Goal: Task Accomplishment & Management: Manage account settings

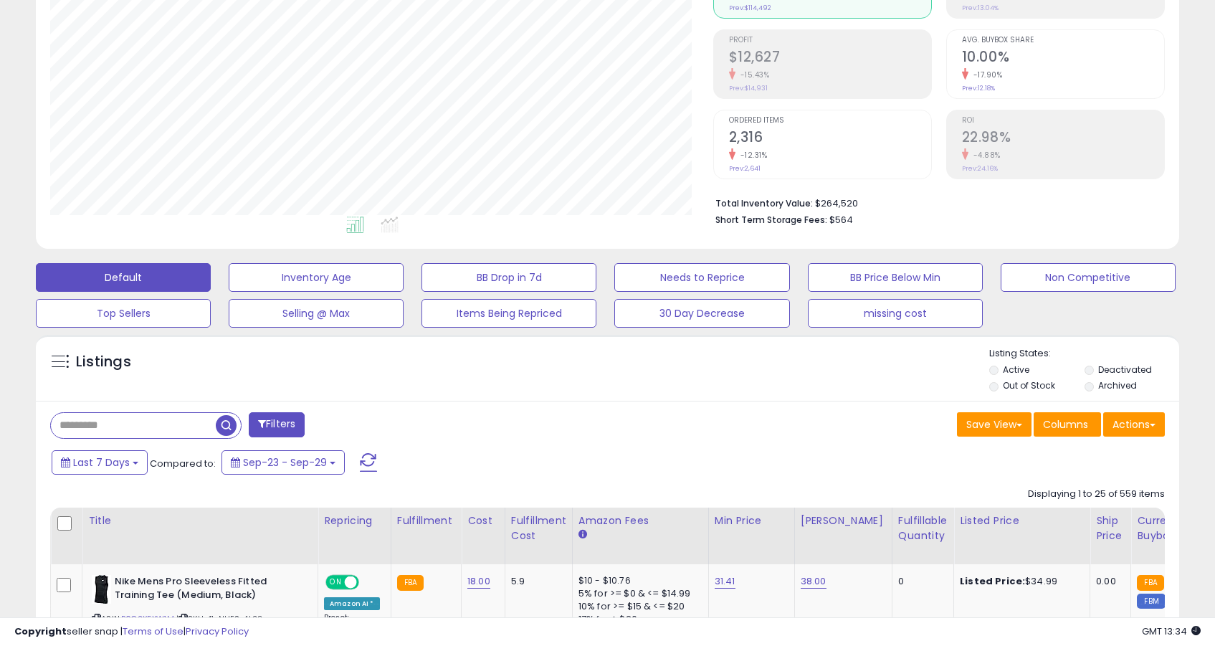
scroll to position [216, 0]
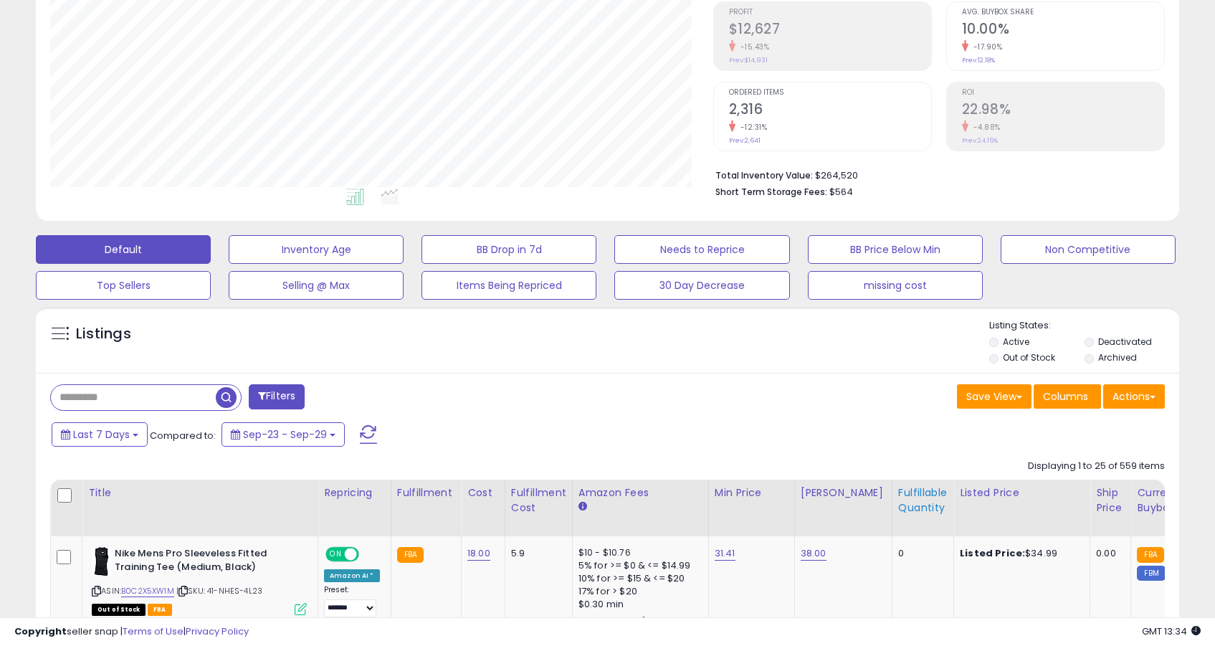
click at [900, 497] on div "Fulfillable Quantity" at bounding box center [922, 500] width 49 height 30
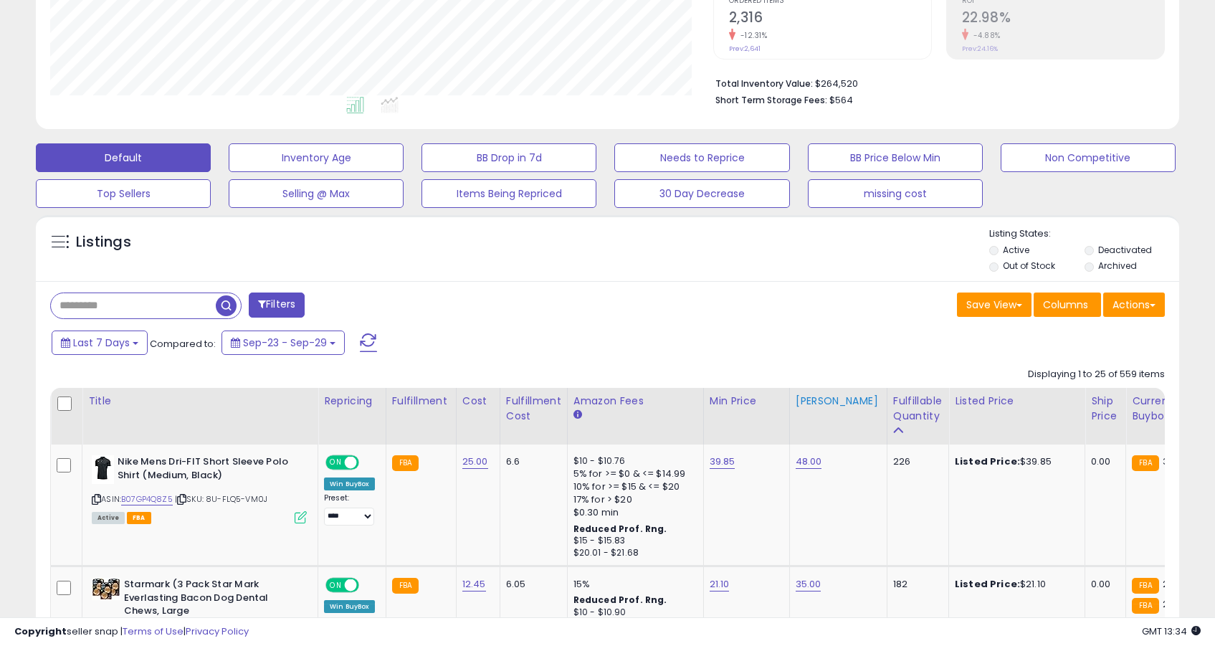
scroll to position [361, 0]
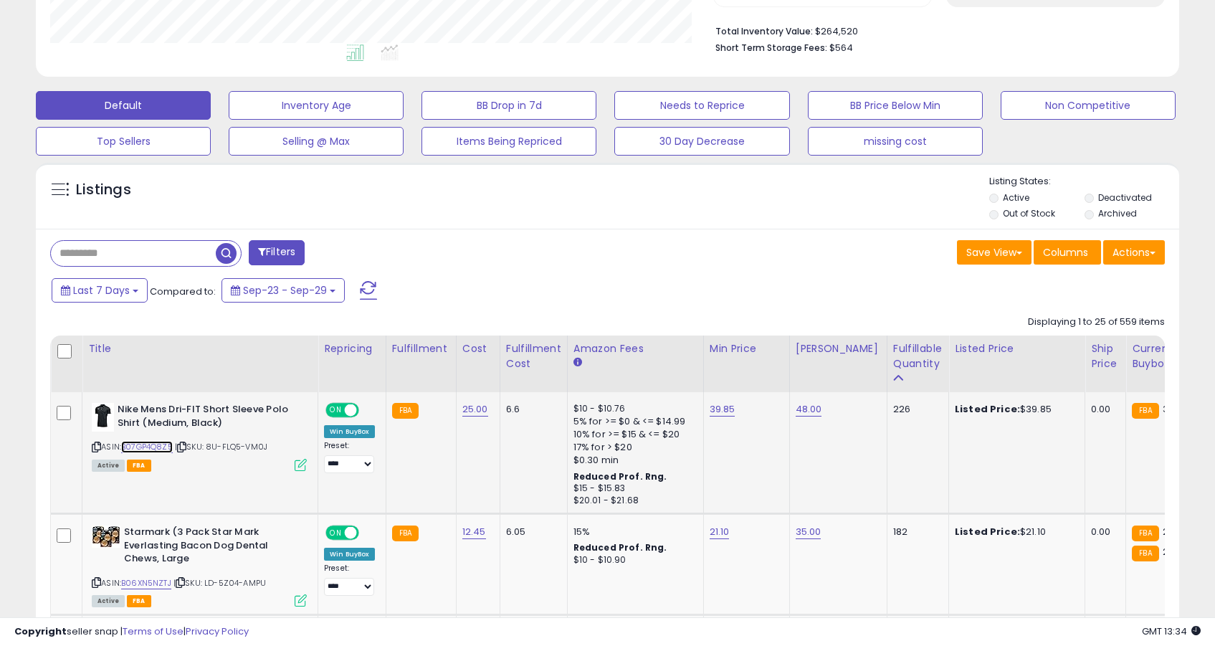
click at [148, 447] on link "B07GP4Q8Z5" at bounding box center [147, 447] width 52 height 12
click at [725, 404] on link "39.85" at bounding box center [723, 409] width 26 height 14
type input "*****"
click button "submit" at bounding box center [765, 374] width 24 height 22
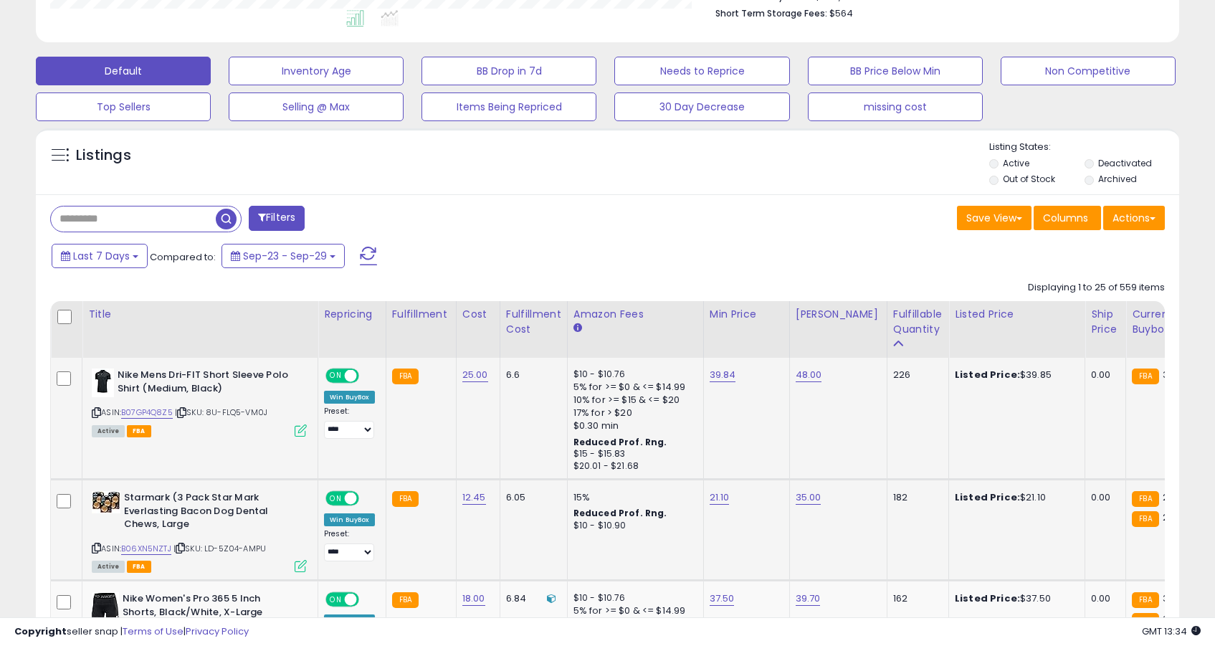
scroll to position [437, 0]
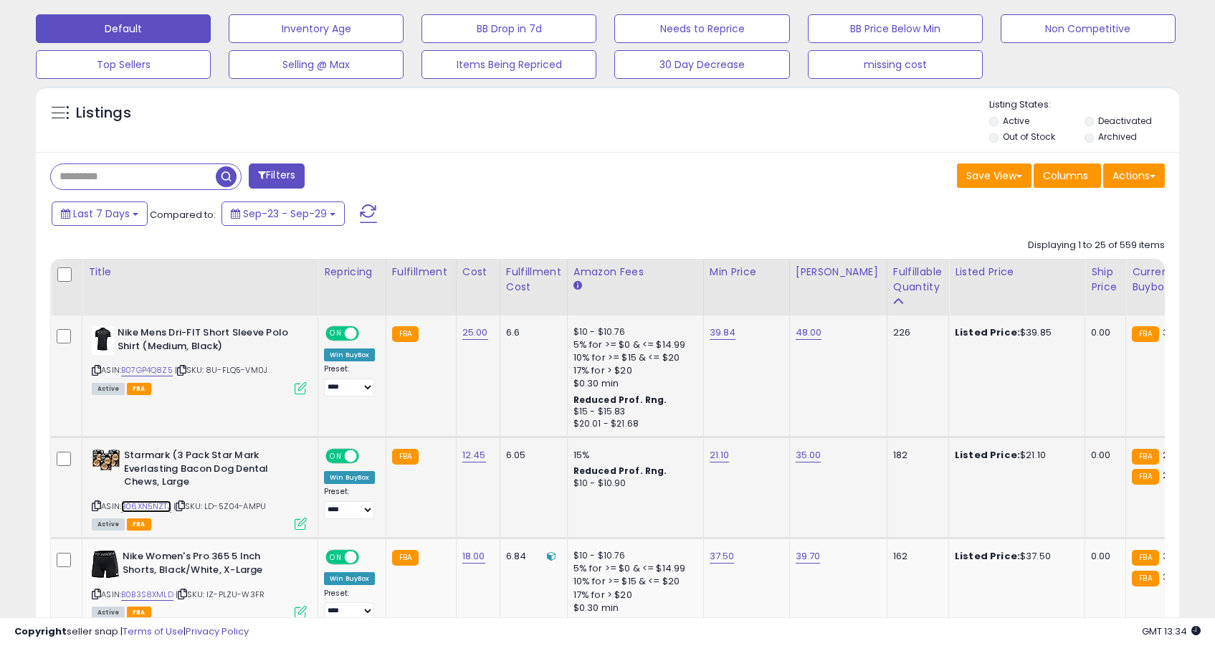
click at [160, 508] on link "B06XN5NZTJ" at bounding box center [146, 506] width 50 height 12
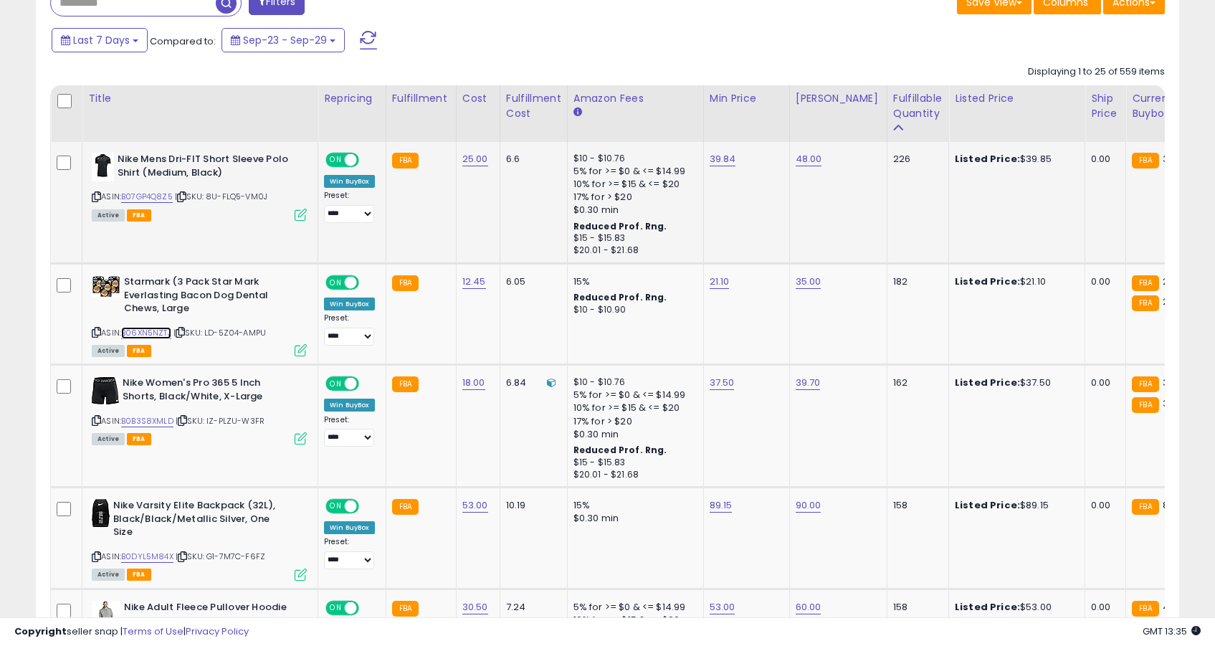
scroll to position [616, 0]
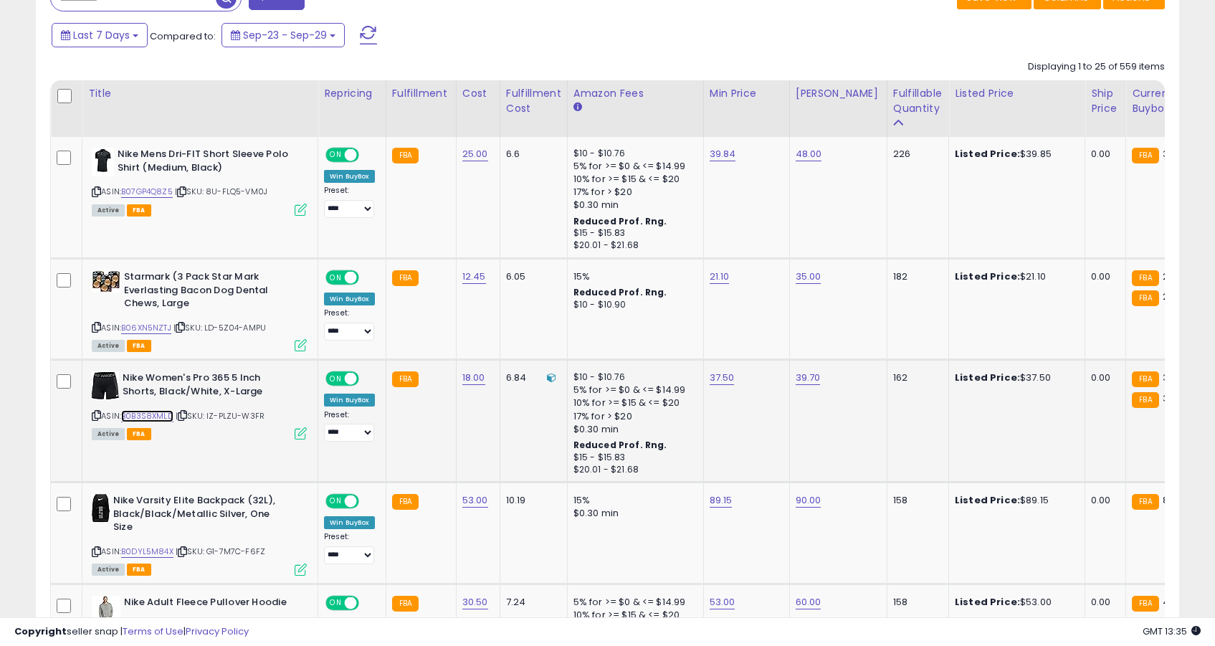
click at [148, 413] on link "B0B3S8XMLD" at bounding box center [147, 416] width 52 height 12
click at [713, 379] on link "37.50" at bounding box center [722, 378] width 25 height 14
type input "*****"
click button "submit" at bounding box center [764, 342] width 24 height 22
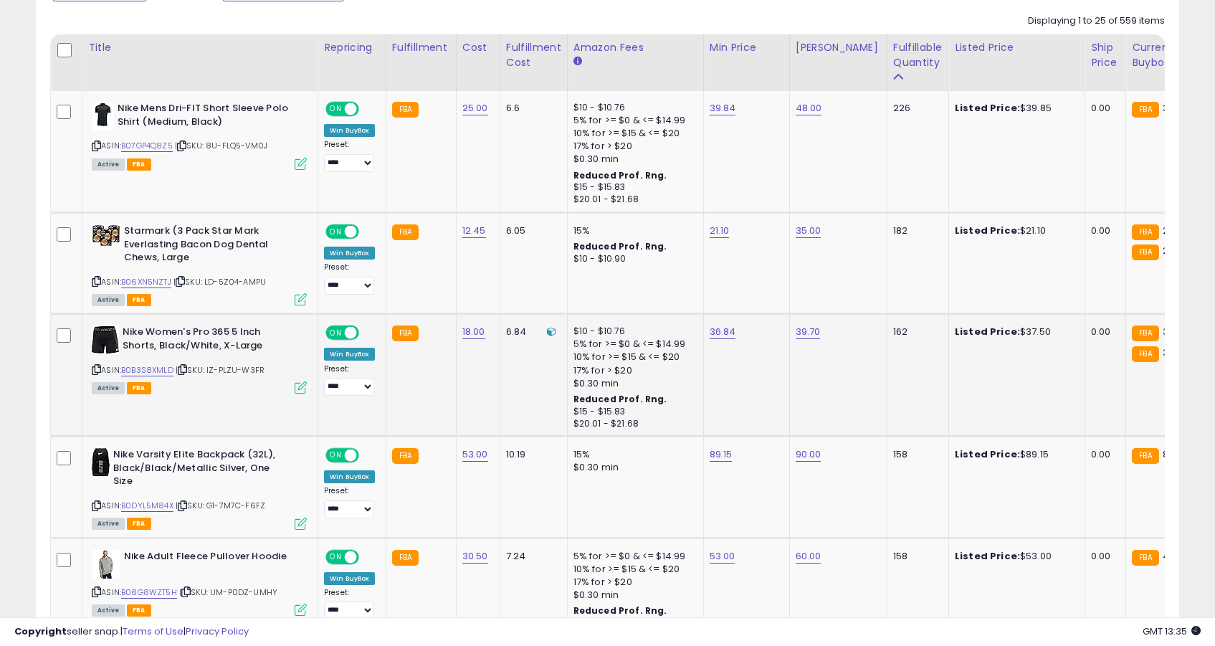
scroll to position [664, 0]
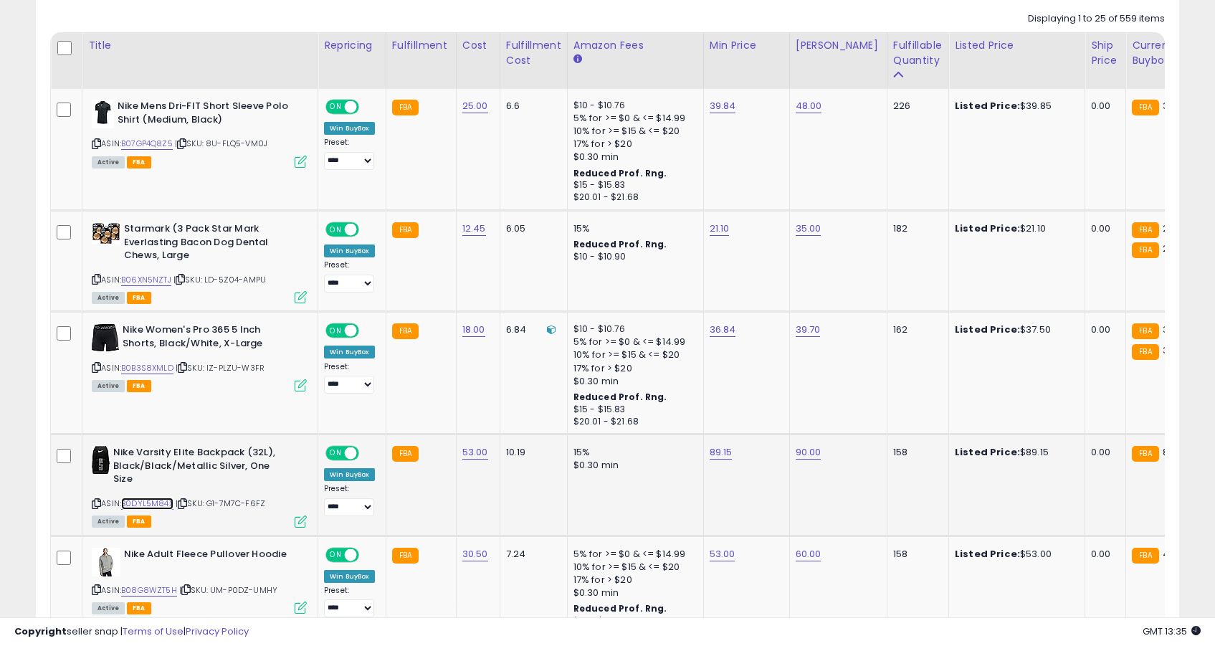
click at [162, 501] on link "B0DYL5M84X" at bounding box center [147, 503] width 52 height 12
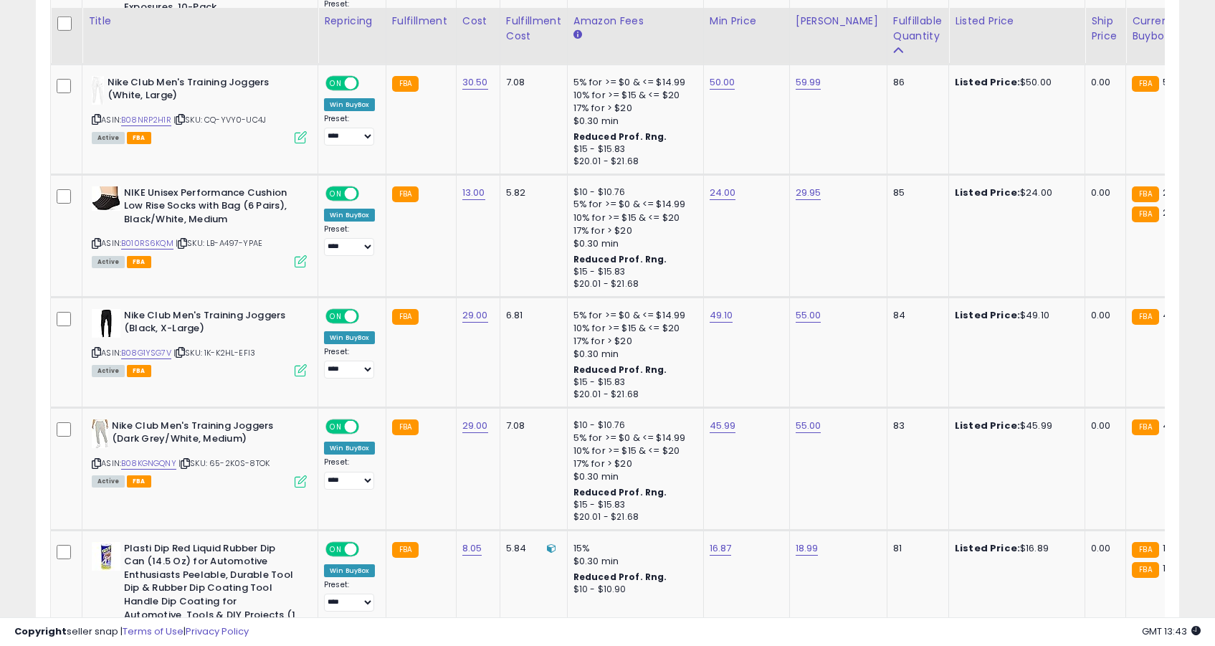
scroll to position [2672, 0]
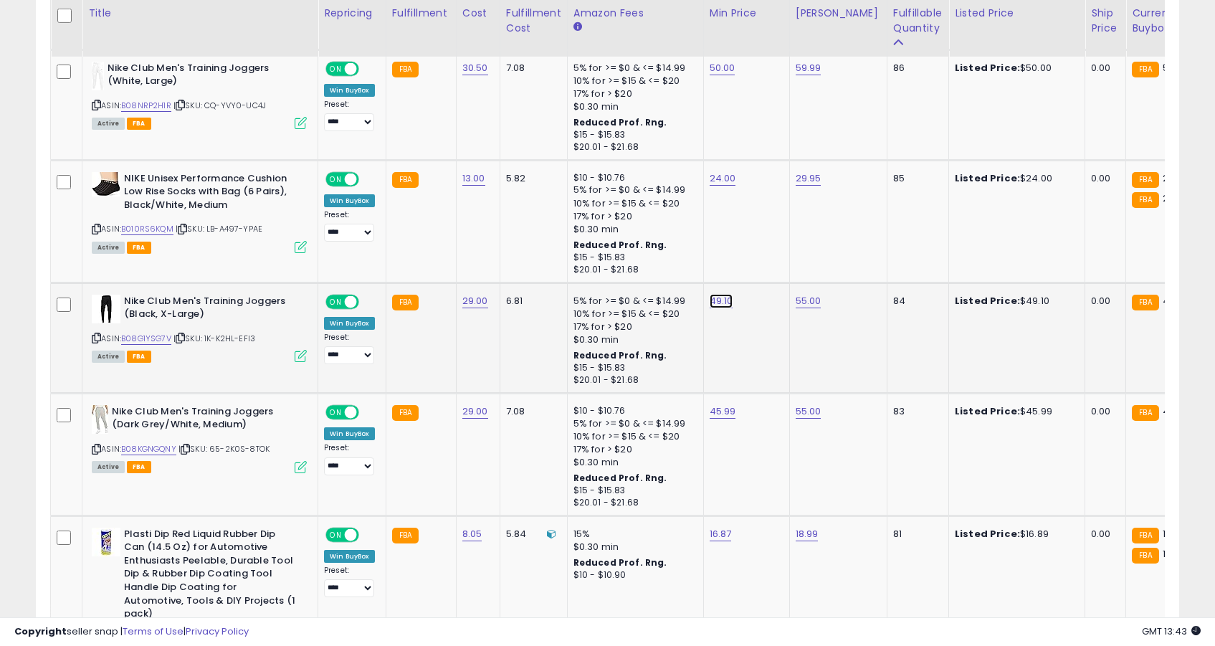
click at [720, 303] on link "49.10" at bounding box center [722, 301] width 24 height 14
type input "*****"
click button "submit" at bounding box center [763, 265] width 24 height 22
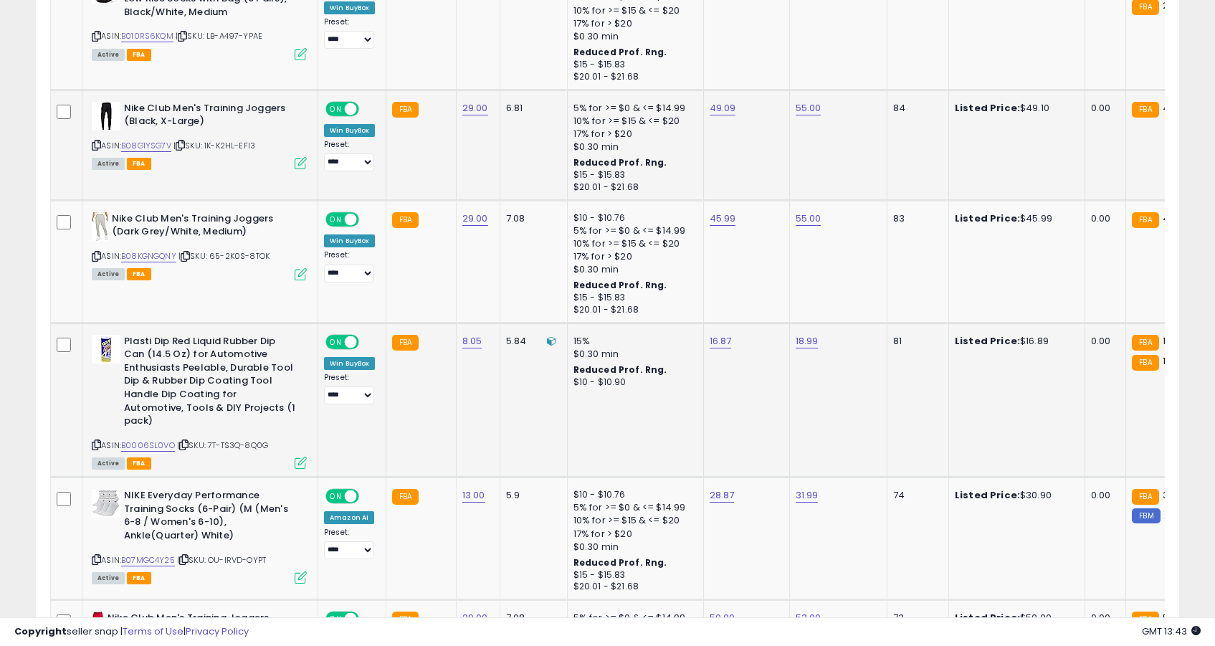
scroll to position [3176, 0]
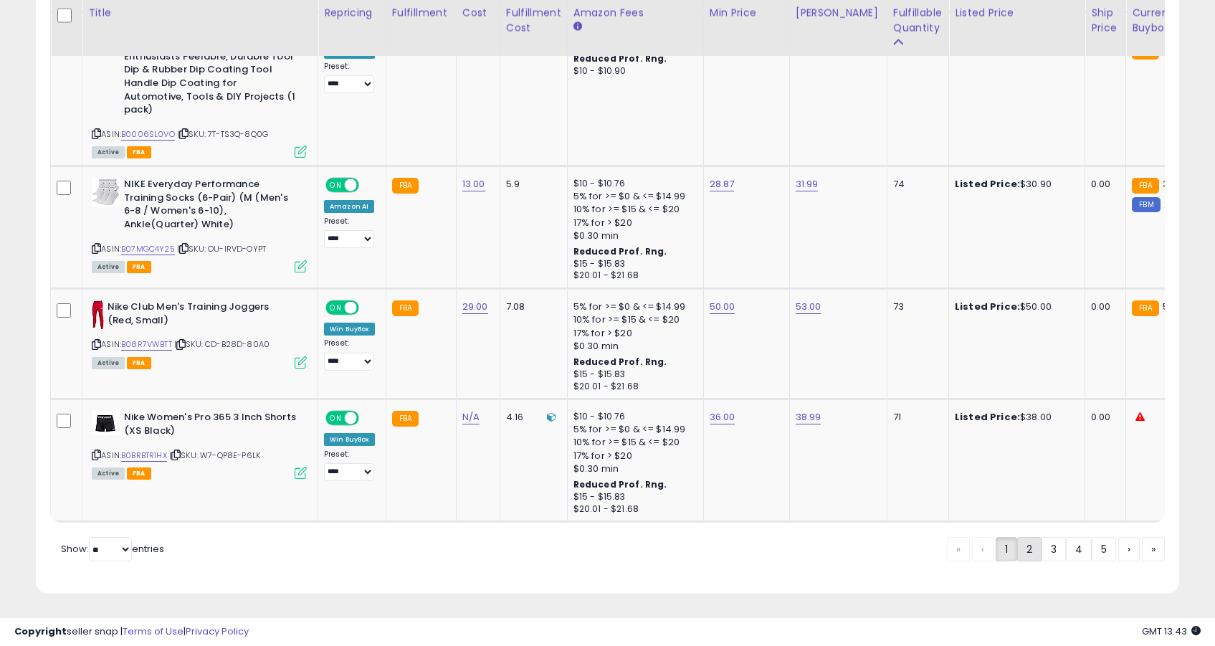
click at [1029, 558] on link "2" at bounding box center [1029, 549] width 24 height 24
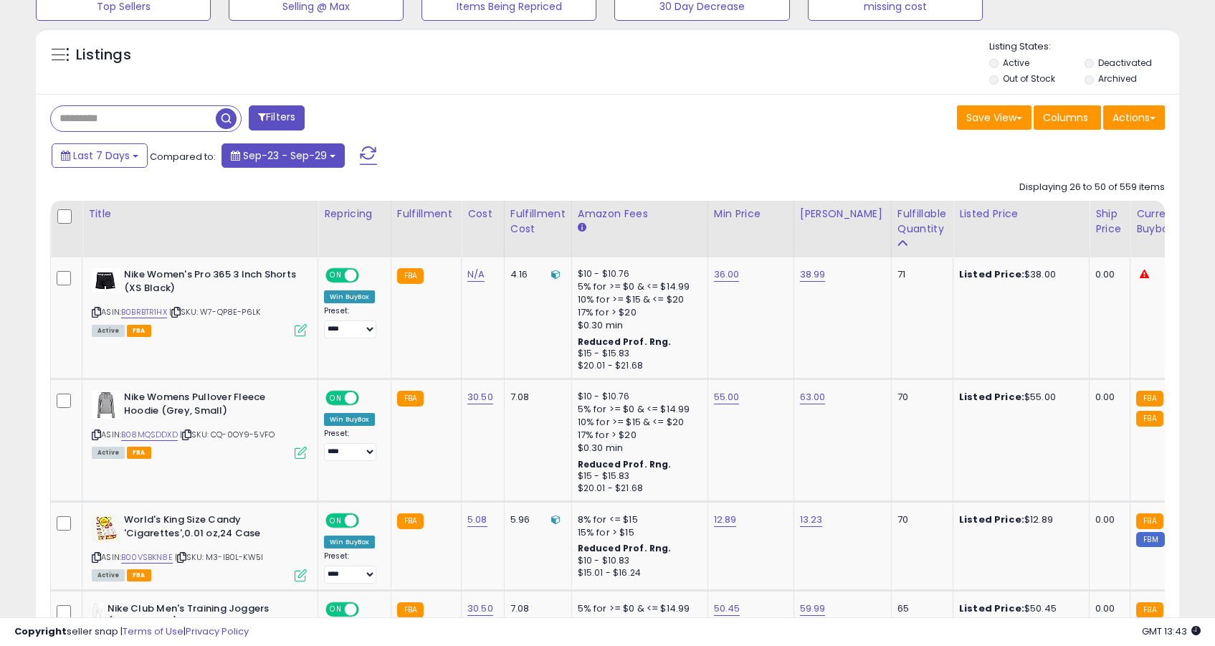
scroll to position [511, 0]
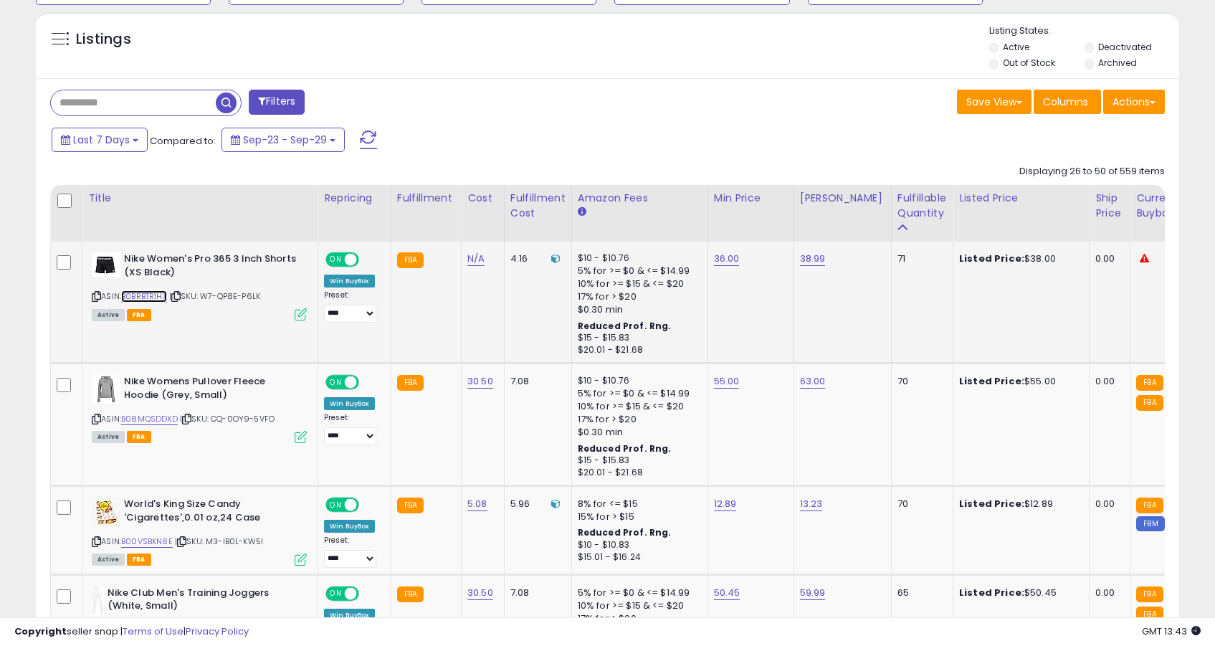
click at [135, 300] on link "B0BRBTR1HX" at bounding box center [144, 296] width 46 height 12
click at [163, 418] on link "B08MQSDDXD" at bounding box center [149, 419] width 57 height 12
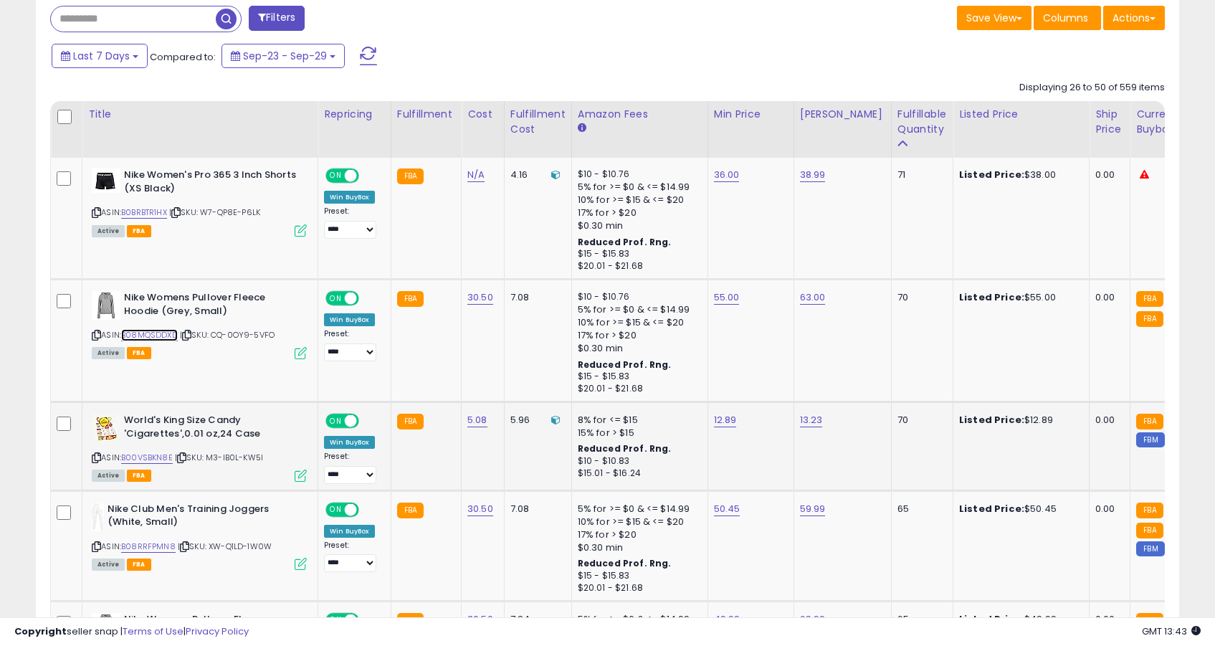
scroll to position [682, 0]
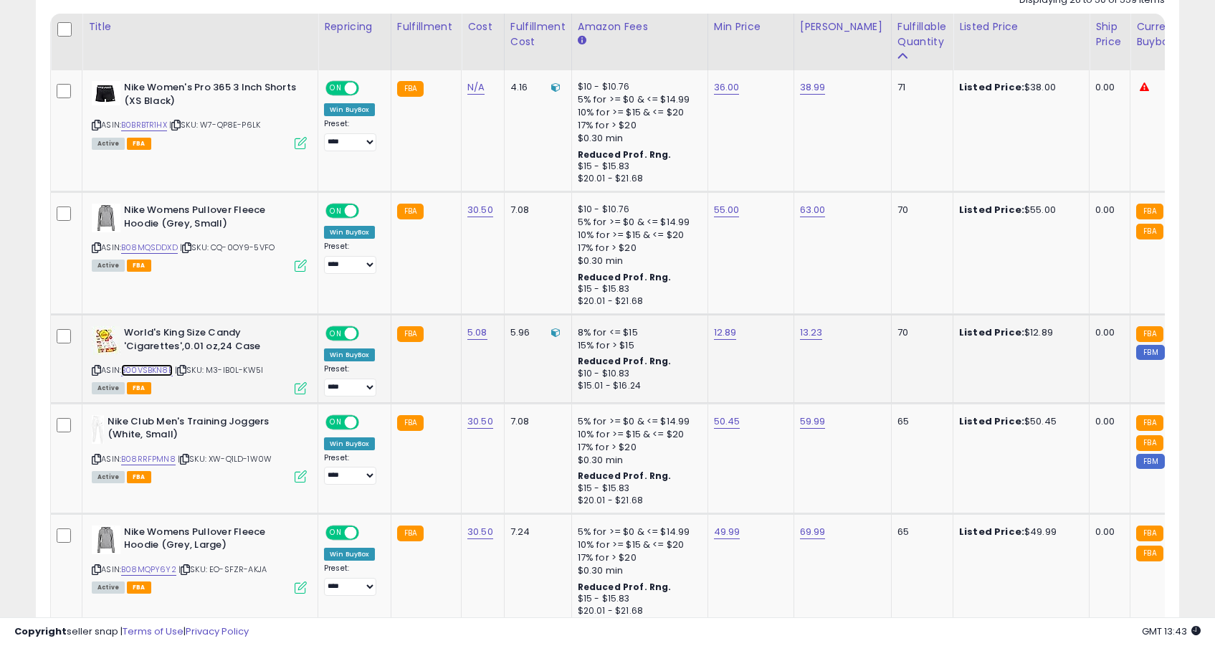
click at [163, 368] on link "B00VSBKN8E" at bounding box center [147, 370] width 52 height 12
click at [726, 330] on link "12.89" at bounding box center [725, 332] width 23 height 14
type input "*****"
click button "submit" at bounding box center [765, 297] width 24 height 22
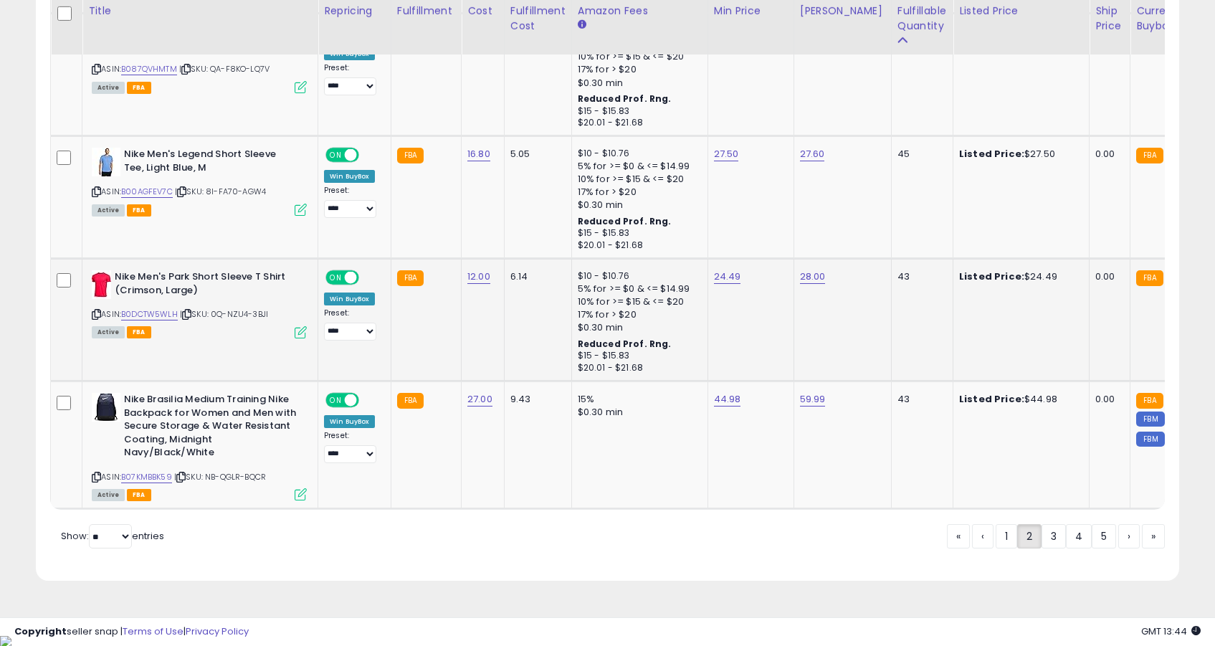
scroll to position [3142, 0]
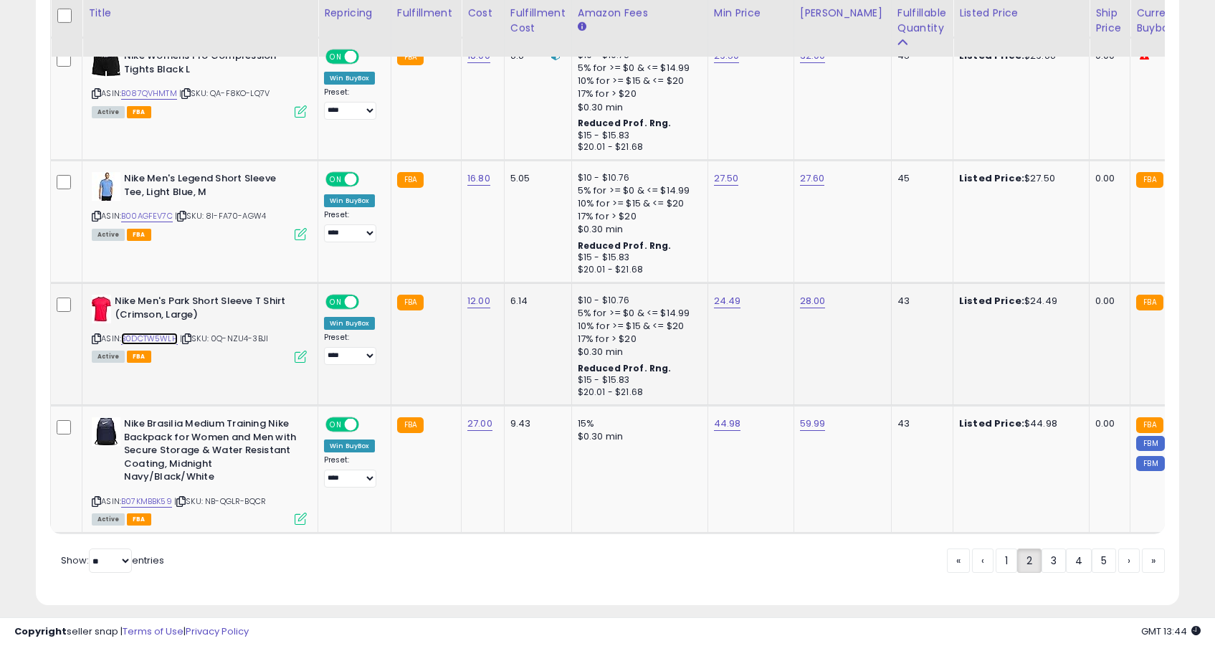
click at [165, 339] on link "B0DCTW5WLH" at bounding box center [149, 339] width 57 height 12
click at [727, 298] on link "24.49" at bounding box center [727, 301] width 27 height 14
type input "*****"
click button "submit" at bounding box center [767, 266] width 24 height 22
click at [170, 212] on link "B00AGFEV7C" at bounding box center [147, 216] width 52 height 12
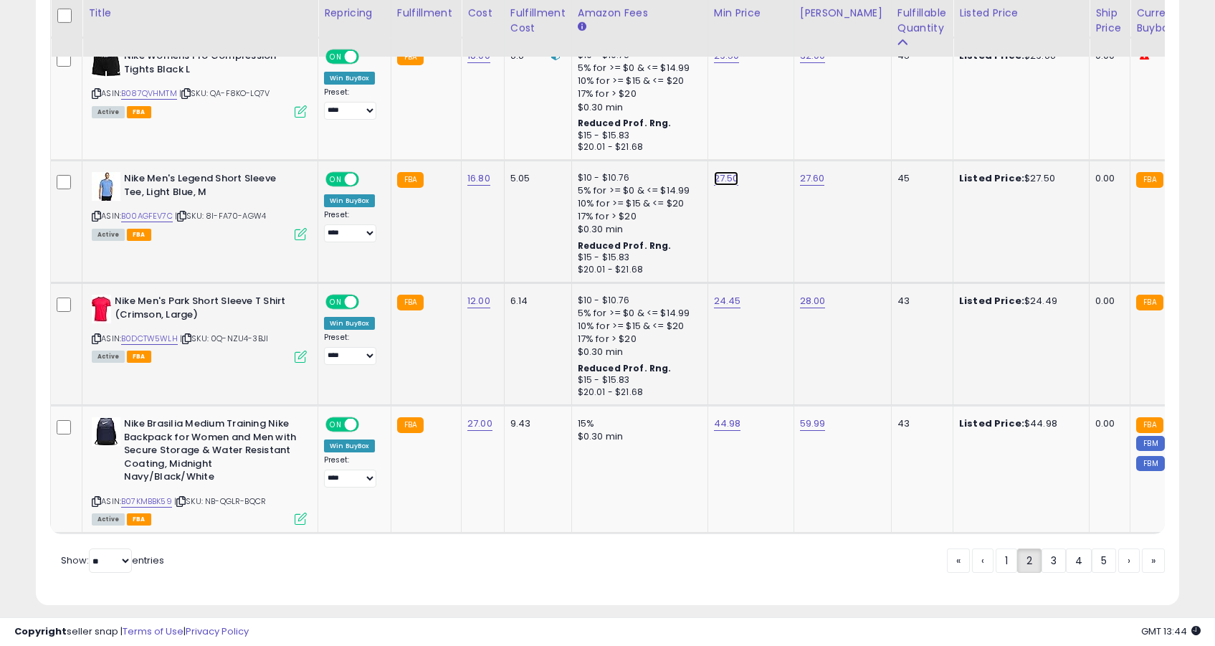
click at [719, 183] on link "27.50" at bounding box center [726, 178] width 25 height 14
type input "*****"
click button "submit" at bounding box center [766, 144] width 24 height 22
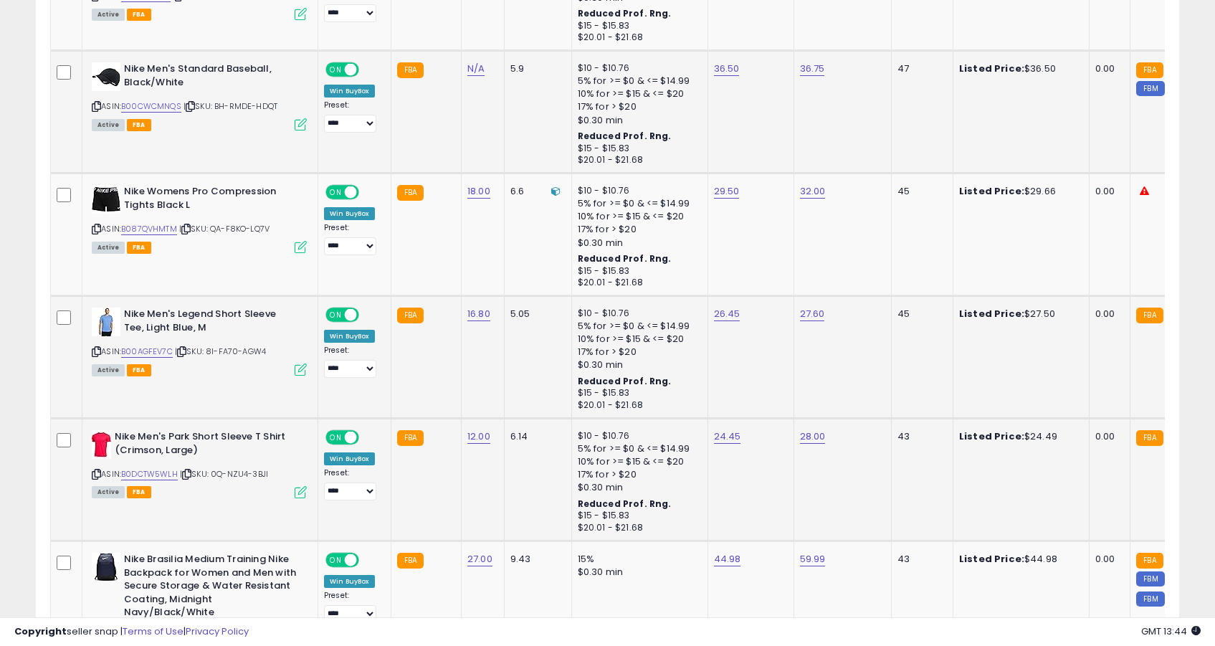
scroll to position [2937, 0]
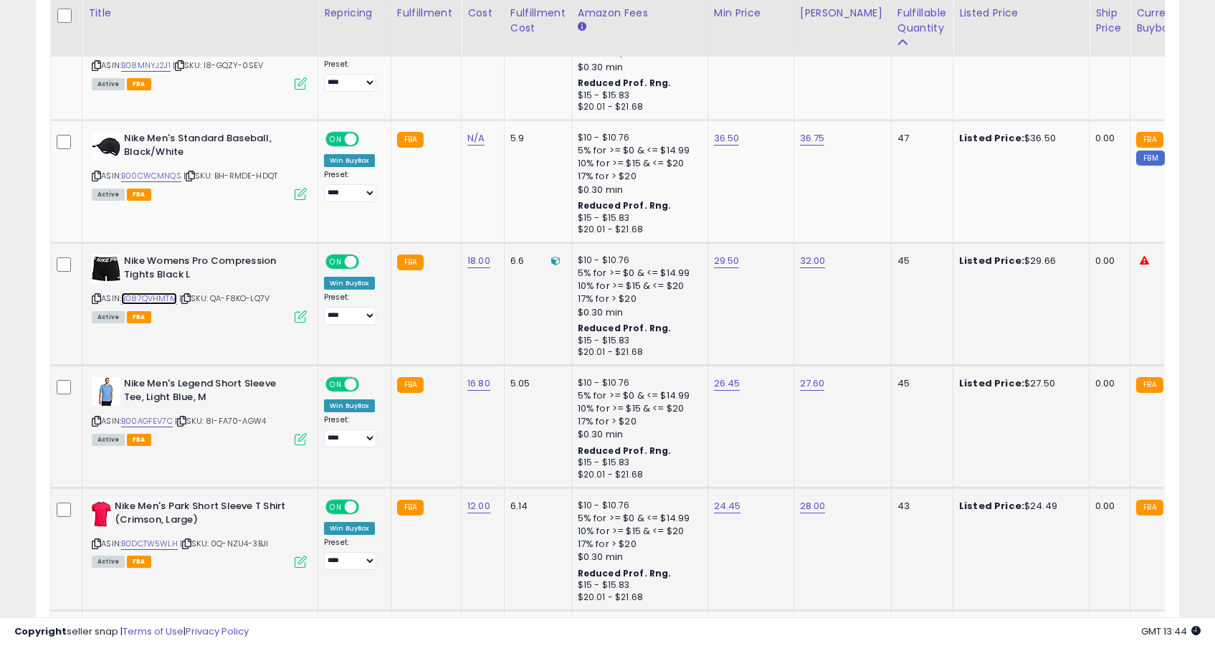
click at [160, 300] on link "B087QVHMTM" at bounding box center [149, 298] width 56 height 12
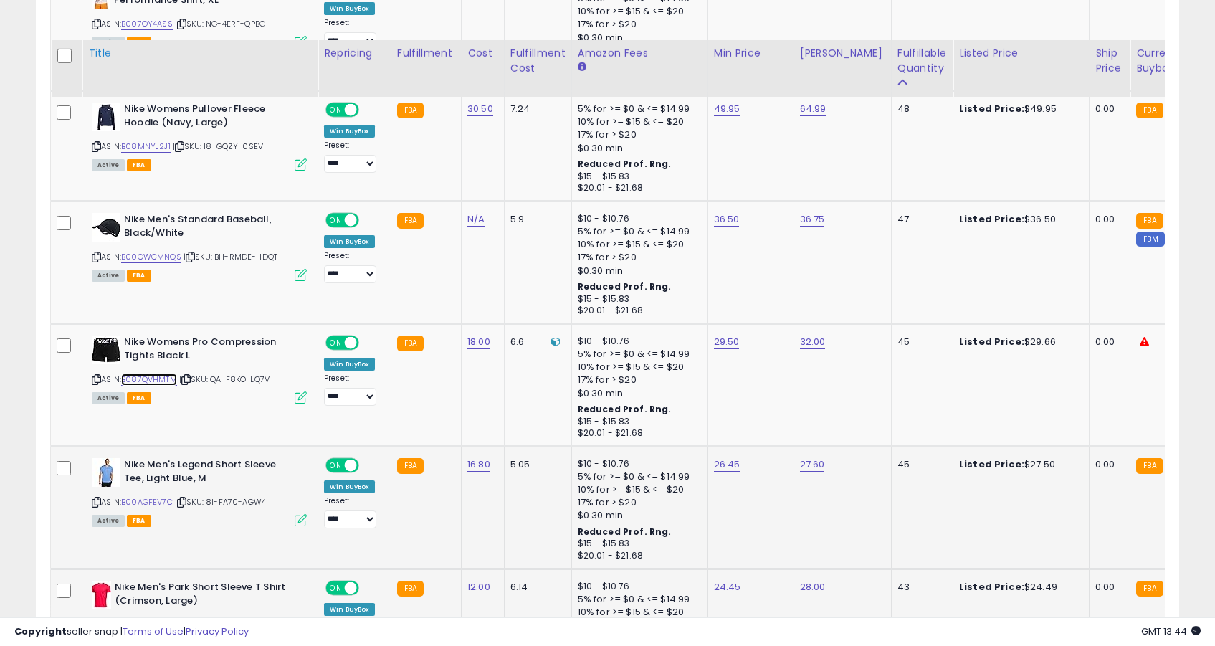
scroll to position [2719, 0]
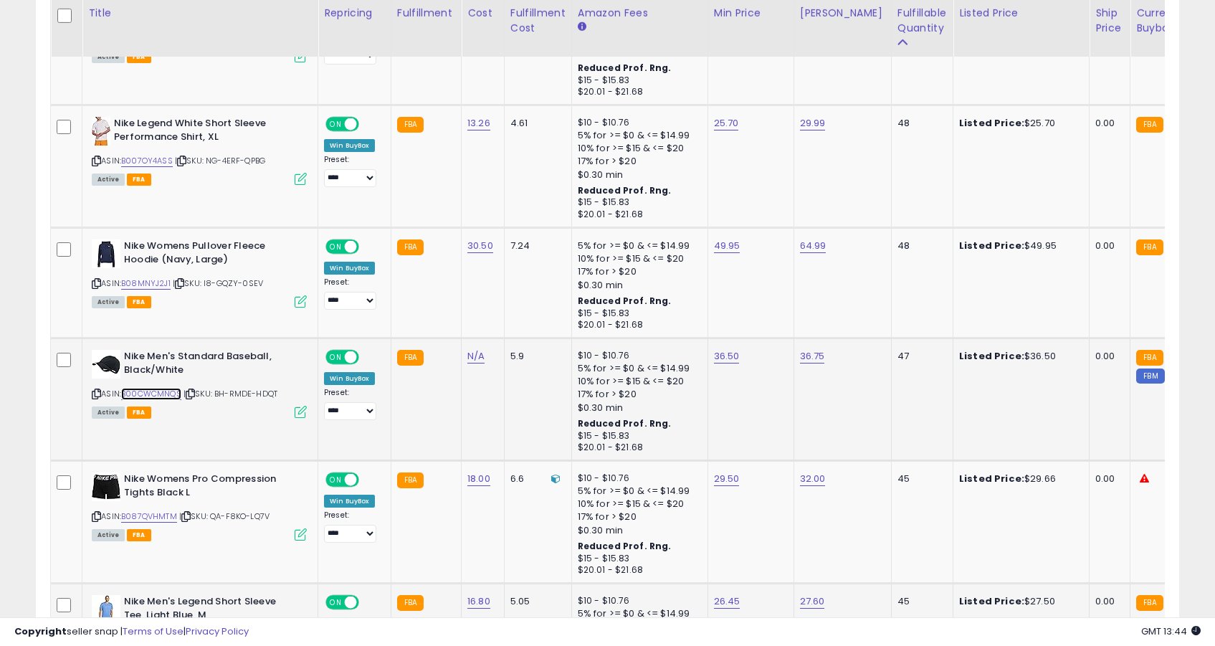
click at [165, 399] on link "B00CWCMNQS" at bounding box center [151, 394] width 60 height 12
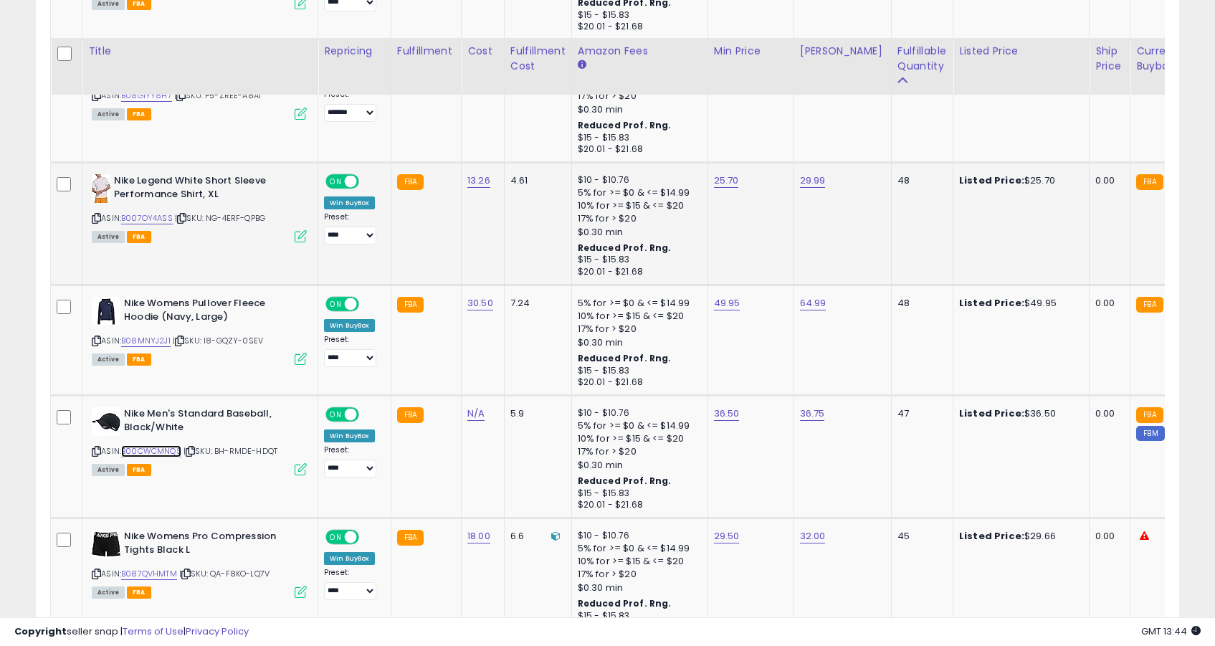
scroll to position [2626, 0]
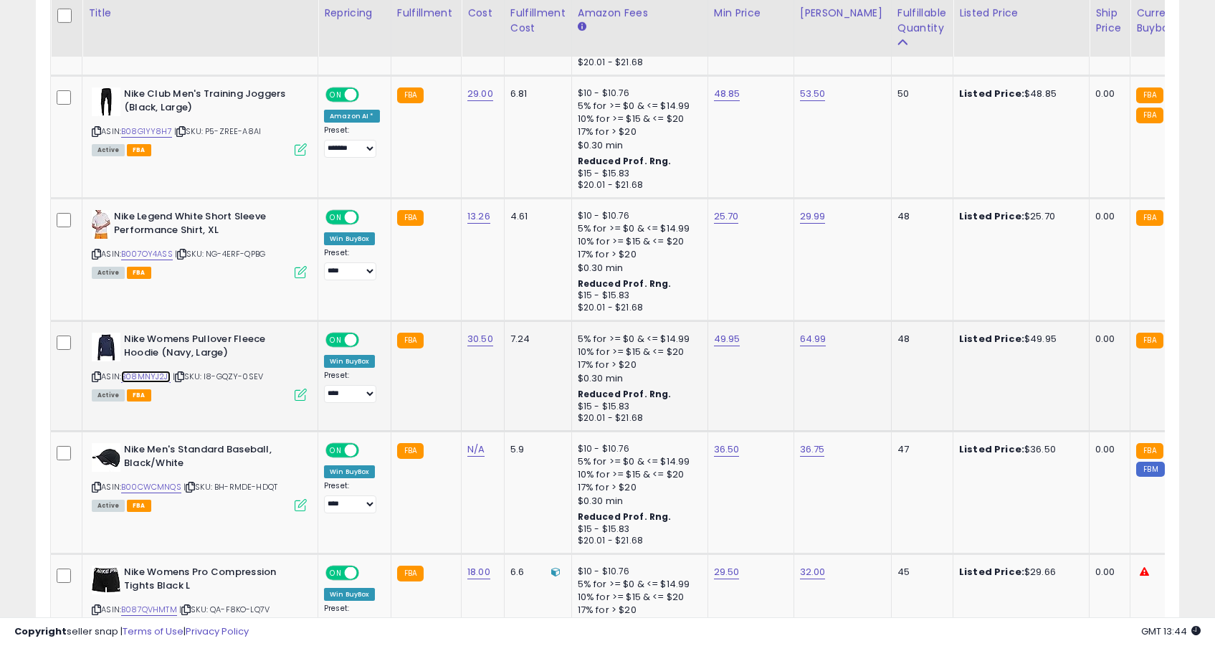
click at [151, 376] on link "B08MNYJ2J1" at bounding box center [145, 377] width 49 height 12
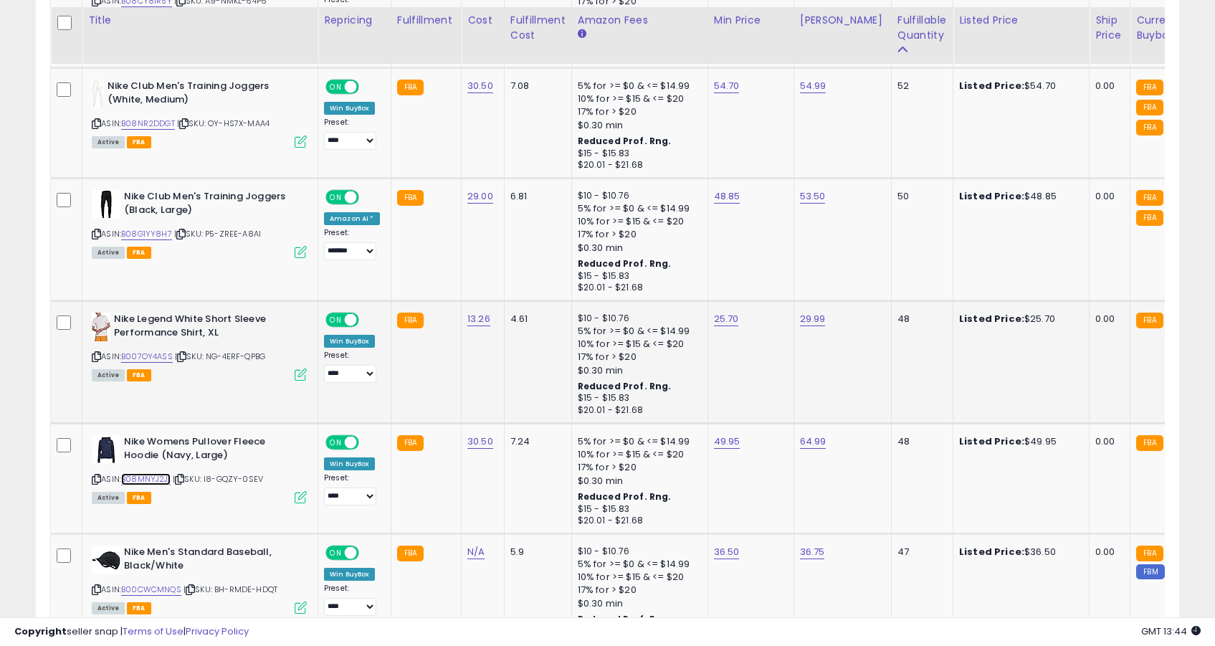
scroll to position [2519, 0]
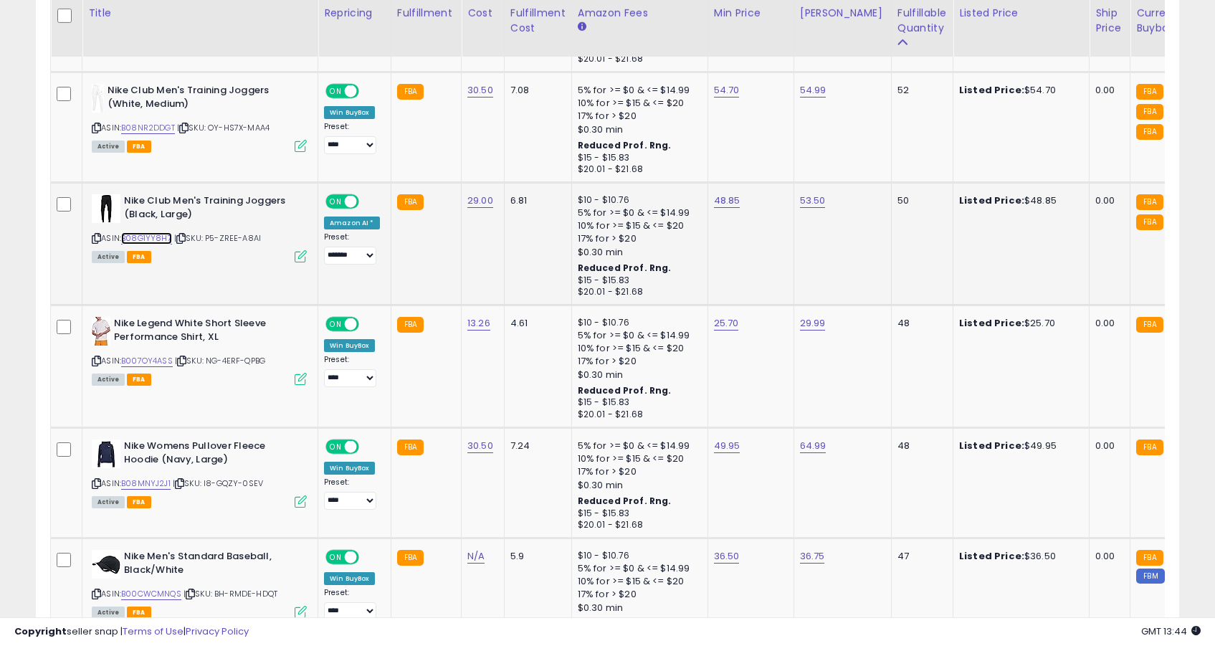
click at [163, 235] on link "B08G1YY8H7" at bounding box center [146, 238] width 51 height 12
click at [720, 207] on link "48.85" at bounding box center [727, 201] width 27 height 14
type input "*****"
click button "submit" at bounding box center [767, 166] width 24 height 22
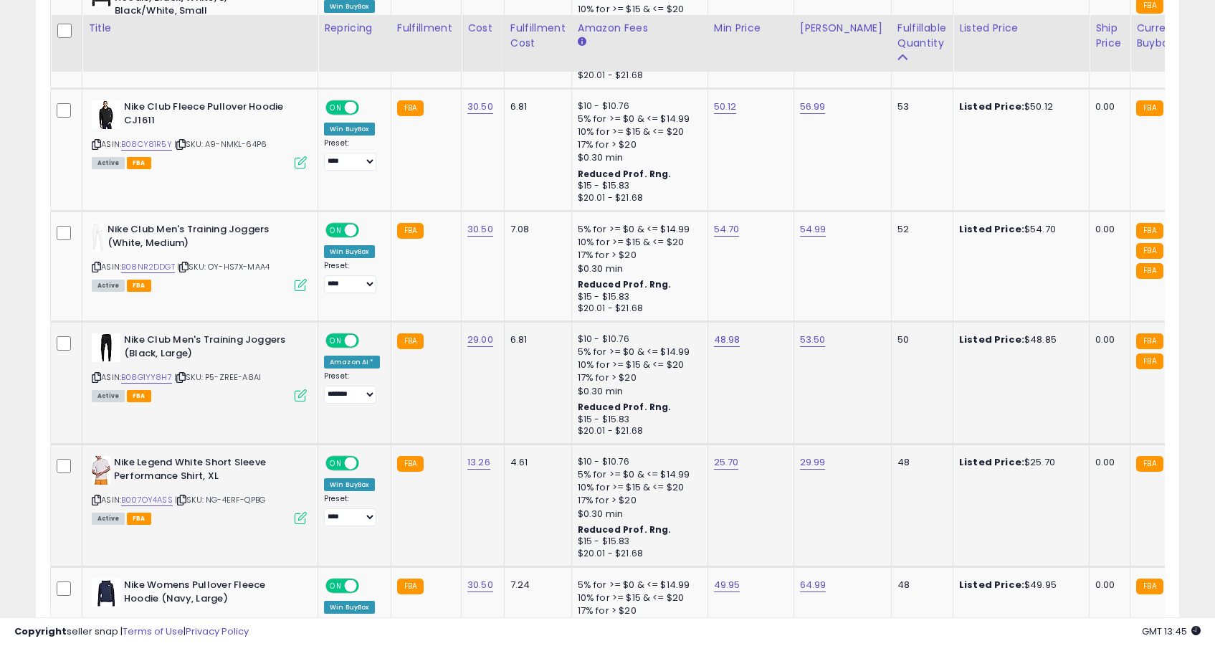
scroll to position [2353, 0]
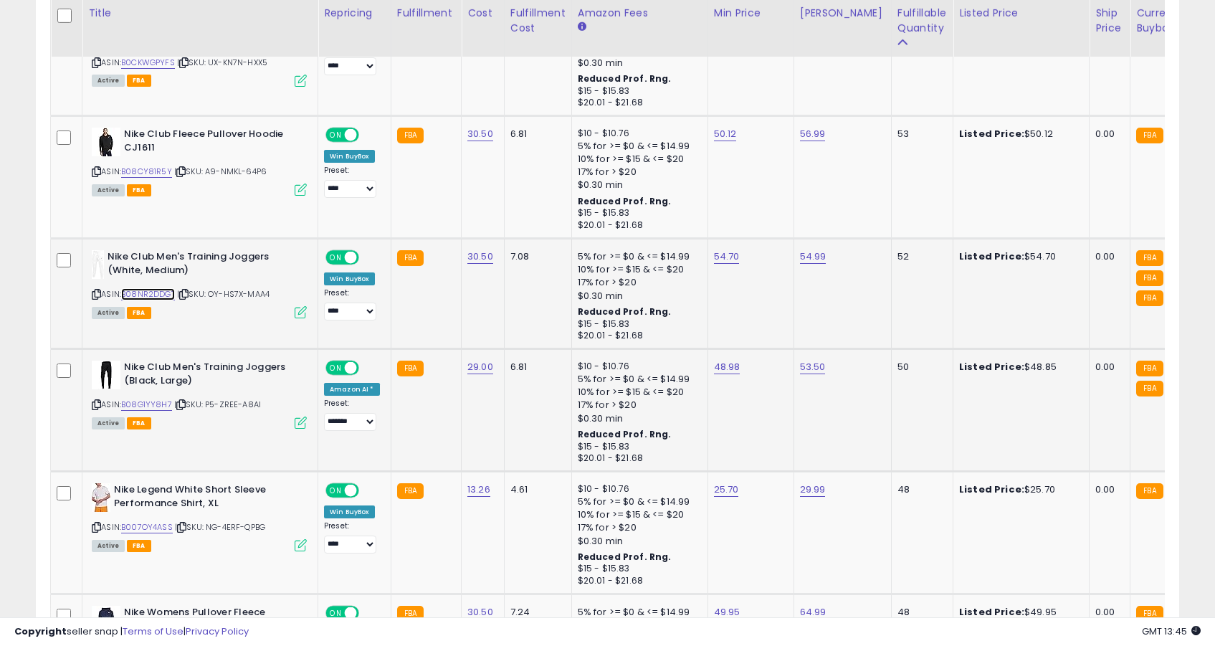
click at [158, 291] on link "B08NR2DDGT" at bounding box center [148, 294] width 54 height 12
click at [715, 260] on link "54.70" at bounding box center [727, 256] width 26 height 14
type input "*****"
click button "submit" at bounding box center [766, 222] width 24 height 22
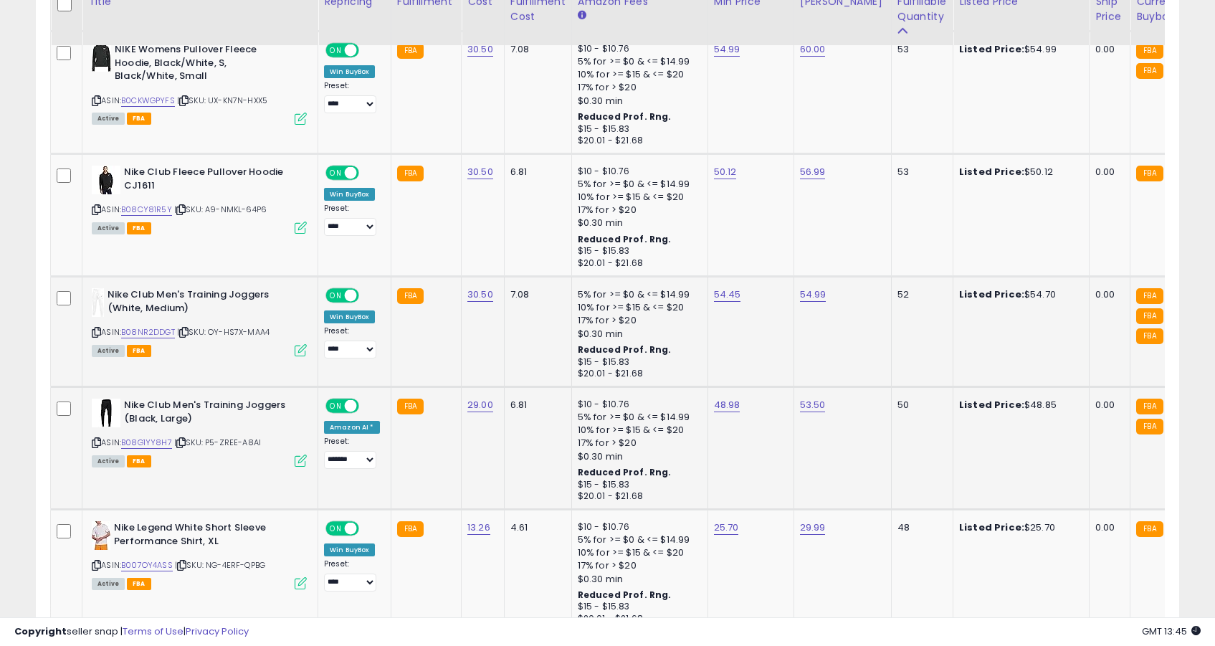
scroll to position [2267, 0]
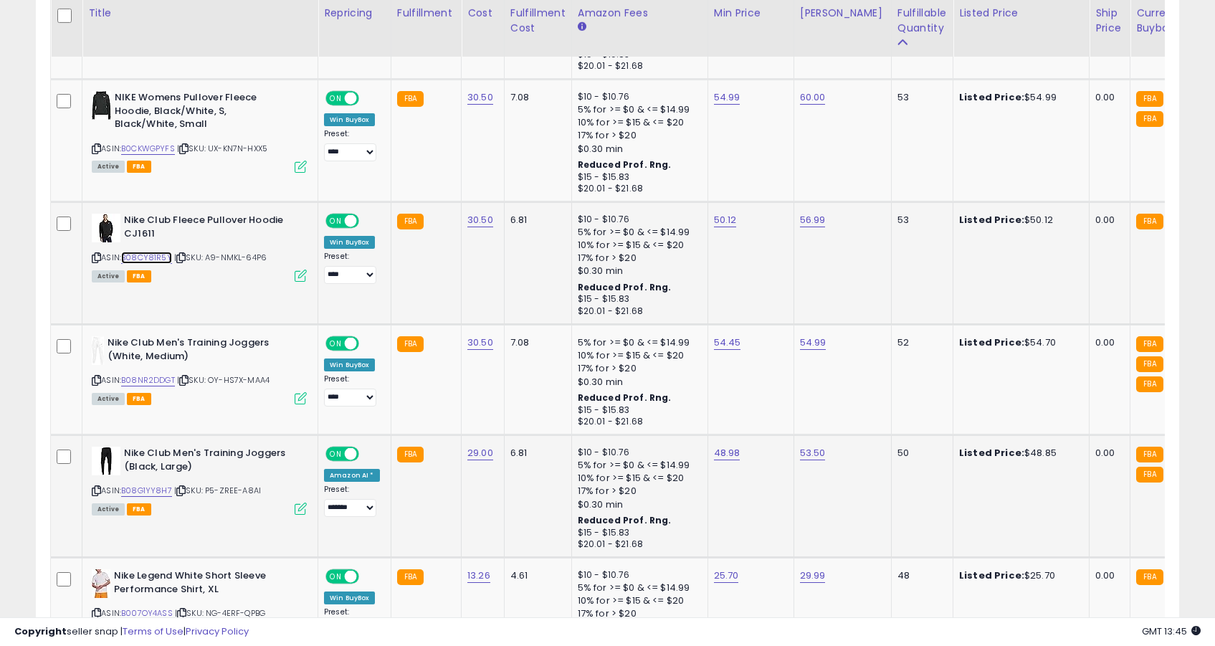
click at [158, 257] on link "B08CY81R5Y" at bounding box center [146, 258] width 51 height 12
click at [161, 146] on link "B0CKWGPYFS" at bounding box center [148, 149] width 54 height 12
click at [714, 104] on link "54.99" at bounding box center [727, 97] width 27 height 14
type input "*****"
click button "submit" at bounding box center [767, 63] width 24 height 22
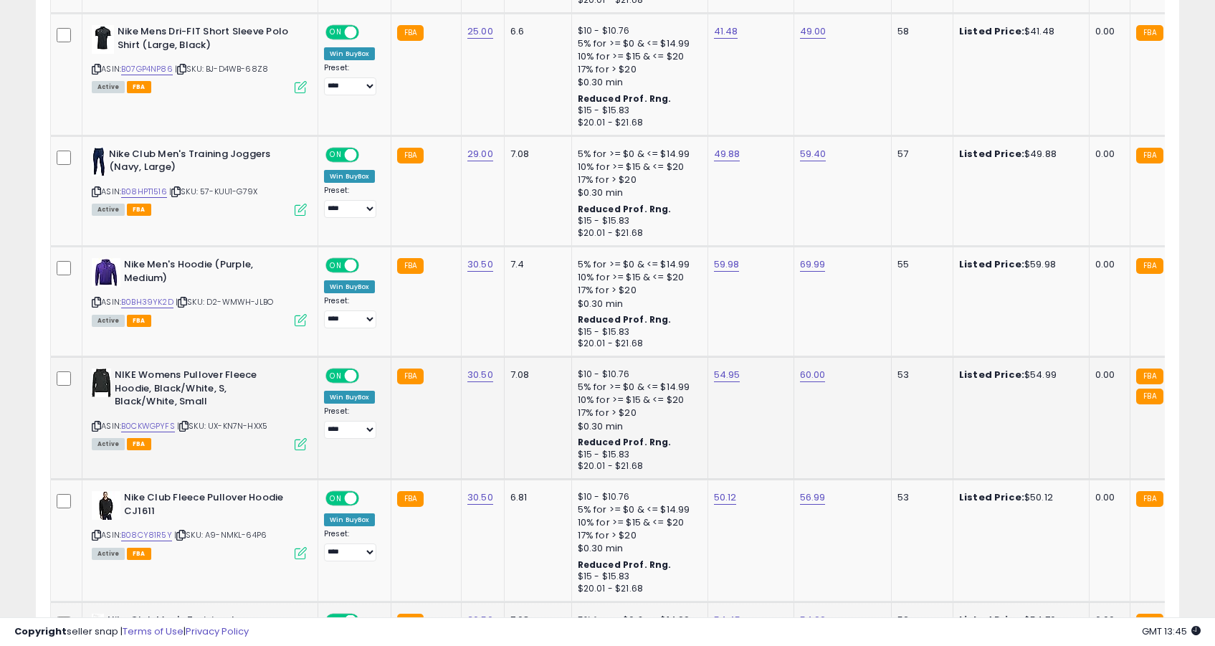
scroll to position [1922, 0]
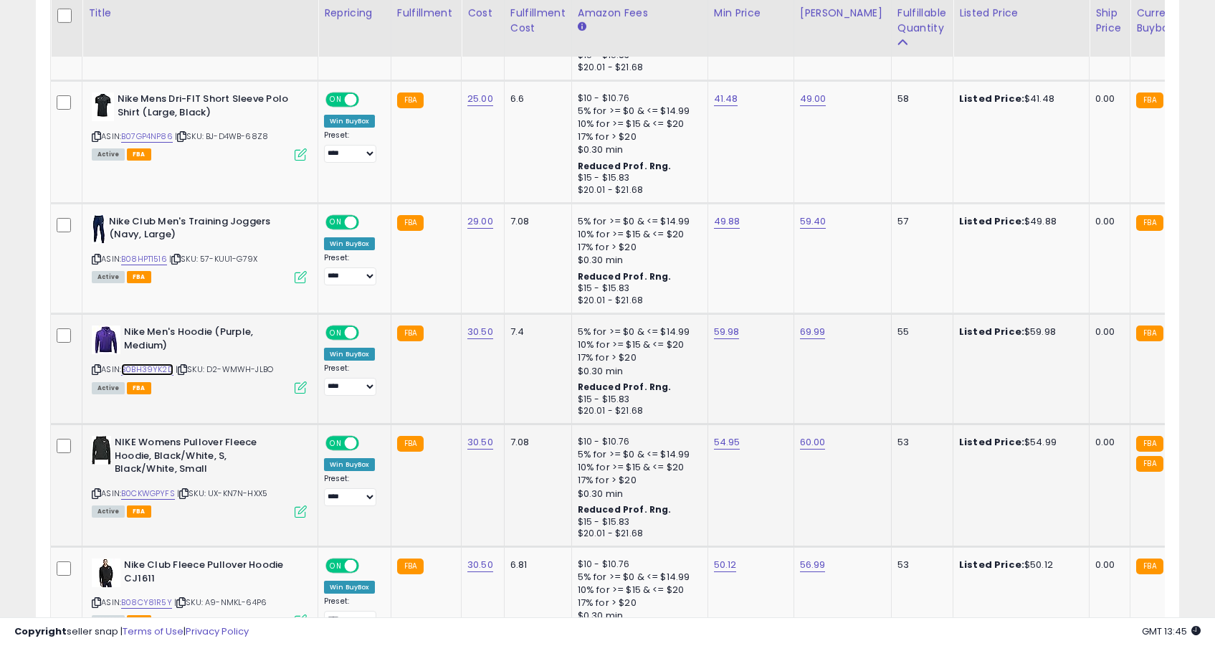
click at [158, 369] on link "B0BH39YK2D" at bounding box center [147, 369] width 52 height 12
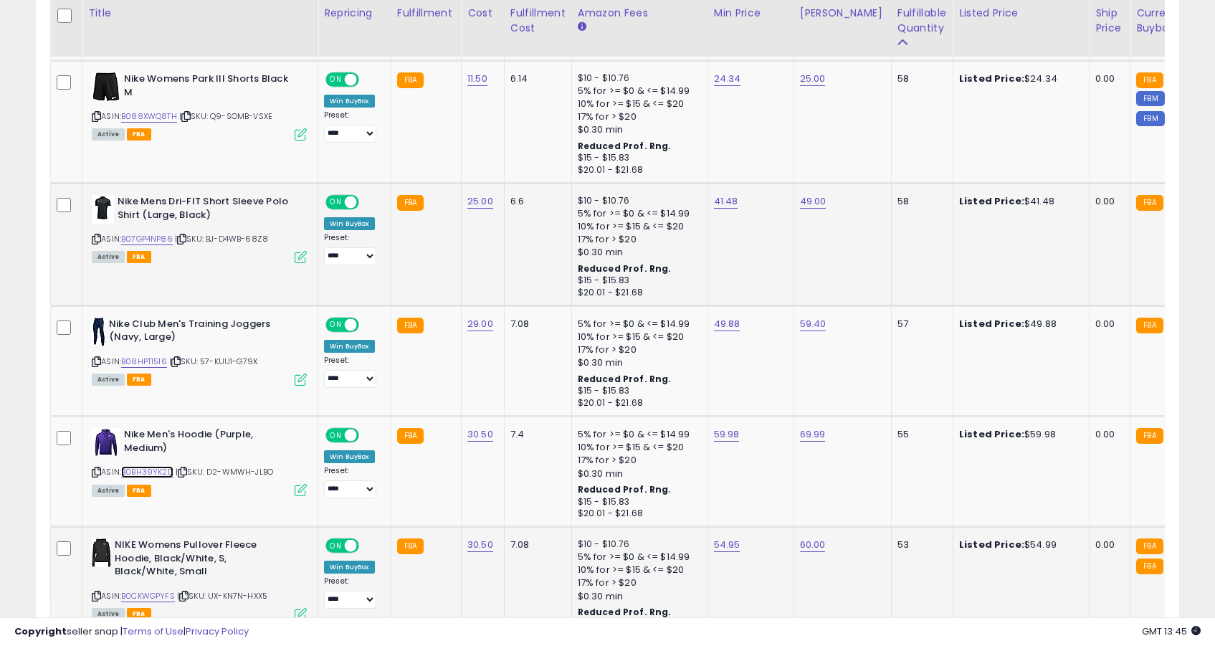
scroll to position [1768, 0]
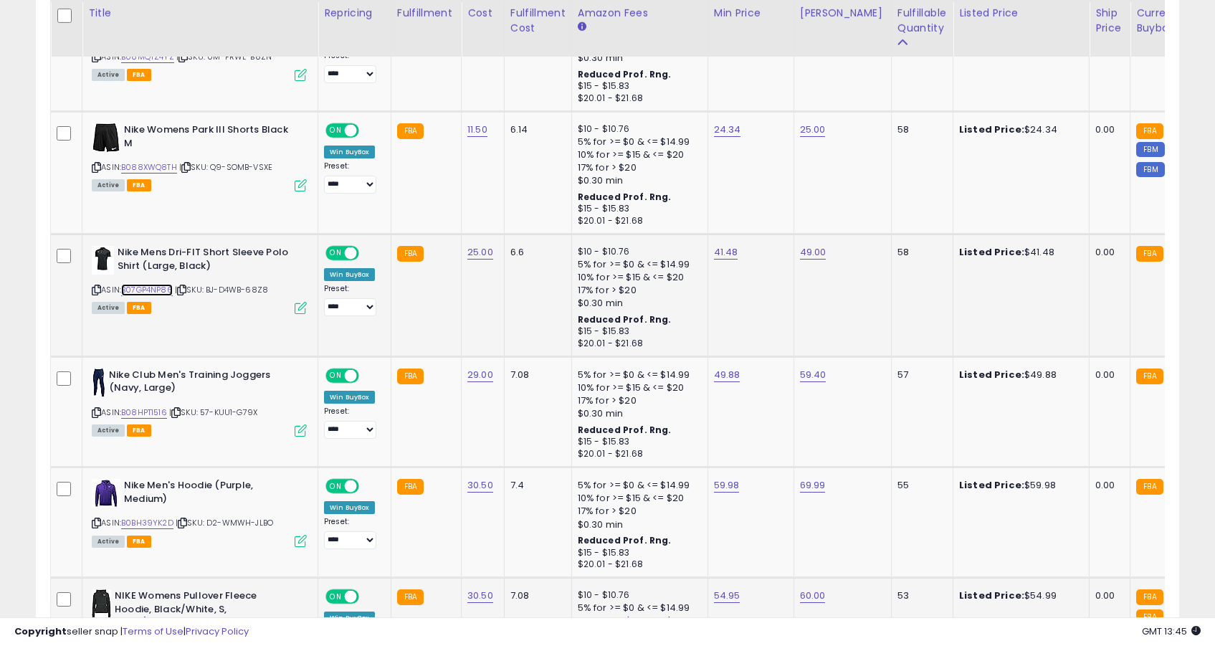
click at [165, 288] on link "B07GP4NP86" at bounding box center [147, 290] width 52 height 12
click at [715, 262] on td "41.48" at bounding box center [751, 295] width 86 height 123
click at [718, 255] on link "41.48" at bounding box center [726, 252] width 24 height 14
type input "*****"
click button "submit" at bounding box center [765, 217] width 24 height 22
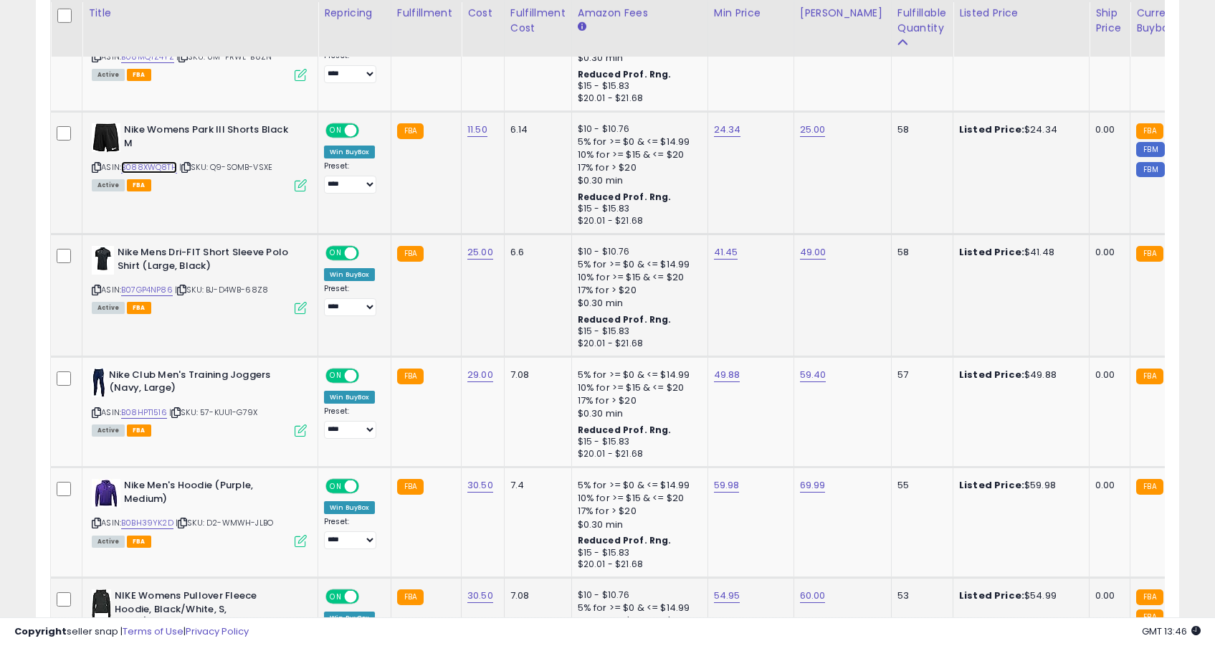
click at [166, 167] on link "B088XWQ8TH" at bounding box center [149, 167] width 56 height 12
click at [725, 136] on link "24.34" at bounding box center [727, 130] width 27 height 14
type input "*****"
click button "submit" at bounding box center [766, 94] width 24 height 22
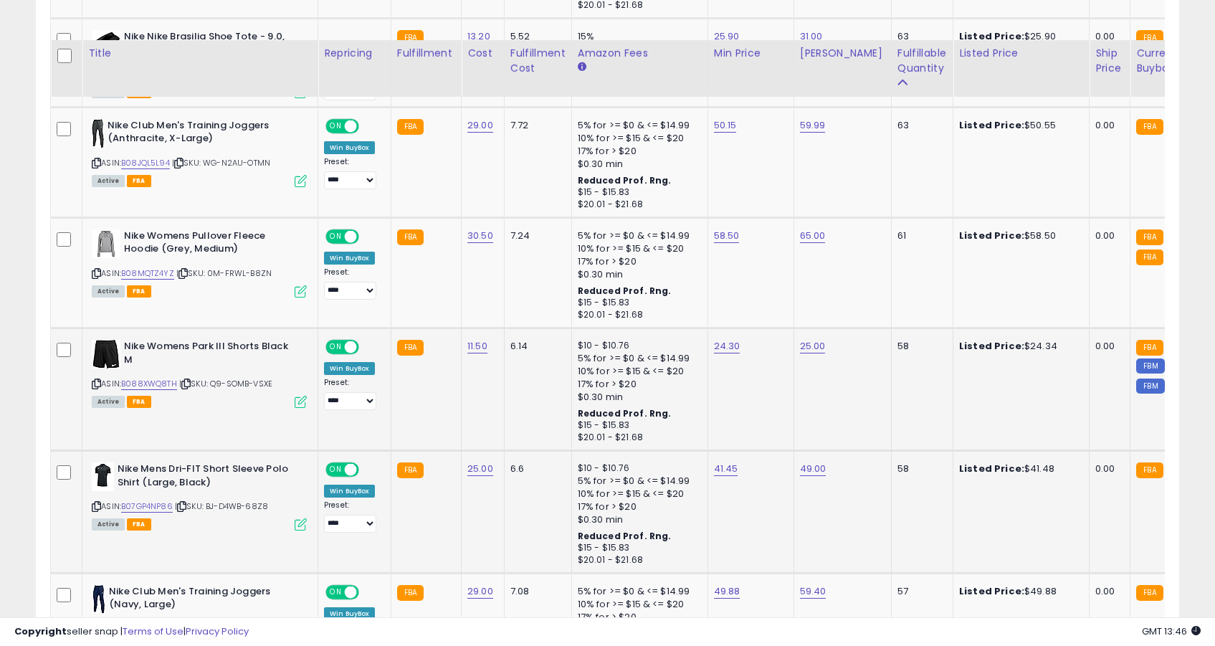
scroll to position [1538, 0]
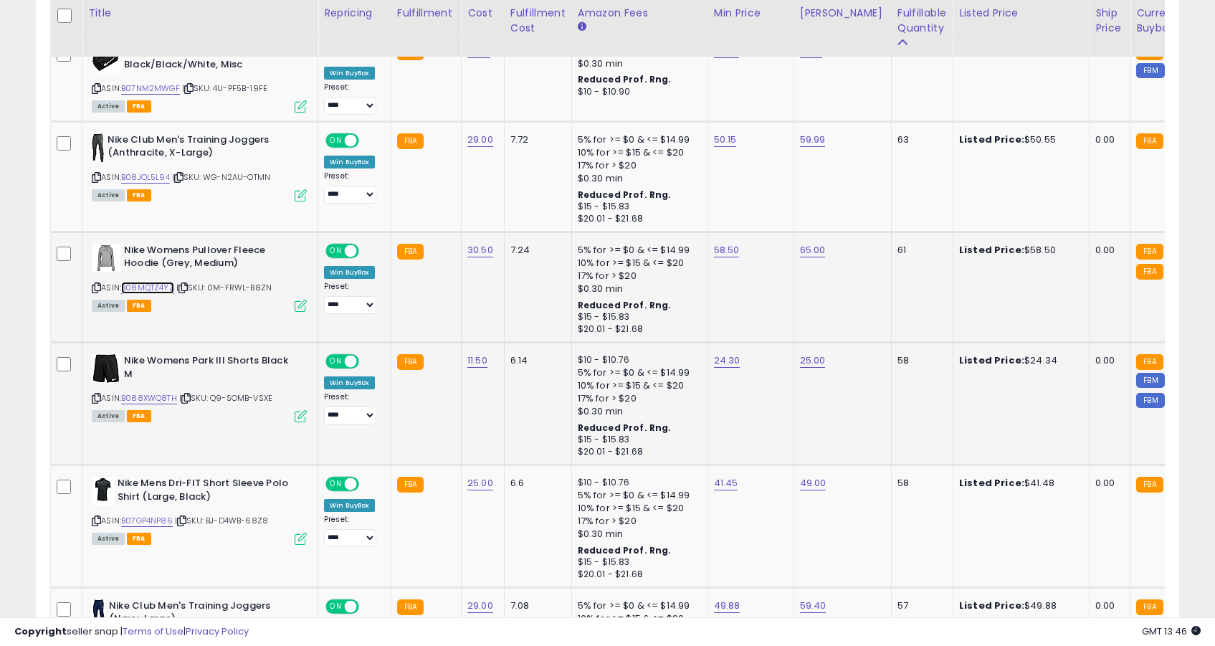
click at [144, 285] on link "B08MQTZ4YZ" at bounding box center [147, 288] width 53 height 12
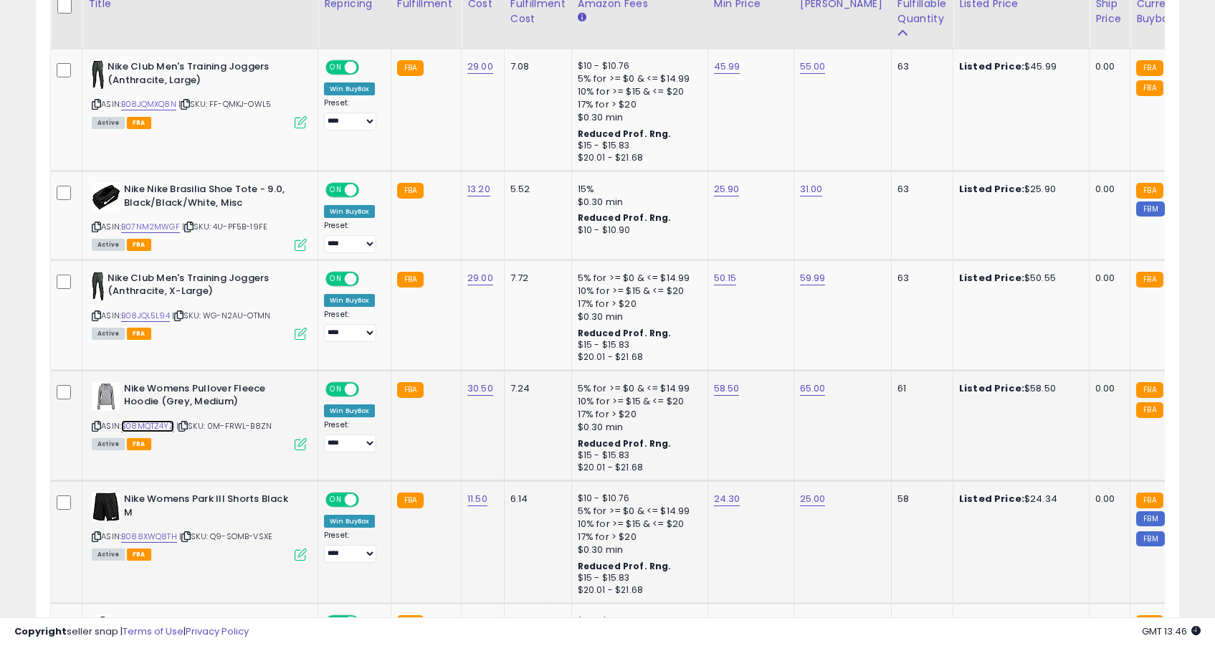
scroll to position [1390, 0]
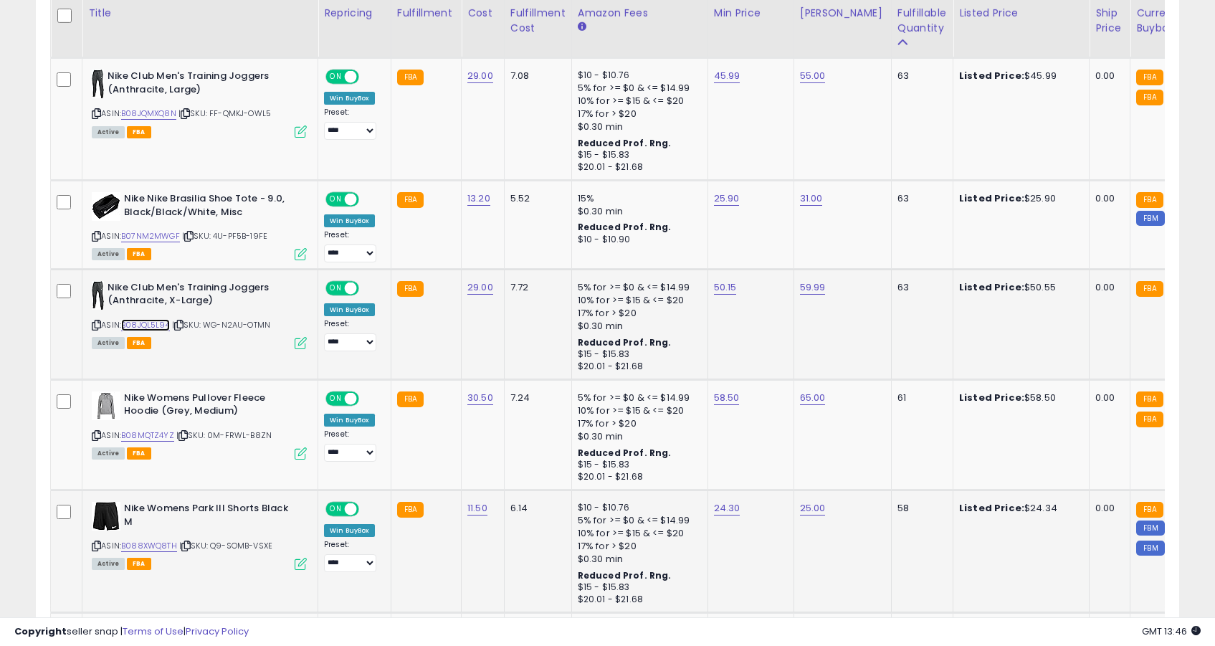
click at [143, 325] on link "B08JQL5L94" at bounding box center [145, 325] width 49 height 12
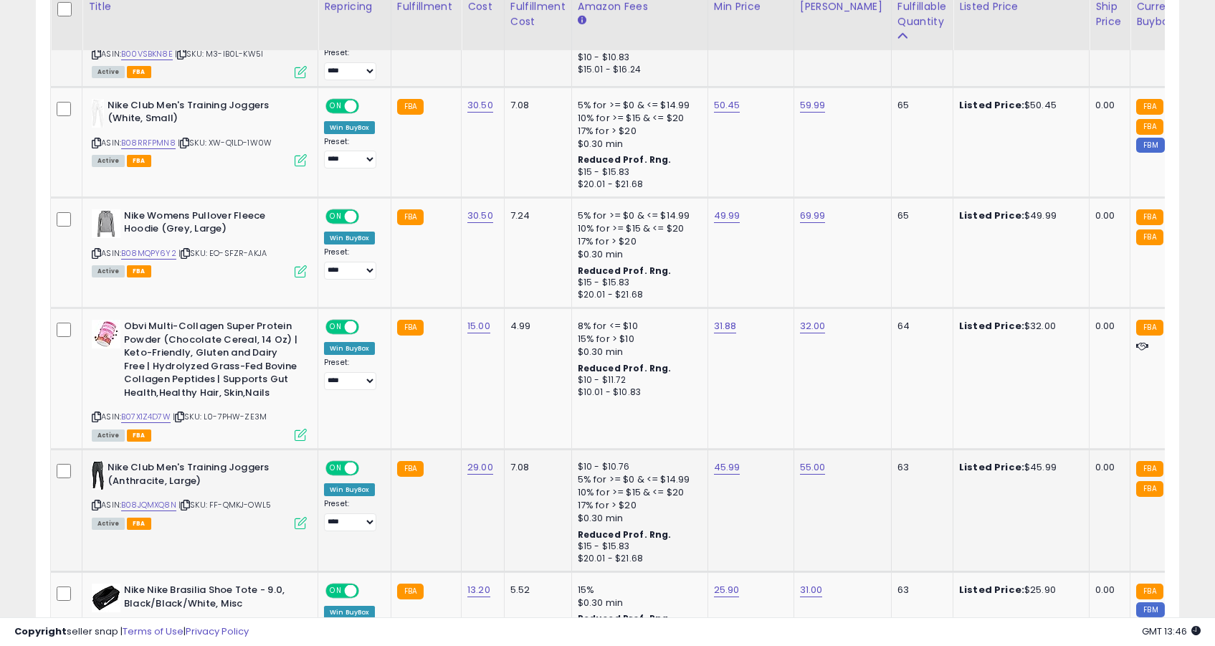
scroll to position [956, 0]
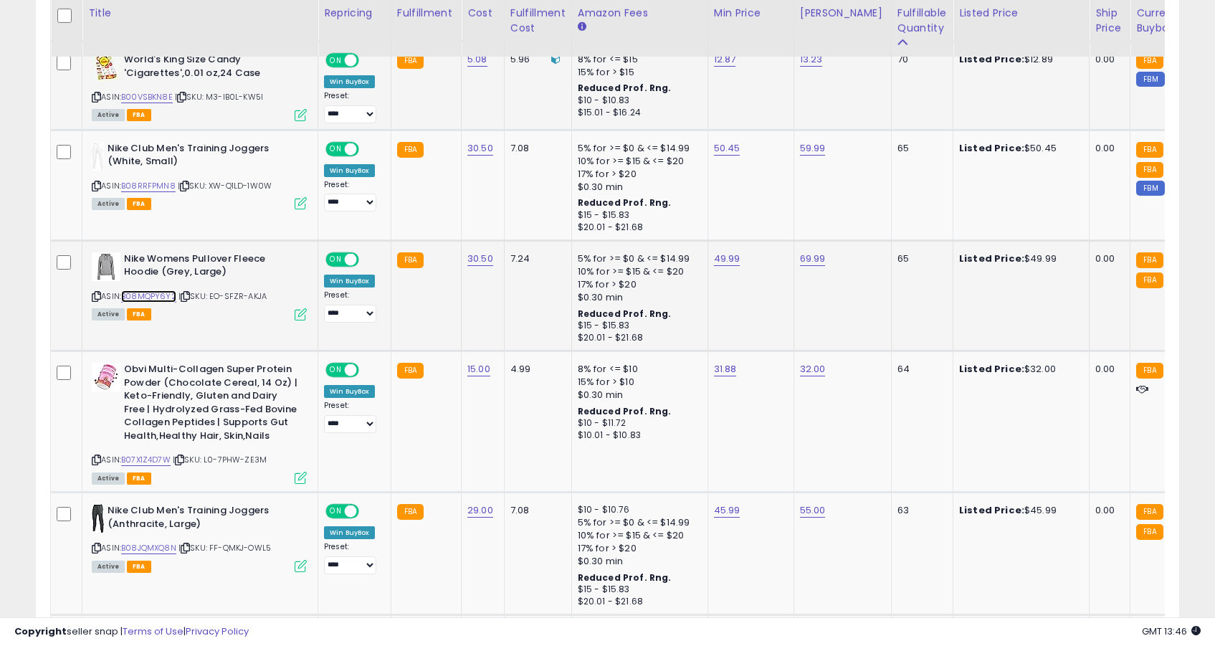
click at [163, 298] on link "B08MQPY6Y2" at bounding box center [148, 296] width 55 height 12
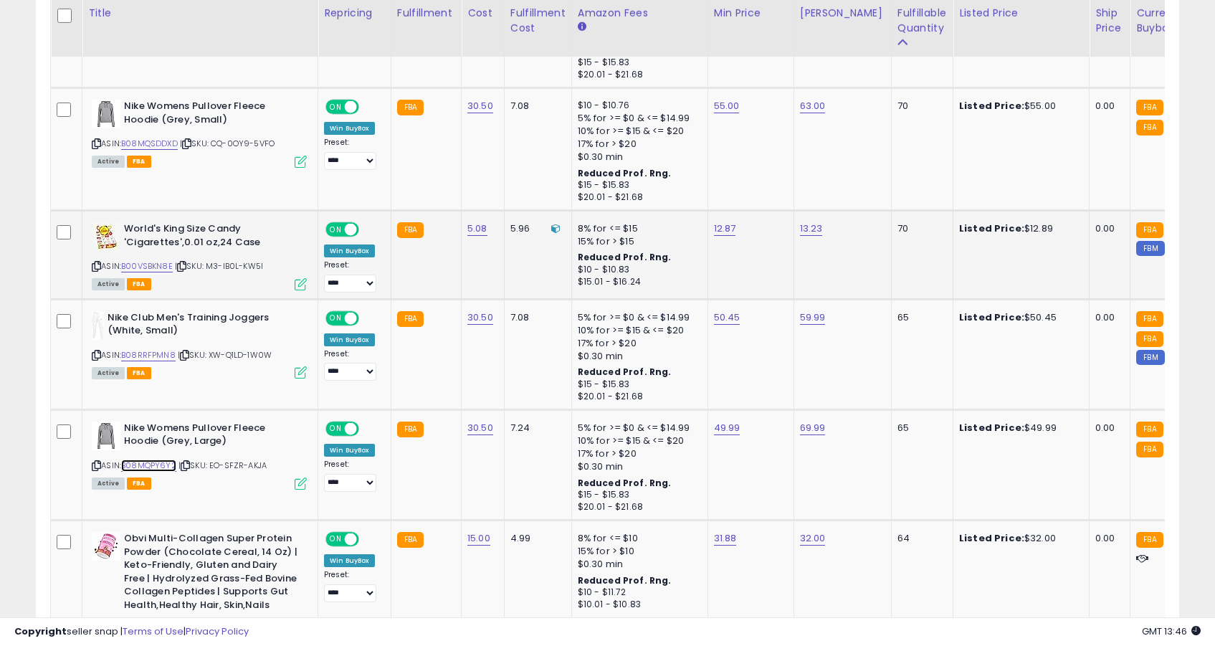
scroll to position [782, 0]
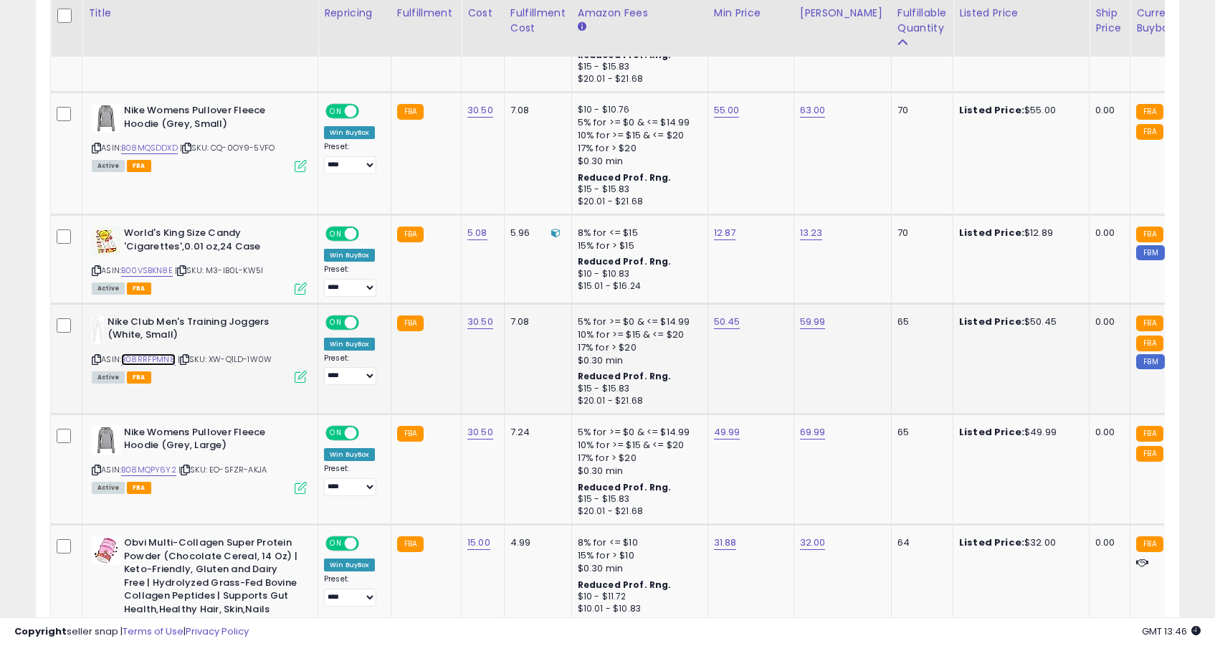
click at [135, 360] on link "B08RRFPMN8" at bounding box center [148, 359] width 54 height 12
click at [718, 321] on link "50.45" at bounding box center [727, 322] width 27 height 14
type input "*****"
click button "submit" at bounding box center [767, 286] width 24 height 22
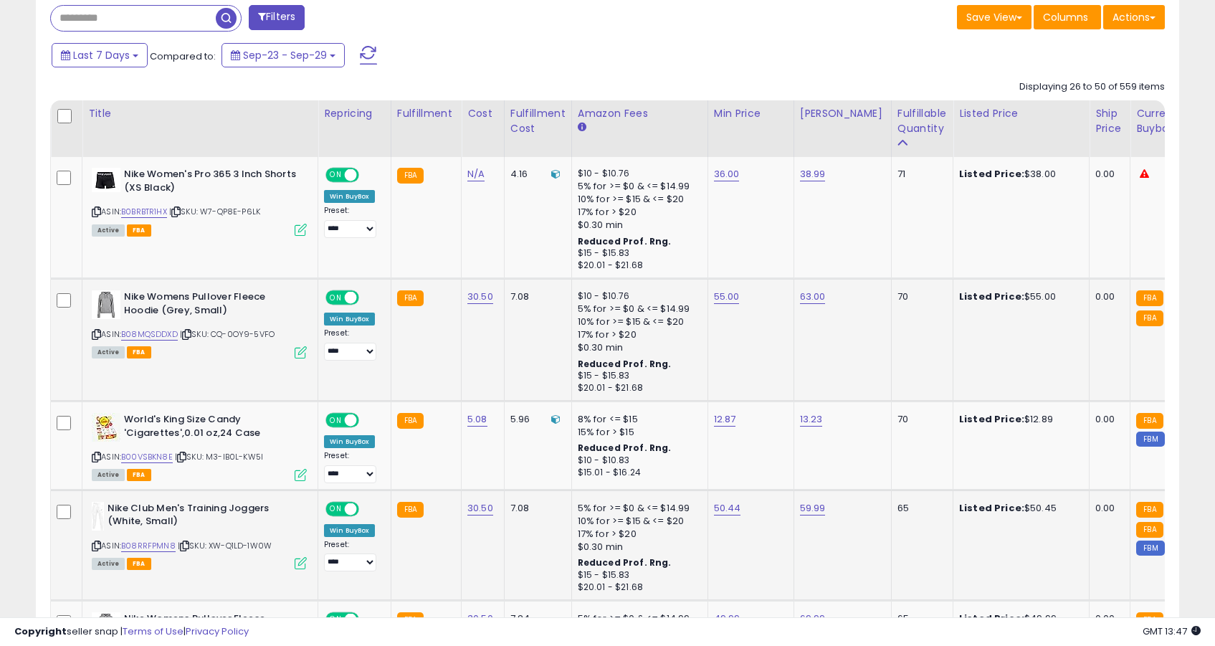
scroll to position [581, 0]
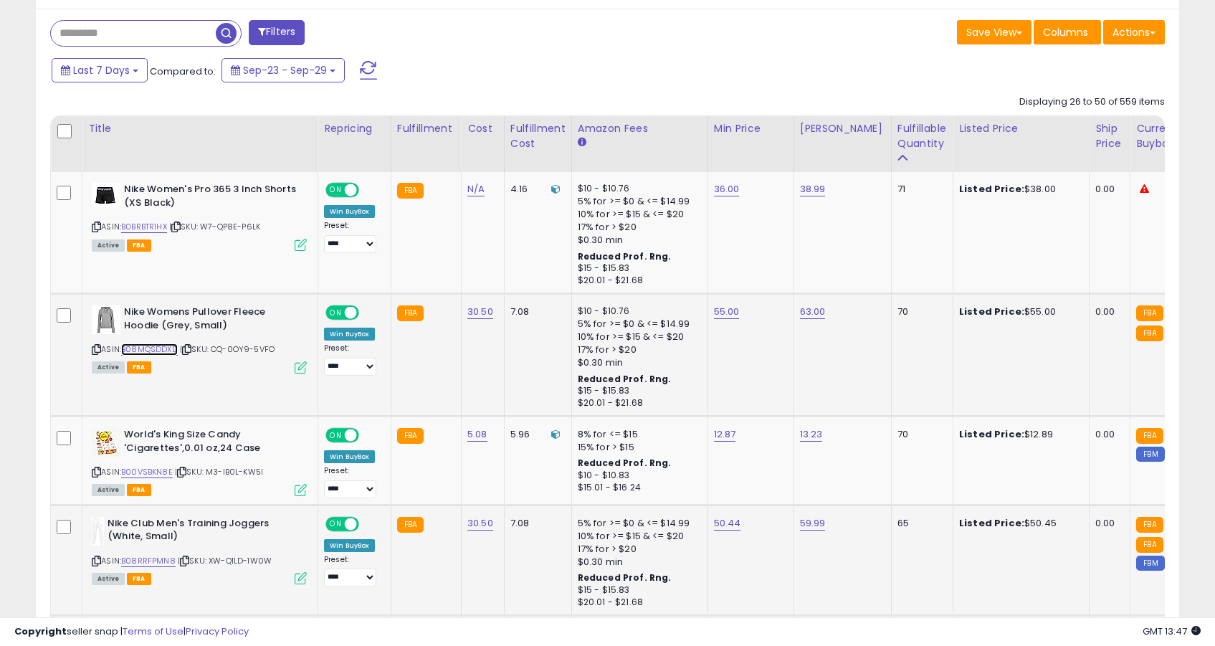
click at [163, 351] on link "B08MQSDDXD" at bounding box center [149, 349] width 57 height 12
click at [715, 312] on link "55.00" at bounding box center [727, 312] width 26 height 14
type input "*****"
click button "submit" at bounding box center [767, 276] width 24 height 22
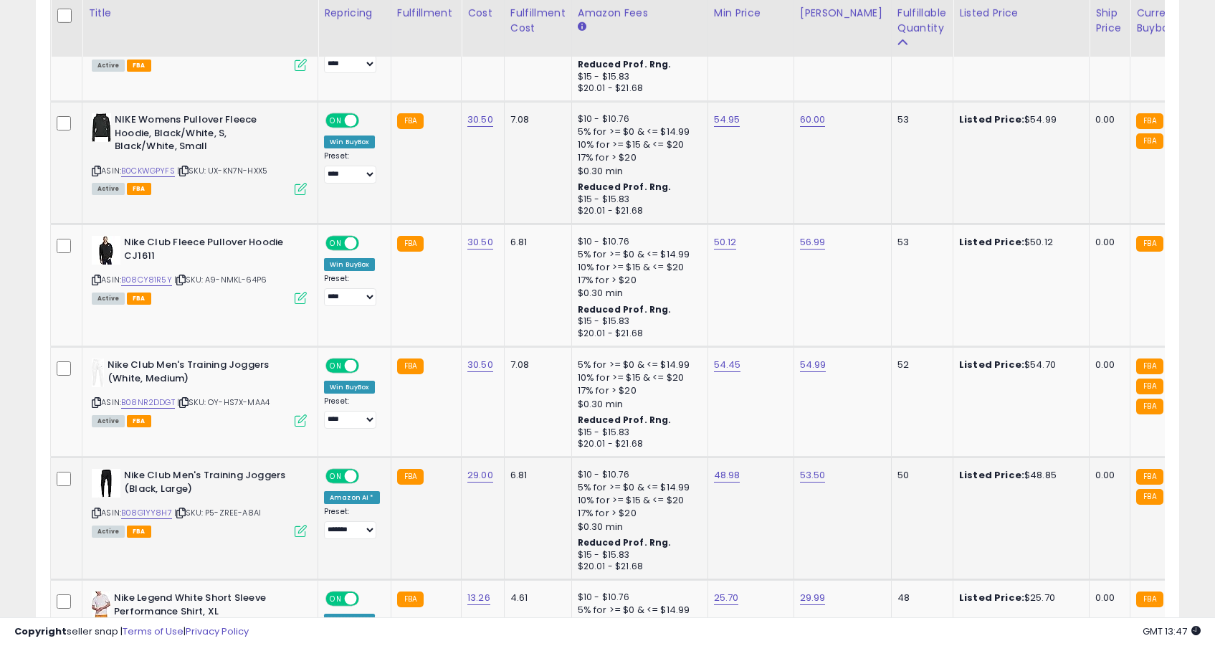
scroll to position [3166, 0]
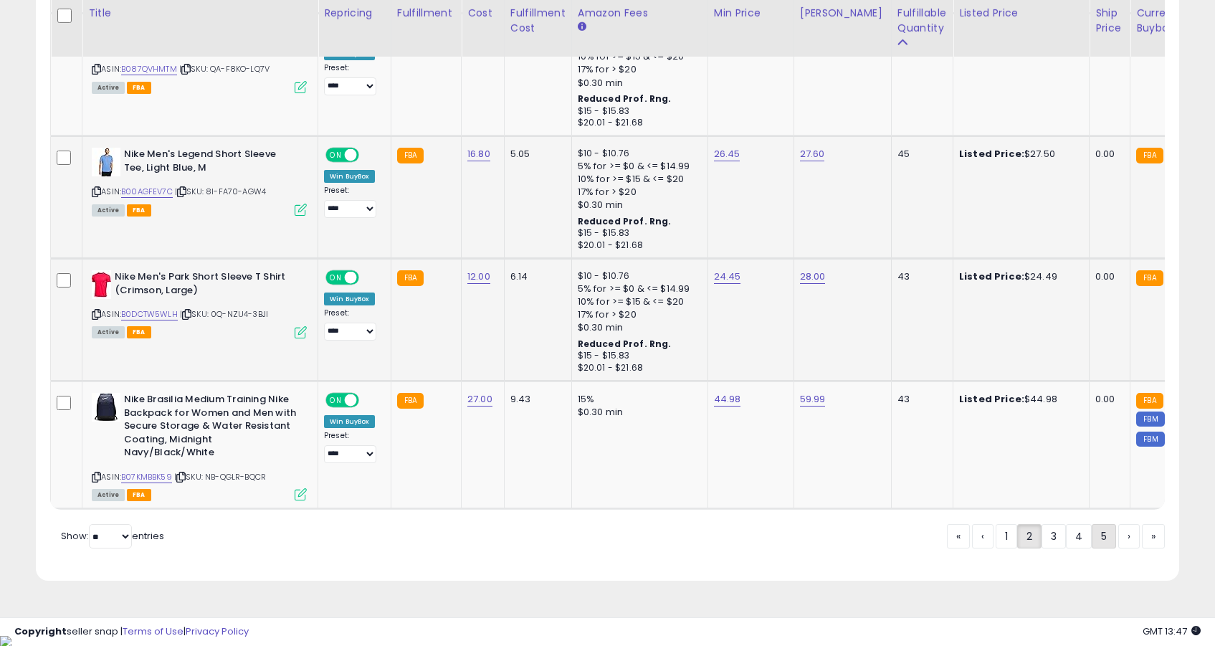
click at [1097, 548] on link "5" at bounding box center [1104, 536] width 24 height 24
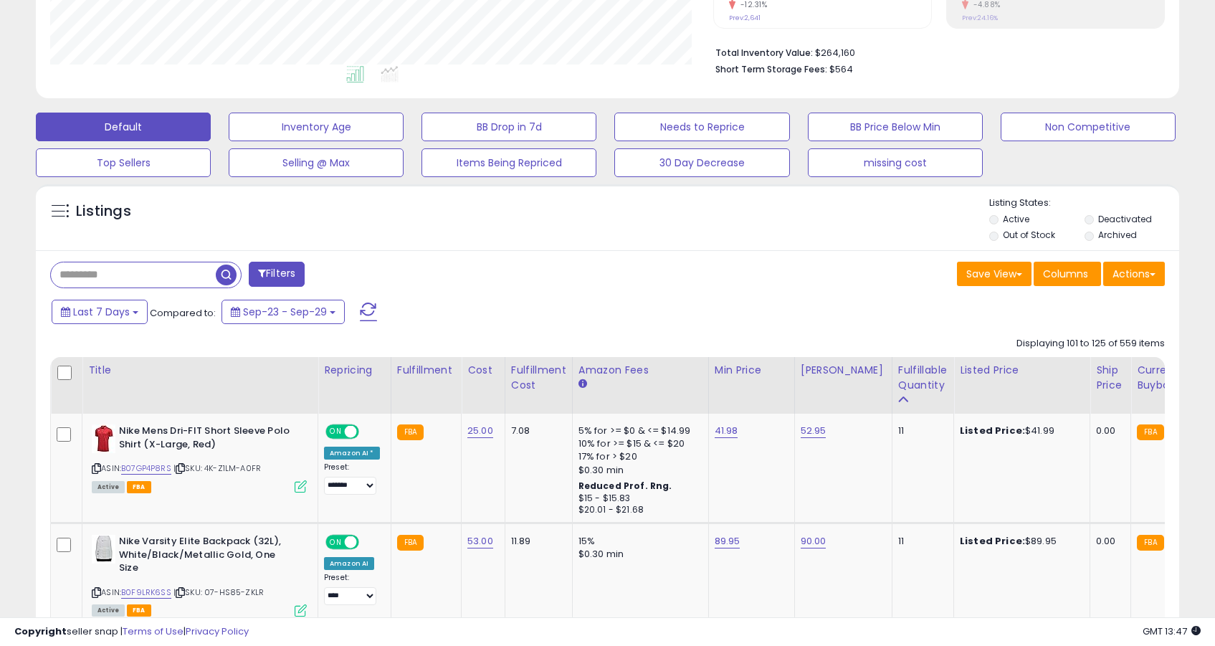
scroll to position [348, 0]
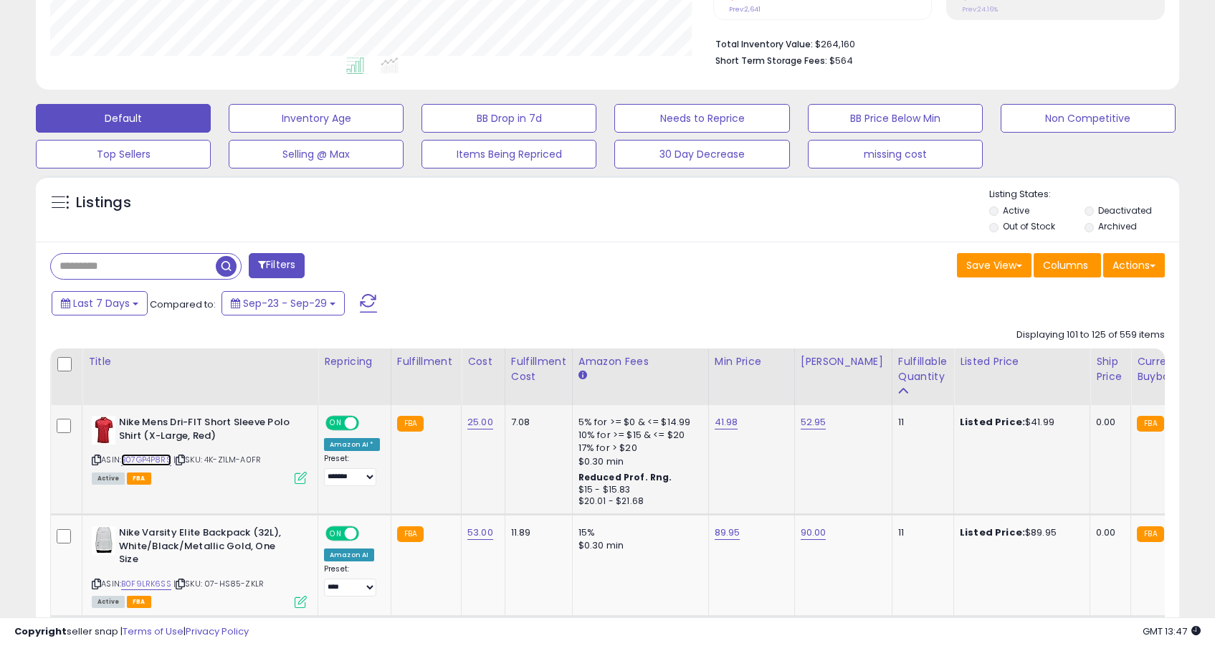
click at [159, 459] on link "B07GP4P8RS" at bounding box center [146, 460] width 50 height 12
click at [718, 427] on link "41.98" at bounding box center [727, 422] width 24 height 14
type input "*****"
click button "submit" at bounding box center [766, 387] width 24 height 22
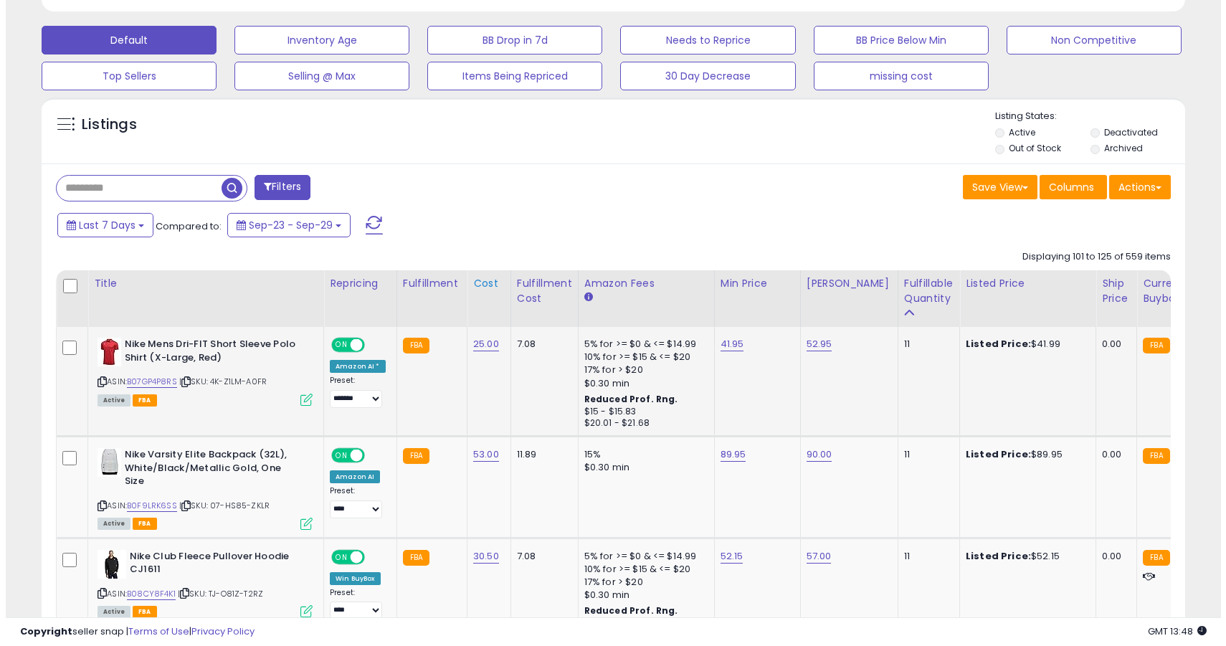
scroll to position [455, 0]
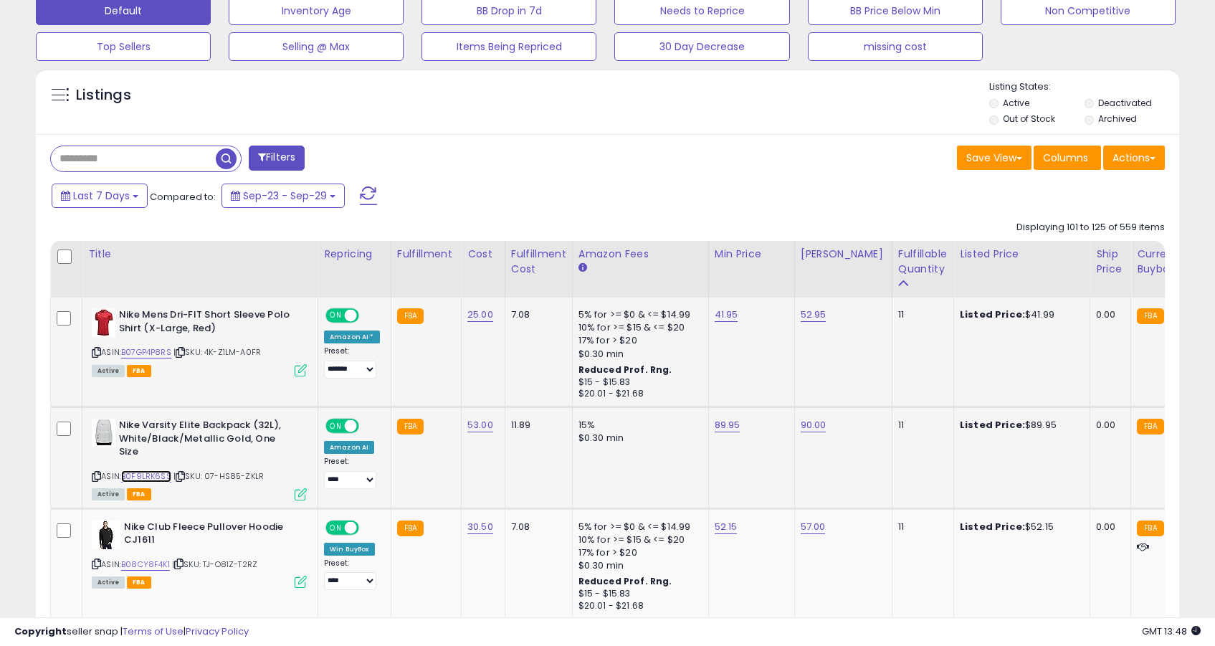
click at [158, 470] on link "B0F9LRK6SS" at bounding box center [146, 476] width 50 height 12
click at [728, 429] on link "89.95" at bounding box center [728, 425] width 26 height 14
type input "*****"
click button "submit" at bounding box center [768, 389] width 24 height 22
click at [305, 488] on icon at bounding box center [301, 494] width 12 height 12
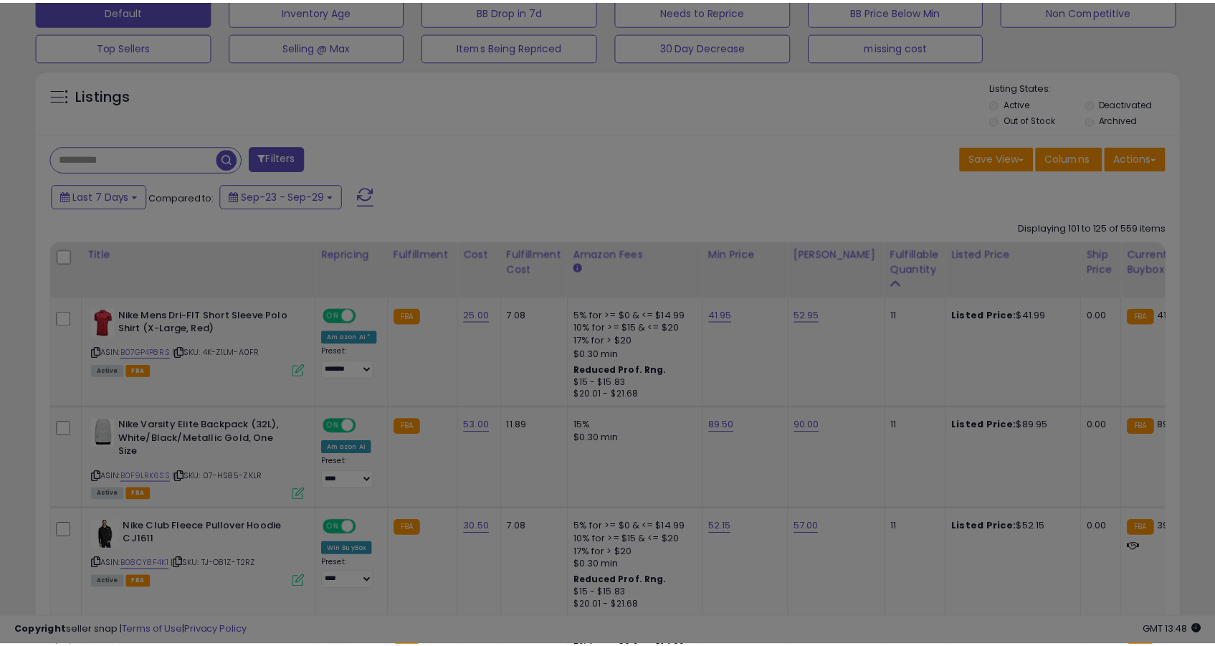
scroll to position [294, 669]
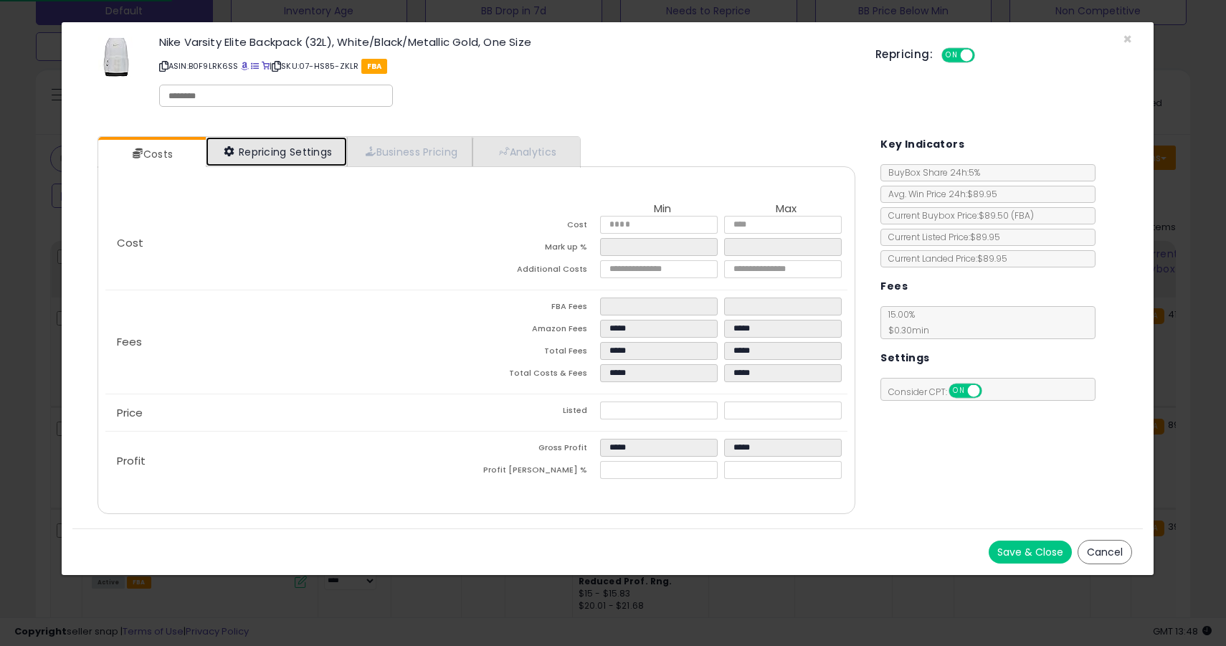
click at [269, 152] on link "Repricing Settings" at bounding box center [277, 151] width 142 height 29
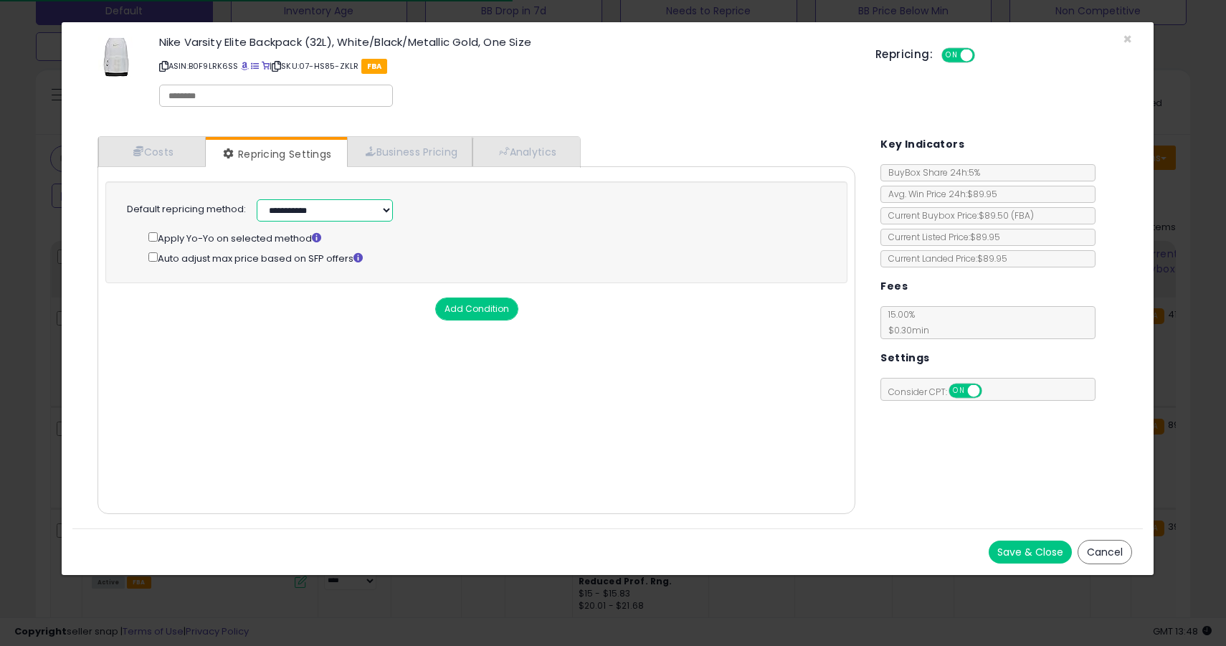
click at [283, 205] on select "**********" at bounding box center [325, 210] width 136 height 22
select select "******"
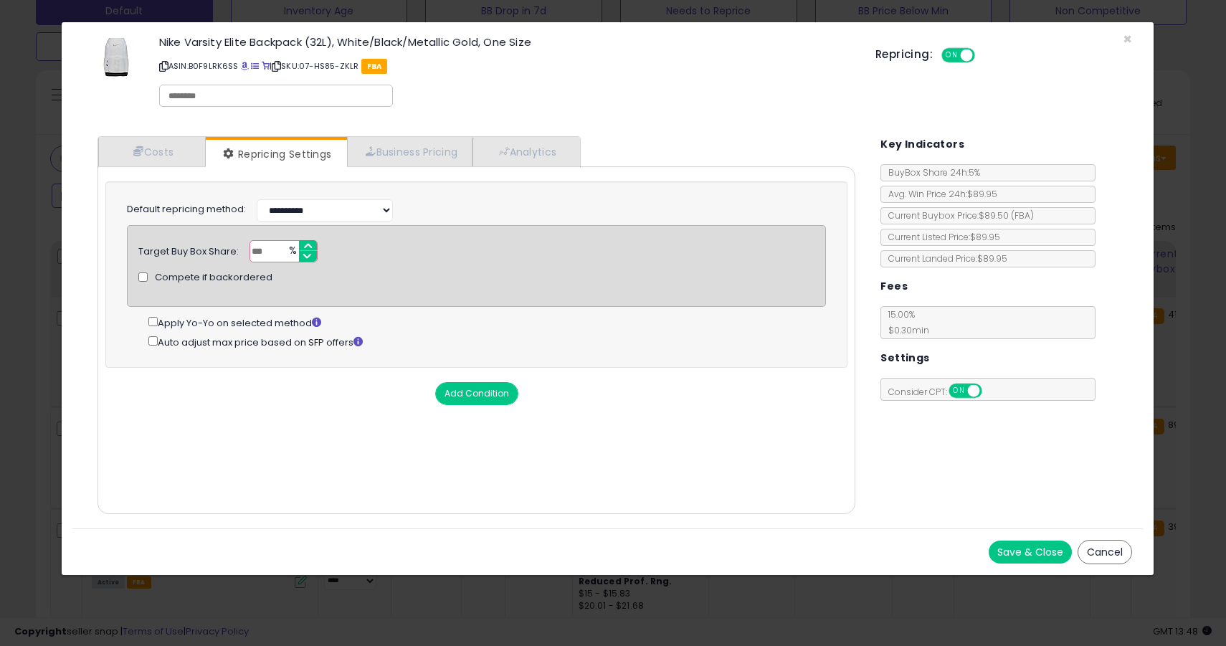
click at [1042, 552] on button "Save & Close" at bounding box center [1030, 551] width 83 height 23
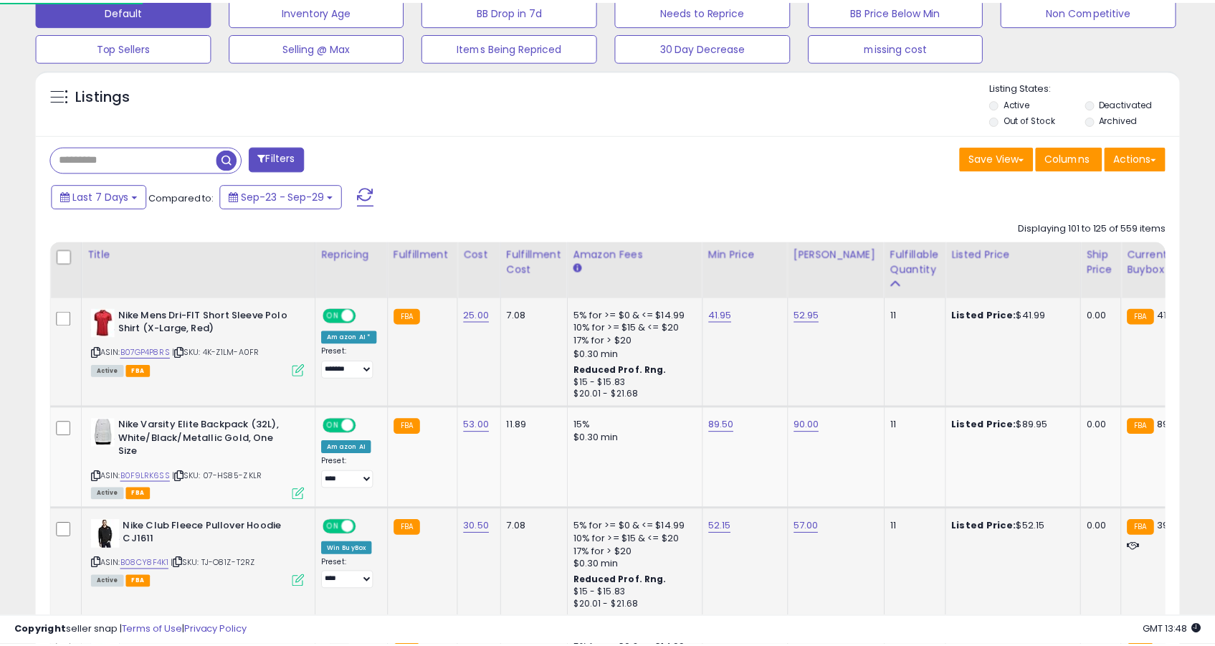
scroll to position [716545, 716176]
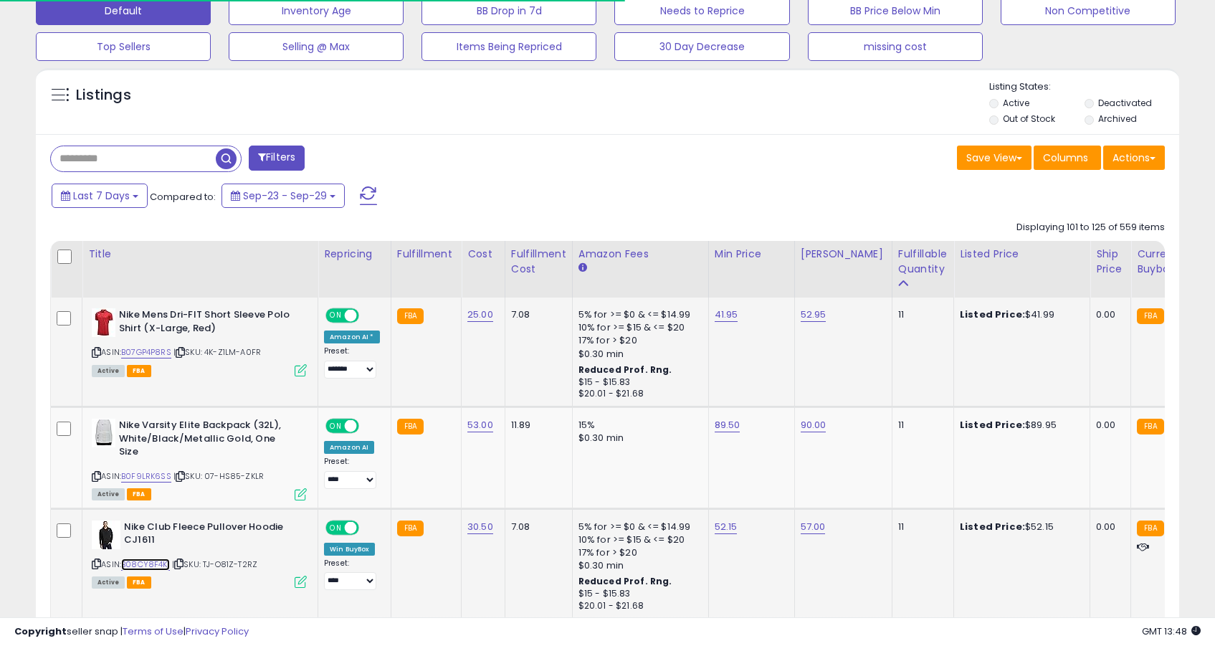
click at [144, 558] on link "B08CY8F4K1" at bounding box center [145, 564] width 49 height 12
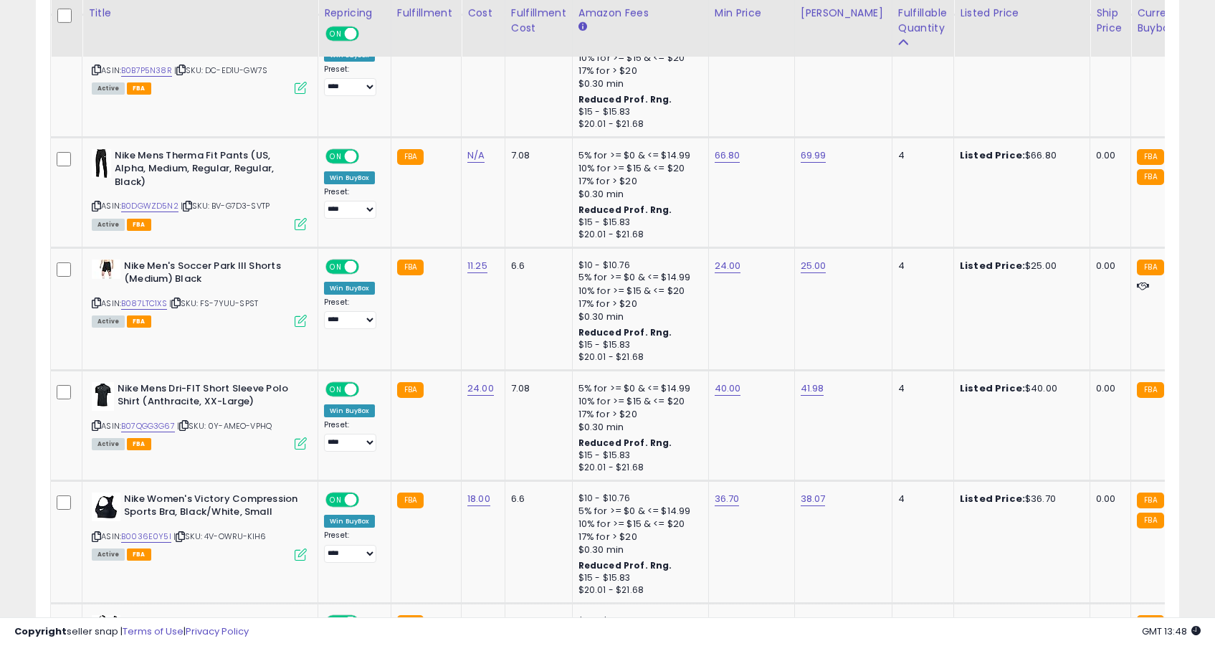
scroll to position [3145, 0]
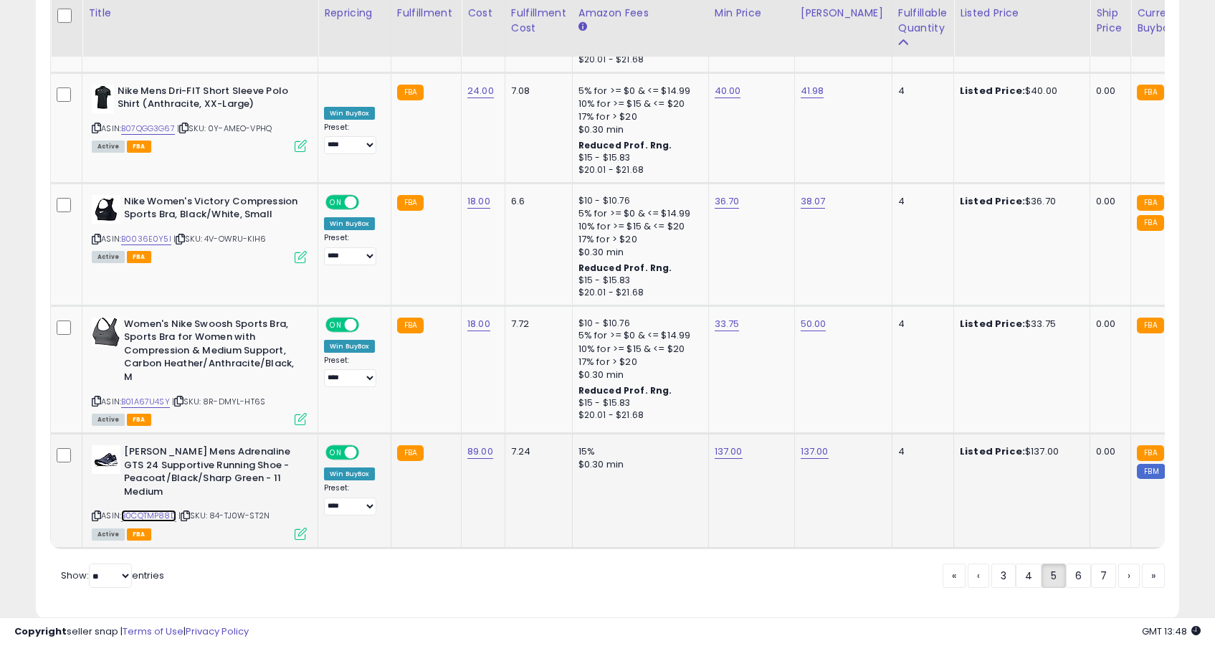
click at [159, 510] on link "B0CQTMP88D" at bounding box center [148, 516] width 55 height 12
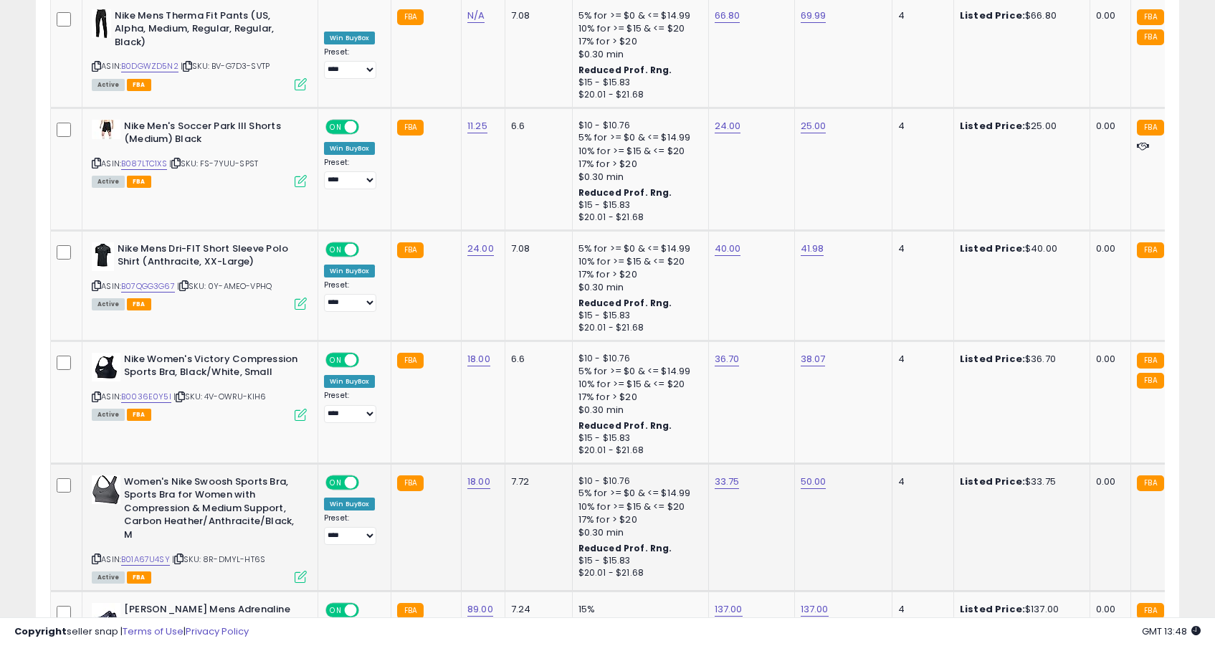
scroll to position [2920, 0]
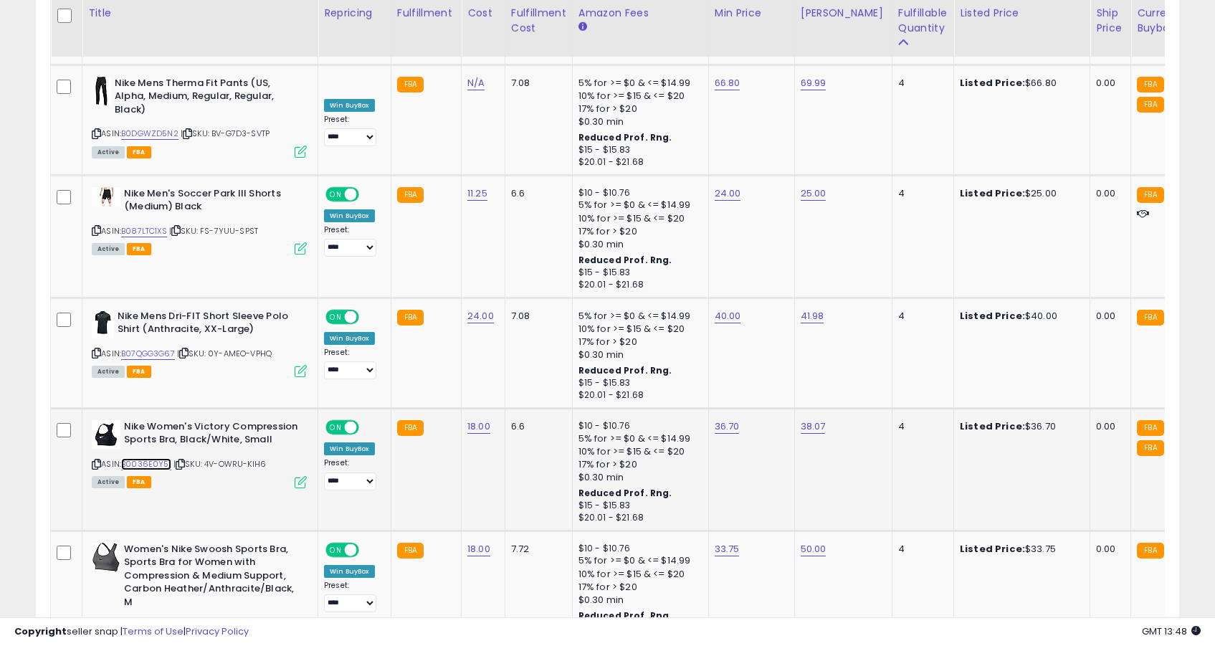
click at [158, 458] on link "B0036E0Y5I" at bounding box center [146, 464] width 50 height 12
click at [721, 419] on link "36.70" at bounding box center [727, 426] width 25 height 14
type input "*****"
click button "submit" at bounding box center [767, 352] width 24 height 22
click at [146, 348] on link "B07QGG3G67" at bounding box center [148, 354] width 54 height 12
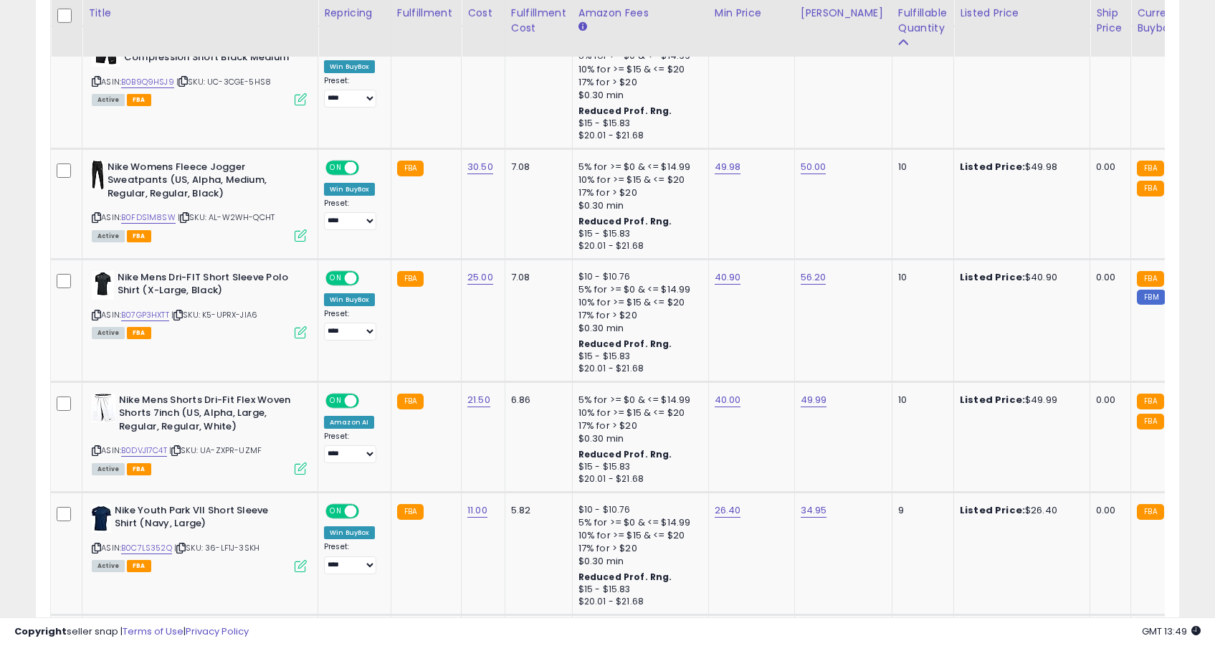
scroll to position [1175, 0]
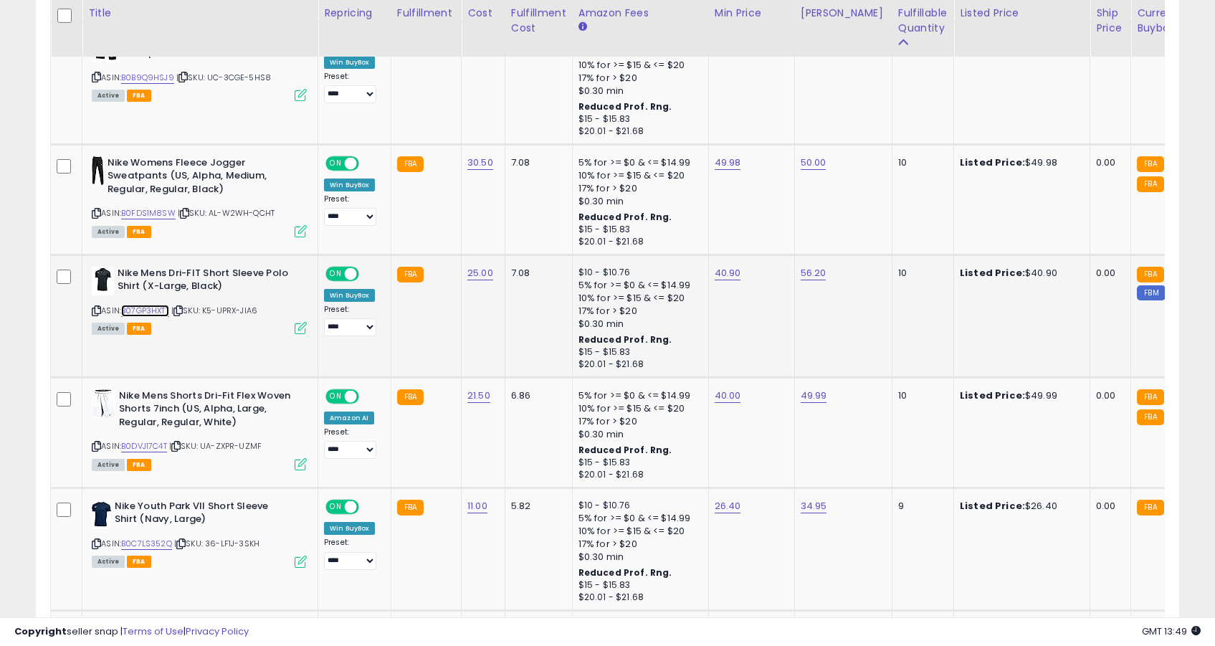
click at [152, 305] on link "B07GP3HXTT" at bounding box center [145, 311] width 48 height 12
click at [730, 266] on link "40.90" at bounding box center [728, 273] width 27 height 14
type input "*****"
click button "submit" at bounding box center [767, 225] width 24 height 22
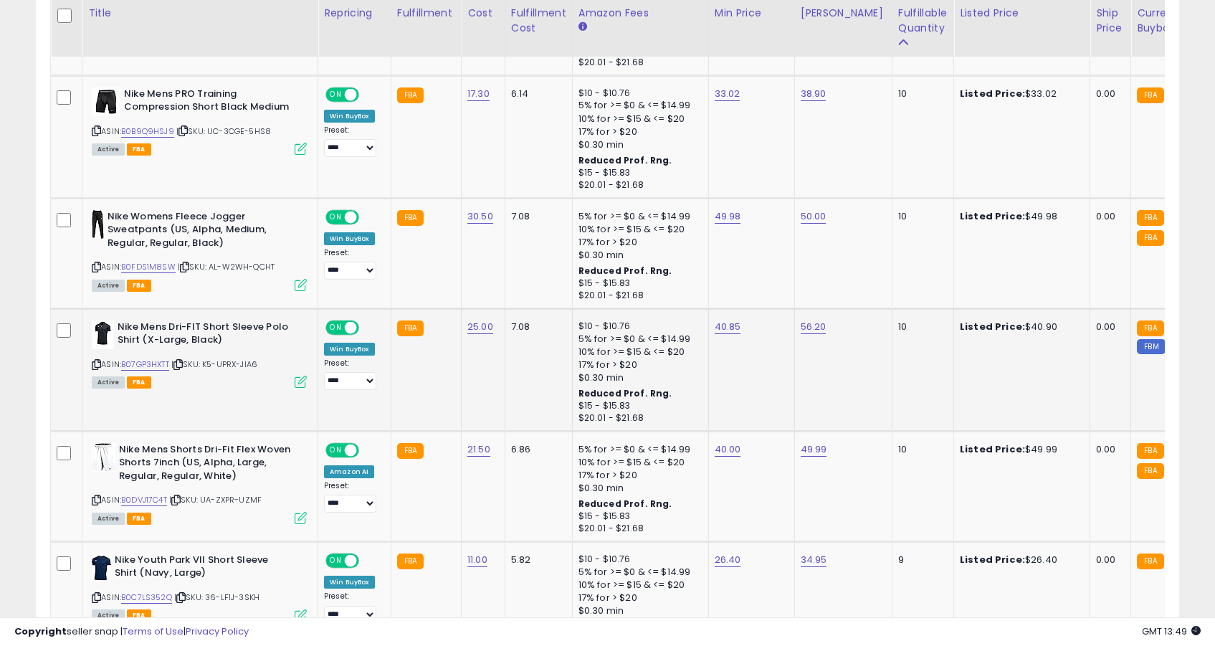
scroll to position [1044, 0]
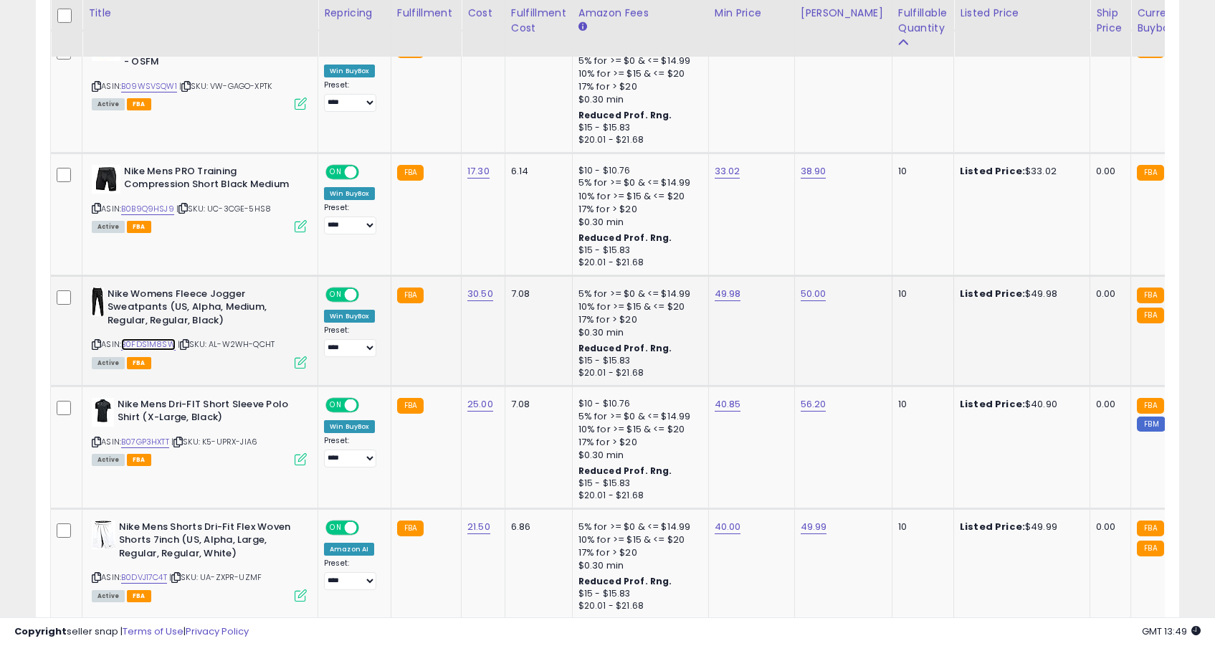
click at [153, 338] on link "B0FDS1M8SW" at bounding box center [148, 344] width 54 height 12
click at [732, 287] on link "49.98" at bounding box center [728, 294] width 27 height 14
type input "*****"
click button "submit" at bounding box center [768, 245] width 24 height 22
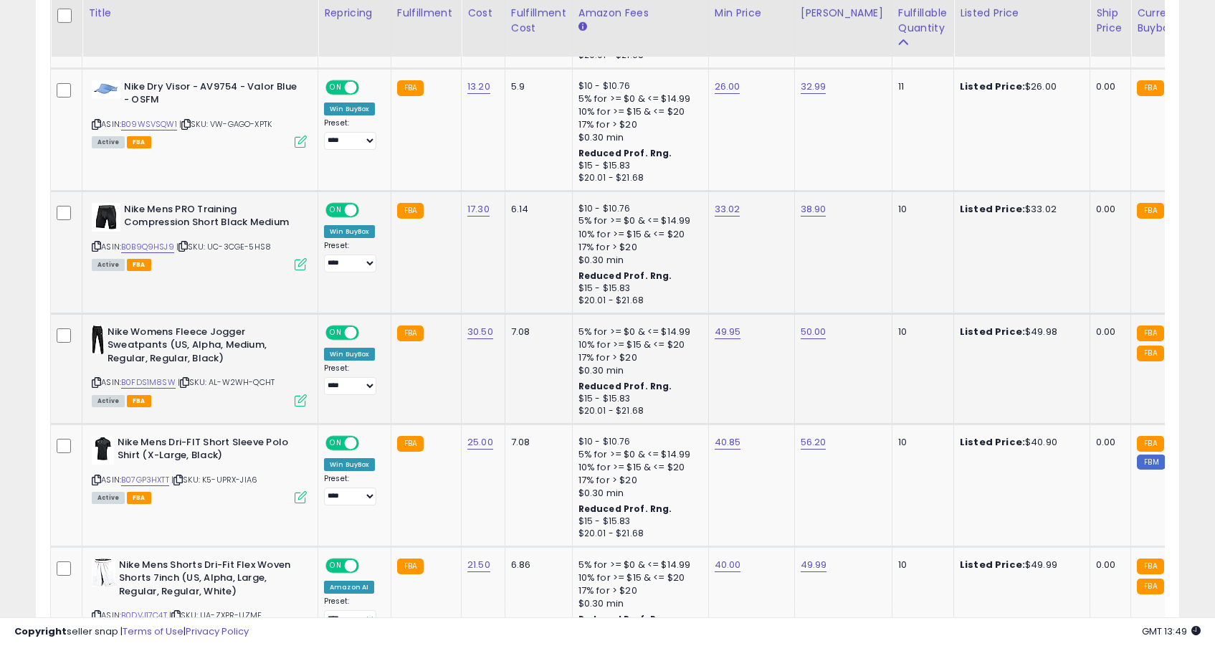
scroll to position [972, 0]
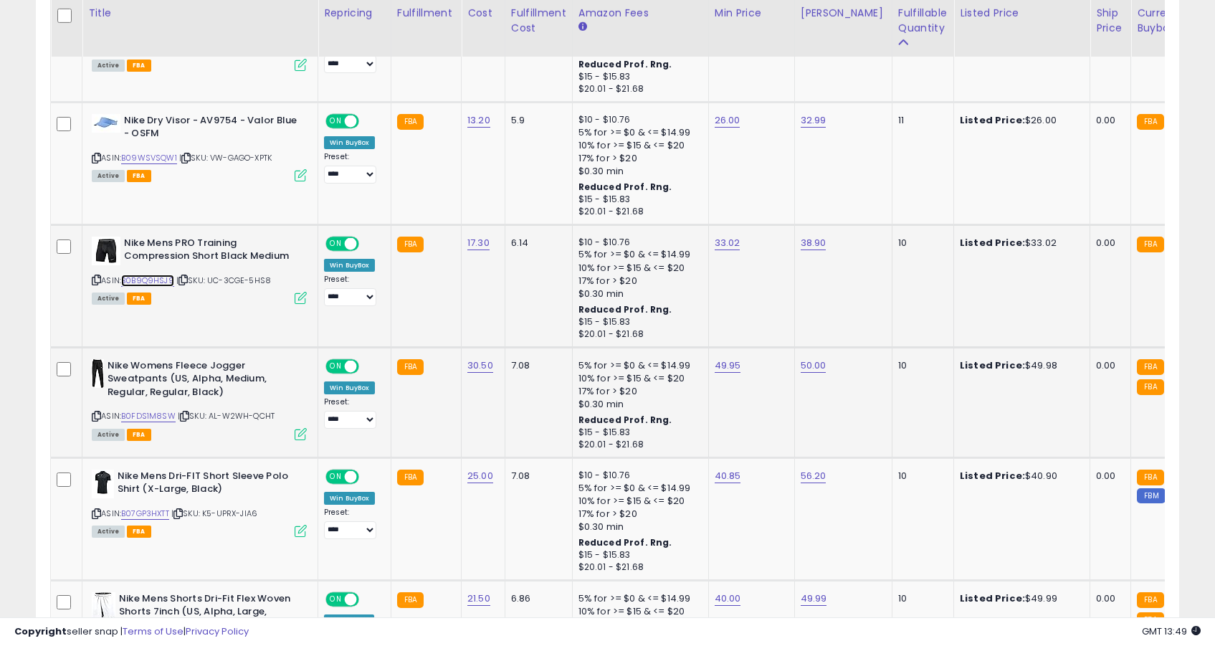
click at [156, 275] on link "B0B9Q9HSJ9" at bounding box center [147, 281] width 53 height 12
click at [721, 236] on link "33.02" at bounding box center [728, 243] width 26 height 14
type input "*****"
click button "submit" at bounding box center [767, 195] width 24 height 22
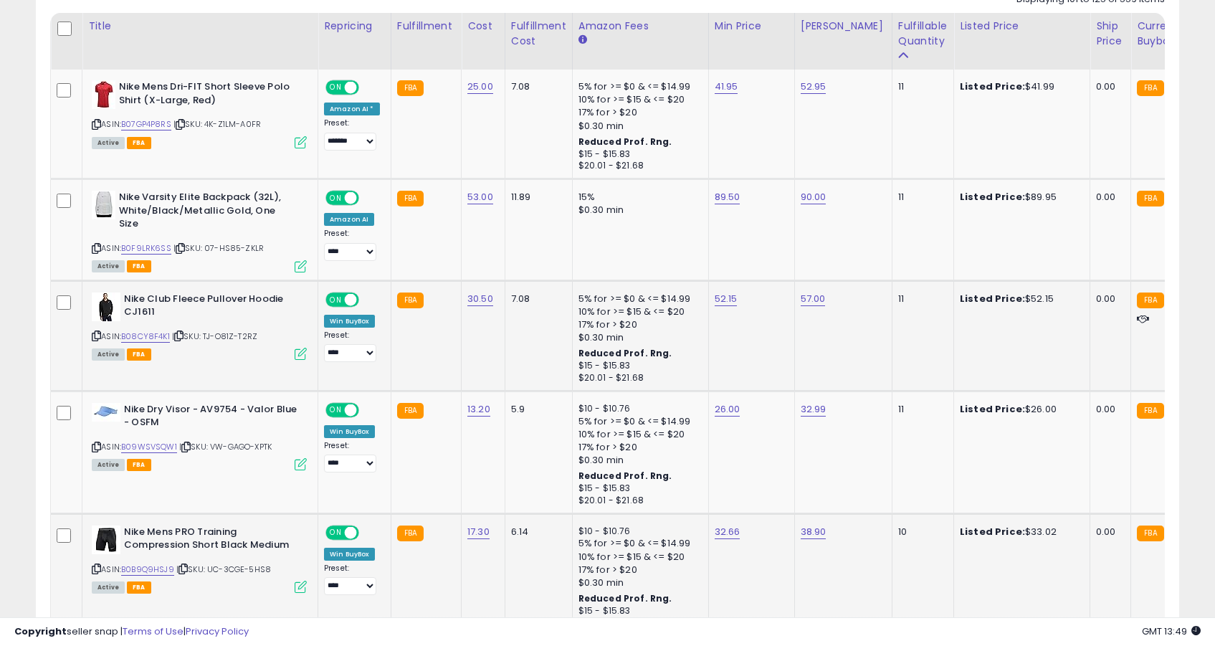
scroll to position [650, 0]
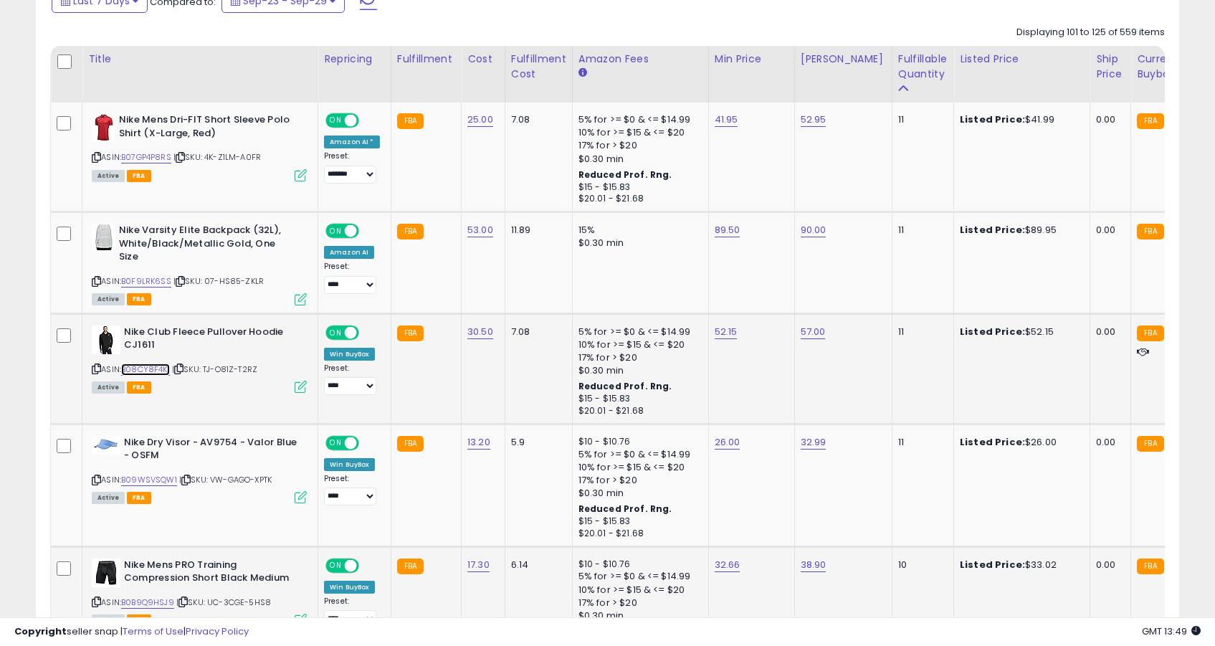
click at [157, 363] on link "B08CY8F4K1" at bounding box center [145, 369] width 49 height 12
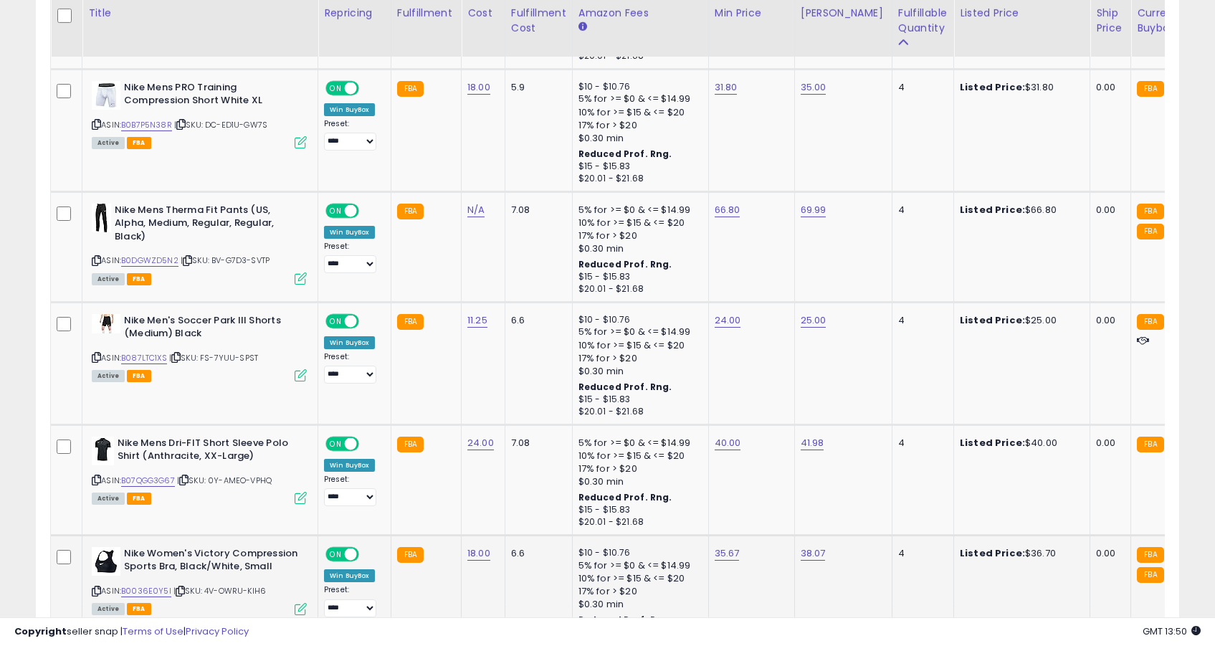
scroll to position [3145, 0]
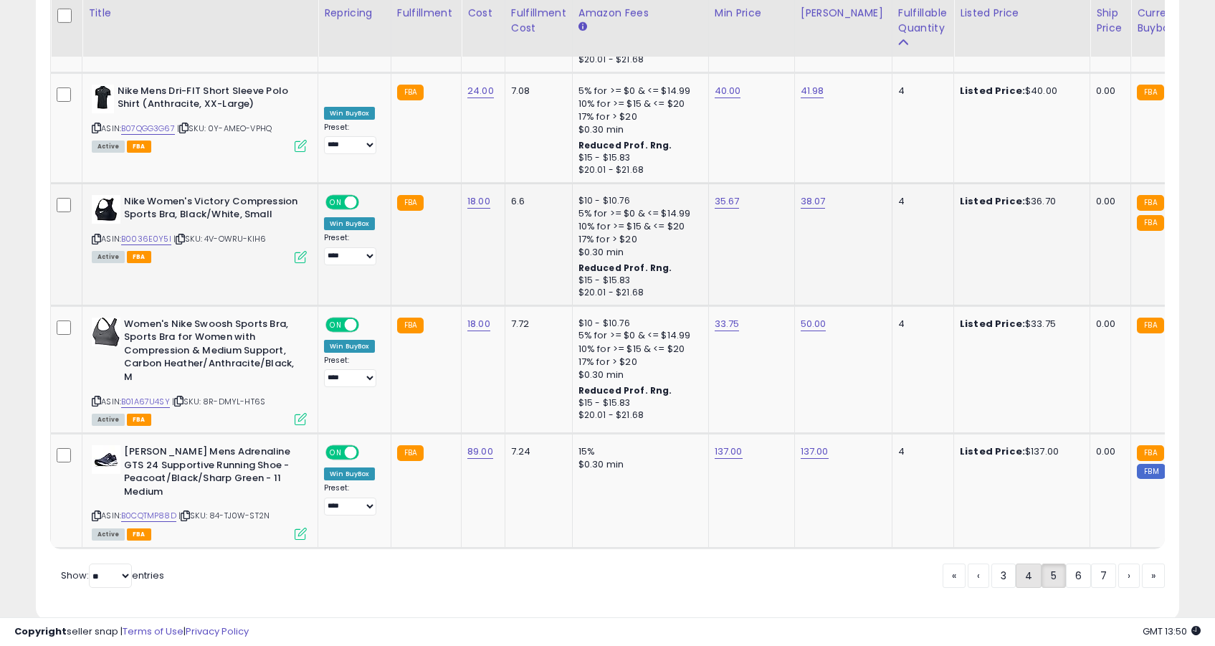
click at [1033, 563] on link "4" at bounding box center [1029, 575] width 26 height 24
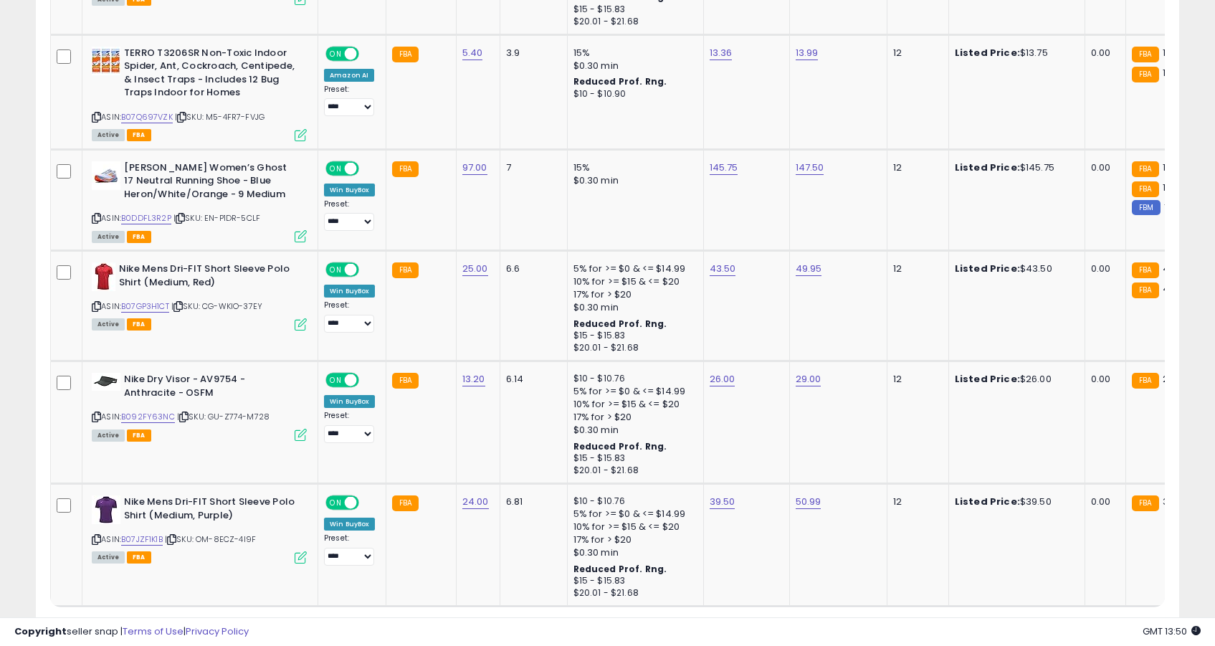
scroll to position [3039, 0]
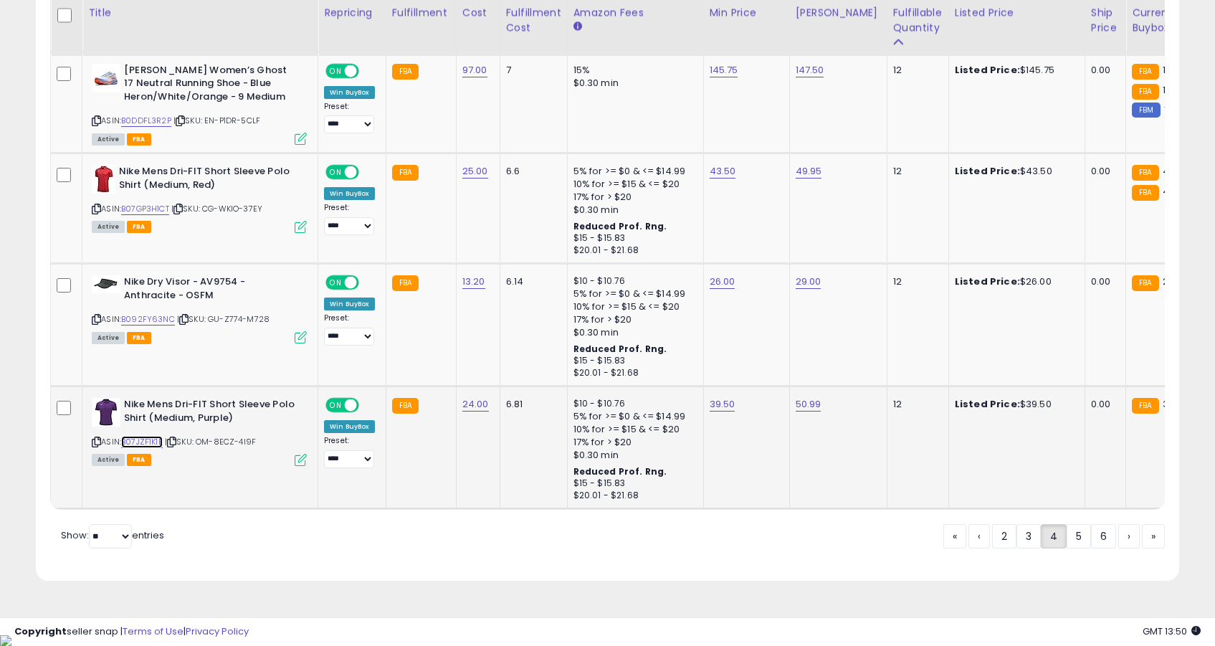
click at [151, 442] on link "B07JZF1K1B" at bounding box center [142, 442] width 42 height 12
click at [727, 406] on link "39.50" at bounding box center [723, 404] width 26 height 14
type input "*****"
click button "submit" at bounding box center [764, 369] width 24 height 22
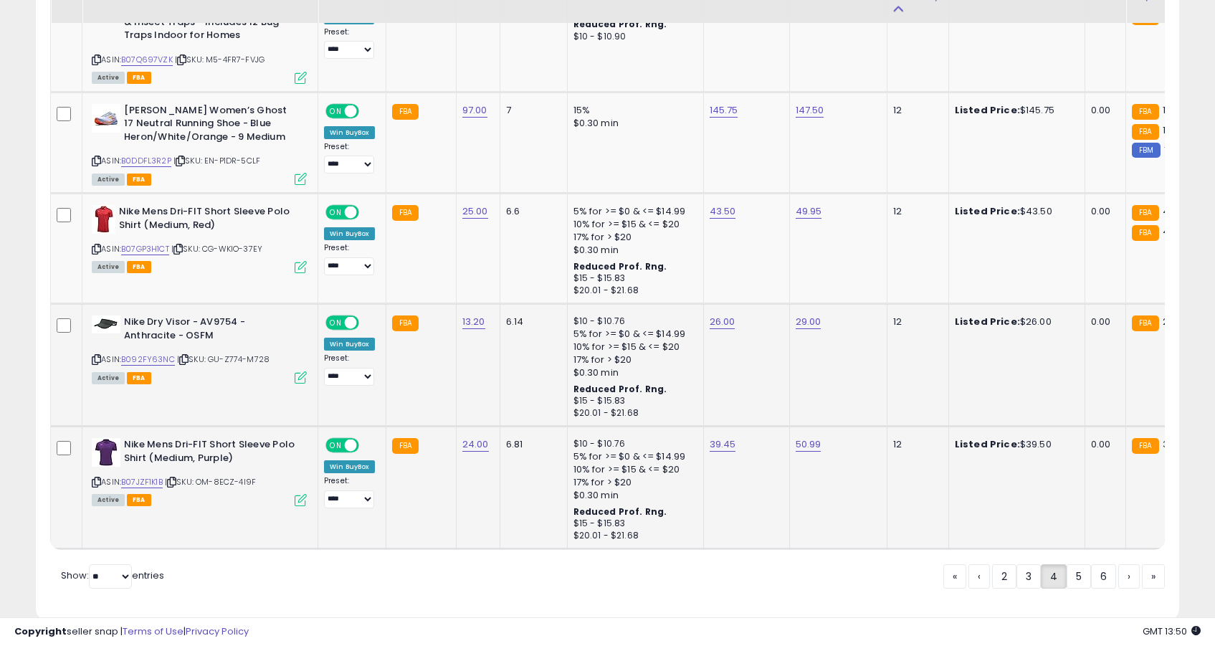
scroll to position [2966, 0]
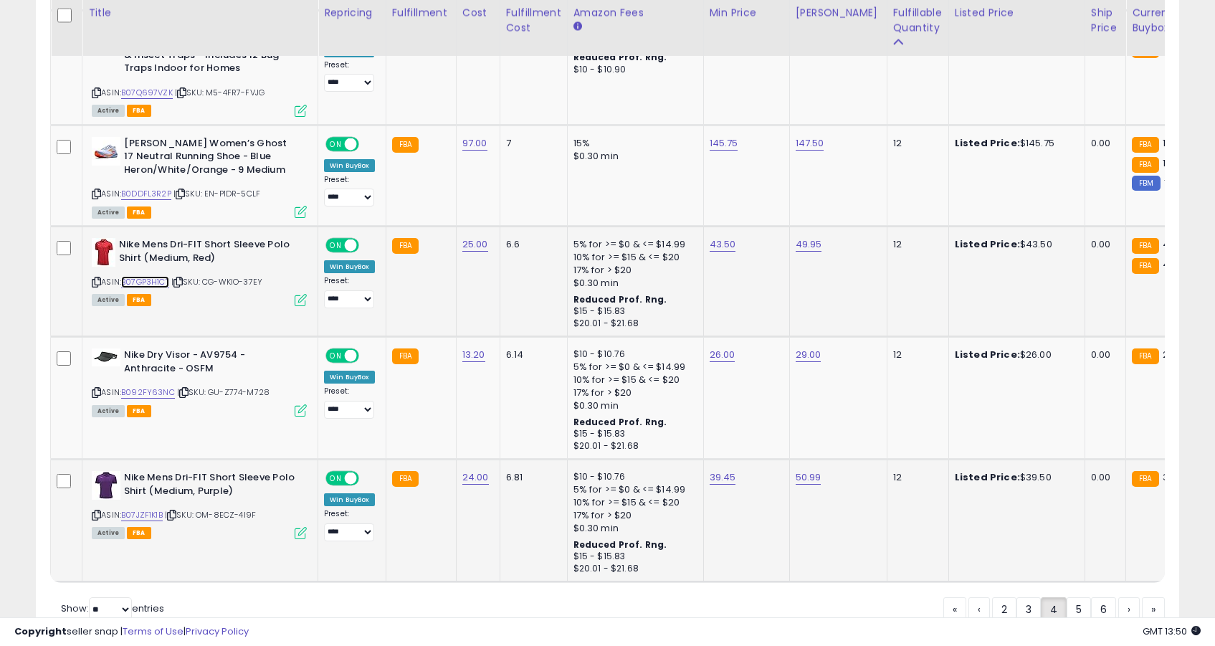
click at [166, 281] on link "B07GP3H1CT" at bounding box center [145, 282] width 48 height 12
click at [719, 242] on link "43.50" at bounding box center [723, 244] width 27 height 14
type input "*****"
click button "submit" at bounding box center [764, 209] width 24 height 22
click at [715, 244] on link "43.15" at bounding box center [722, 244] width 24 height 14
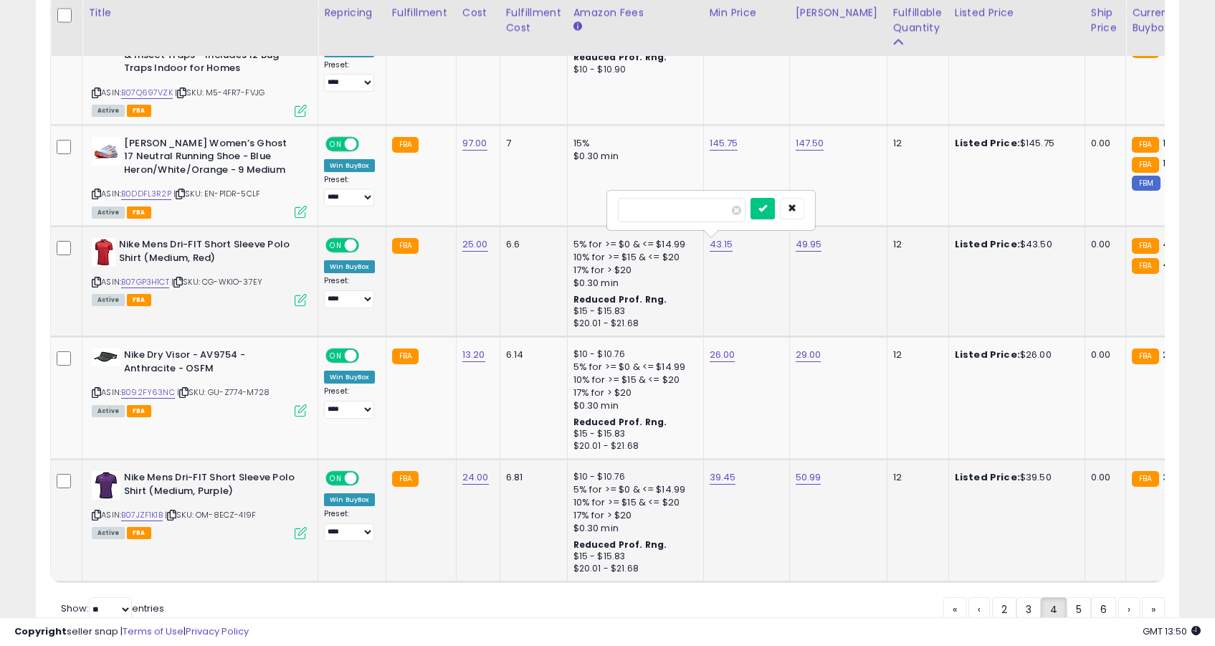
type input "*****"
click button "submit" at bounding box center [763, 209] width 24 height 22
click at [726, 239] on link "42.85" at bounding box center [723, 244] width 27 height 14
type input "*****"
click button "submit" at bounding box center [764, 209] width 24 height 22
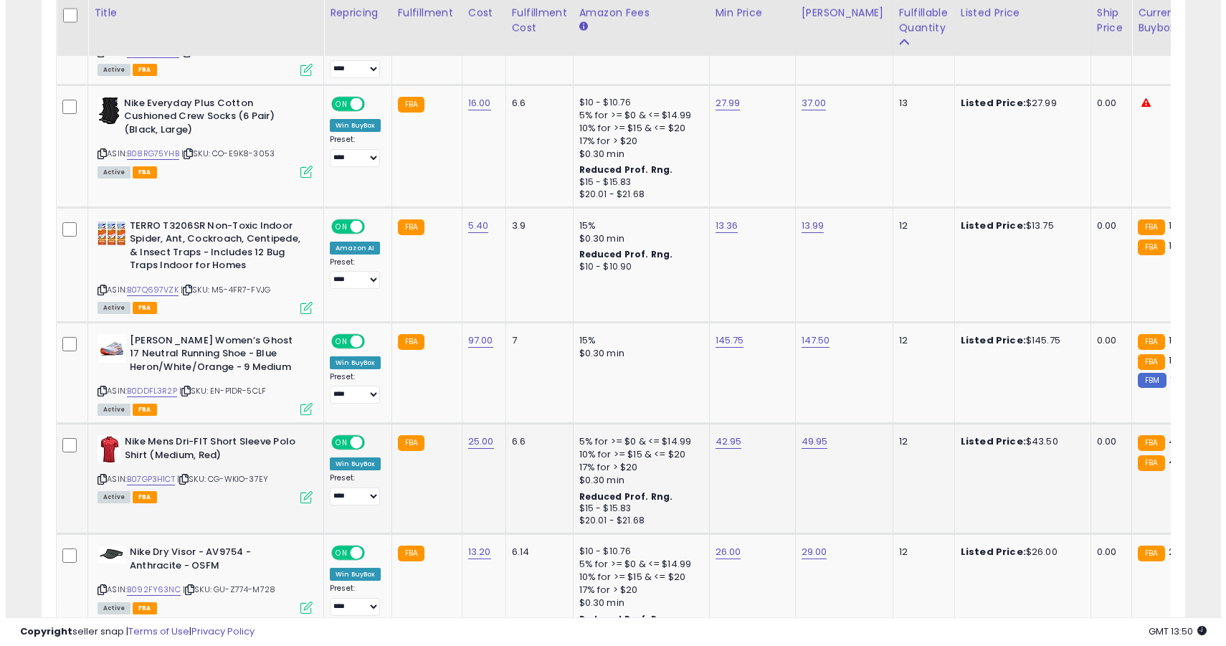
scroll to position [2754, 0]
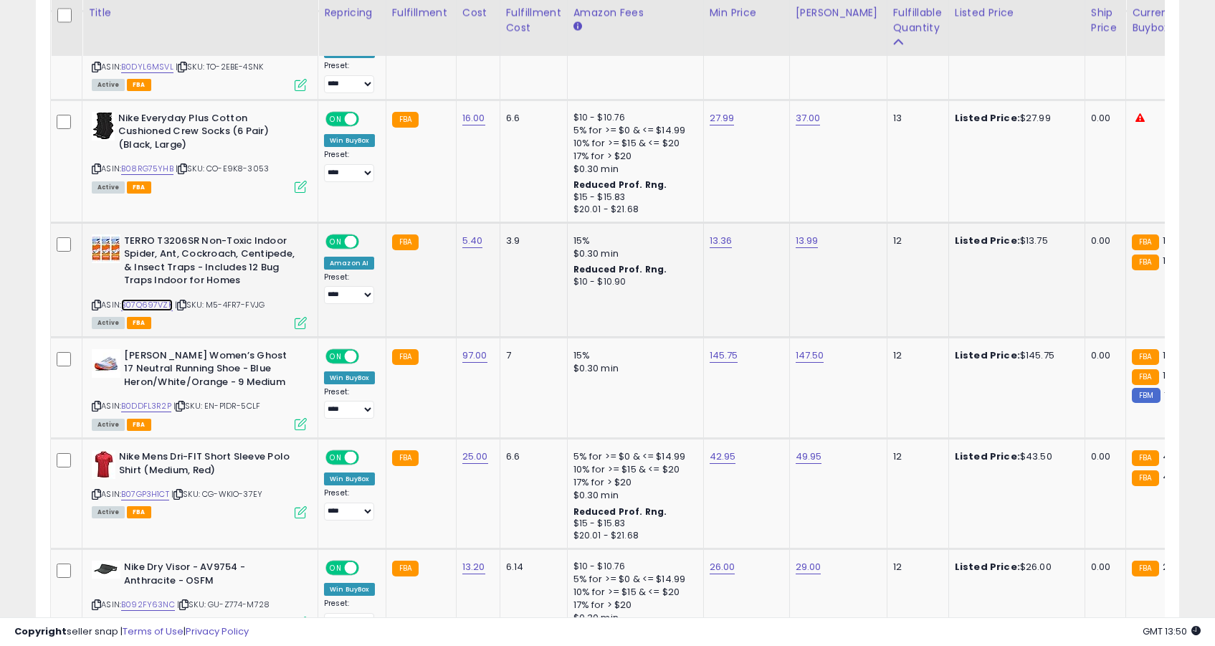
click at [152, 305] on link "B07Q697VZK" at bounding box center [147, 305] width 52 height 12
click at [719, 243] on link "13.36" at bounding box center [721, 241] width 23 height 14
type input "*****"
click button "submit" at bounding box center [763, 205] width 24 height 22
click at [306, 323] on icon at bounding box center [301, 323] width 12 height 12
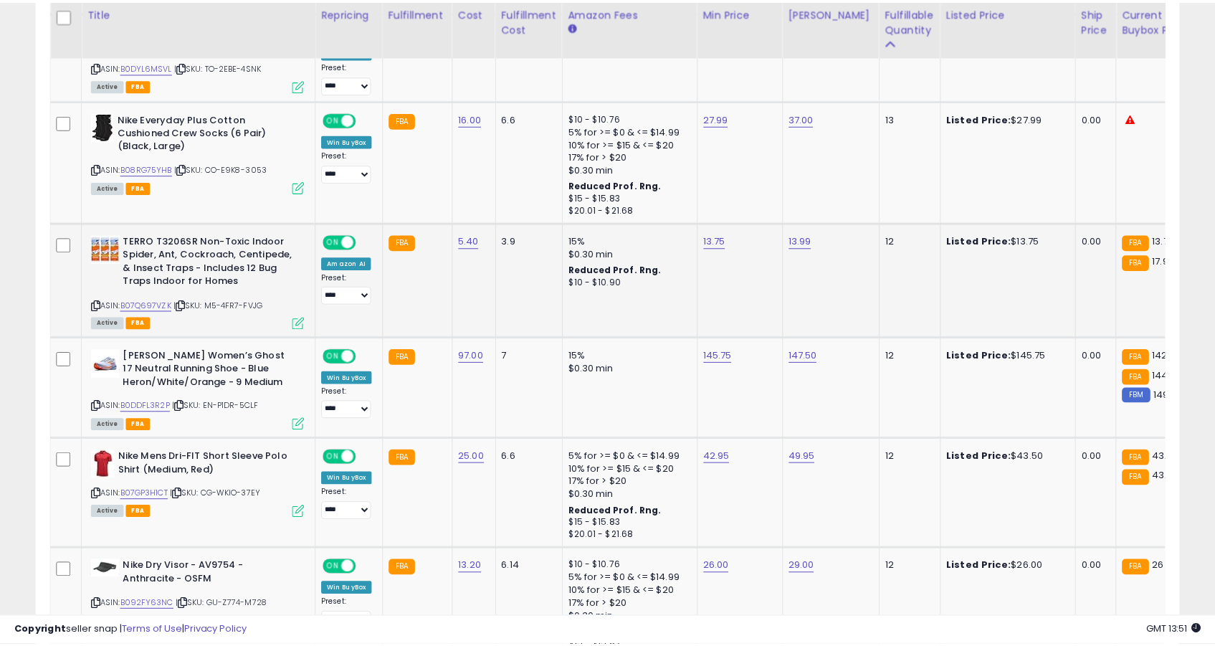
scroll to position [294, 669]
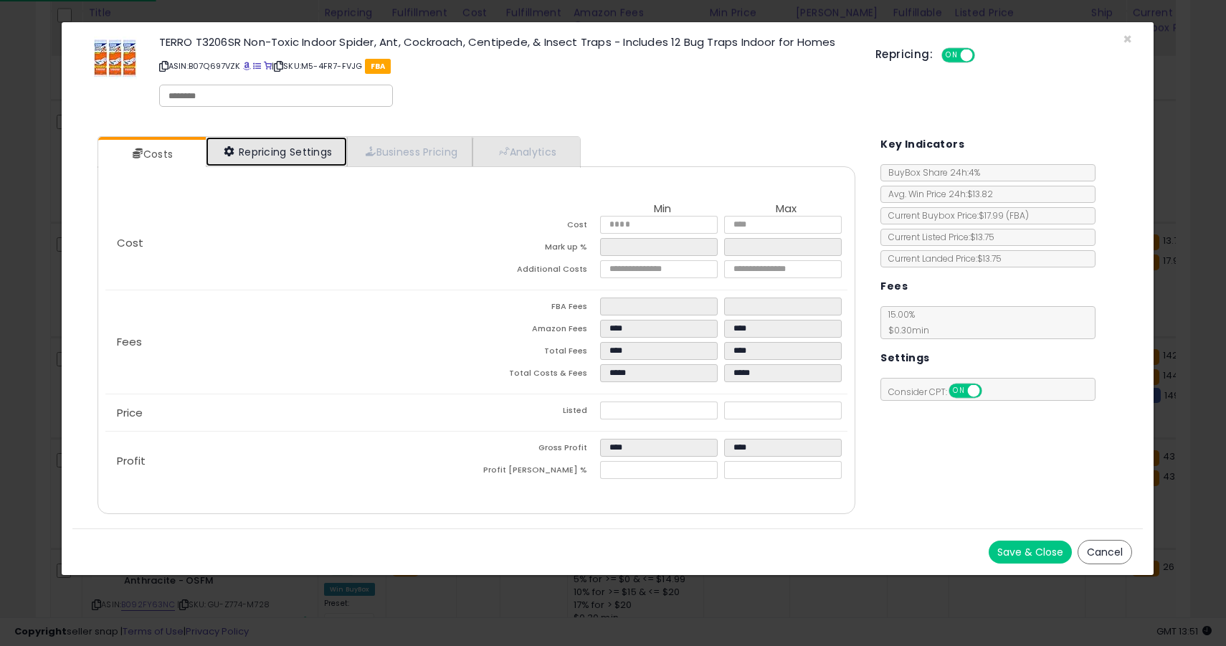
click at [336, 153] on link "Repricing Settings" at bounding box center [277, 151] width 142 height 29
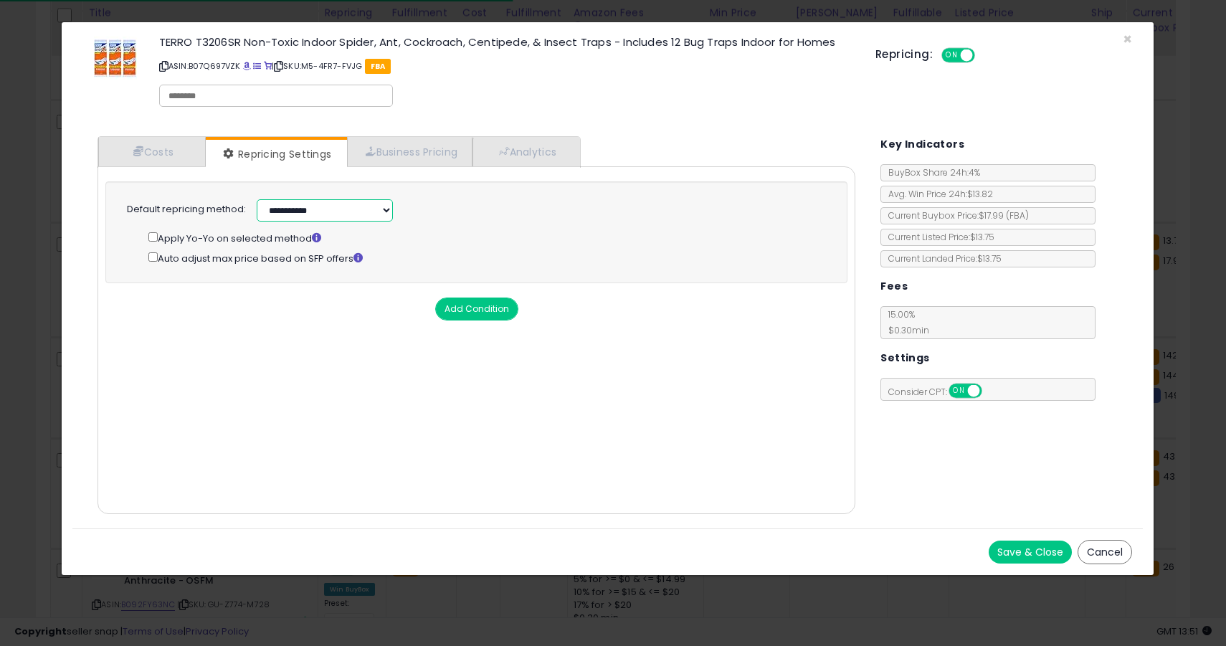
click at [333, 211] on select "**********" at bounding box center [325, 210] width 136 height 22
select select "******"
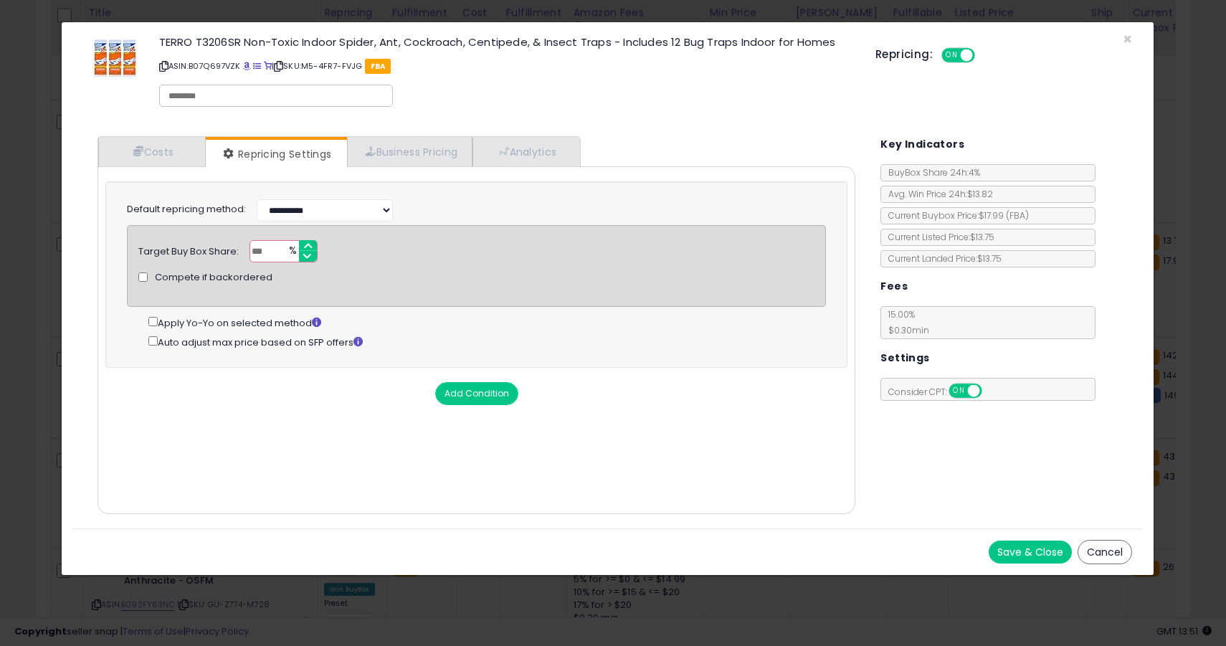
click at [1042, 552] on button "Save & Close" at bounding box center [1030, 551] width 83 height 23
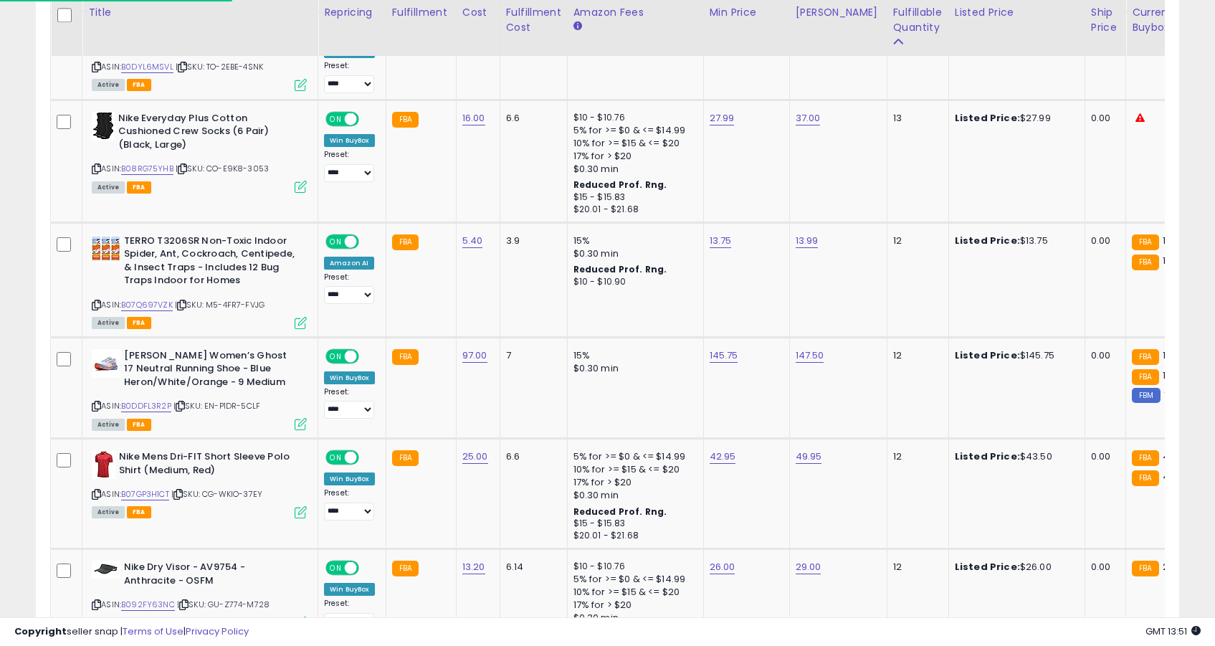
scroll to position [716545, 716176]
click at [721, 244] on link "13.75" at bounding box center [721, 241] width 22 height 14
type input "*****"
click button "submit" at bounding box center [763, 205] width 24 height 22
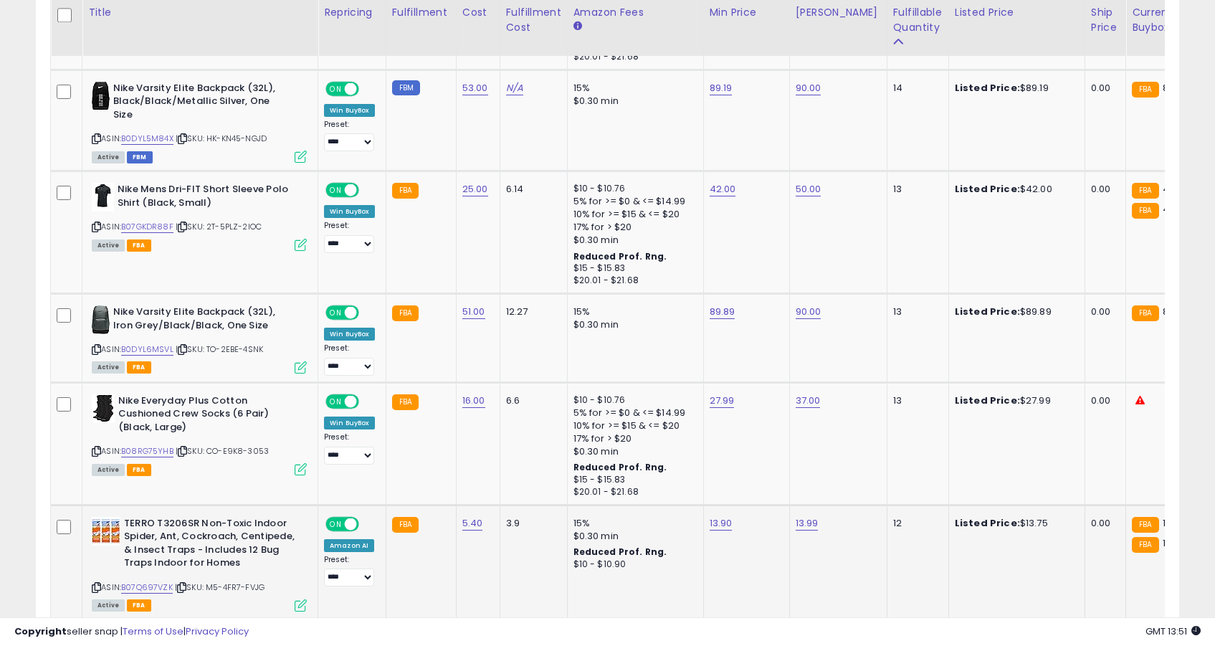
scroll to position [2453, 0]
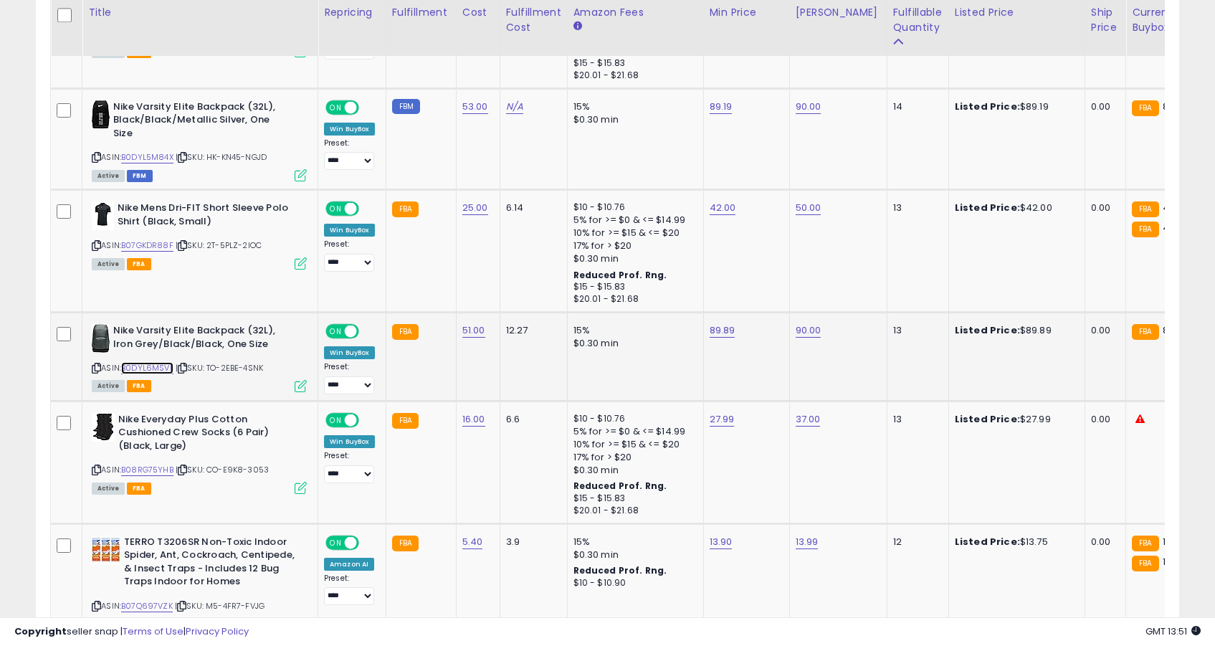
click at [158, 367] on link "B0DYL6MSVL" at bounding box center [147, 368] width 52 height 12
click at [730, 328] on link "89.89" at bounding box center [723, 330] width 26 height 14
type input "*****"
click button "submit" at bounding box center [765, 295] width 24 height 22
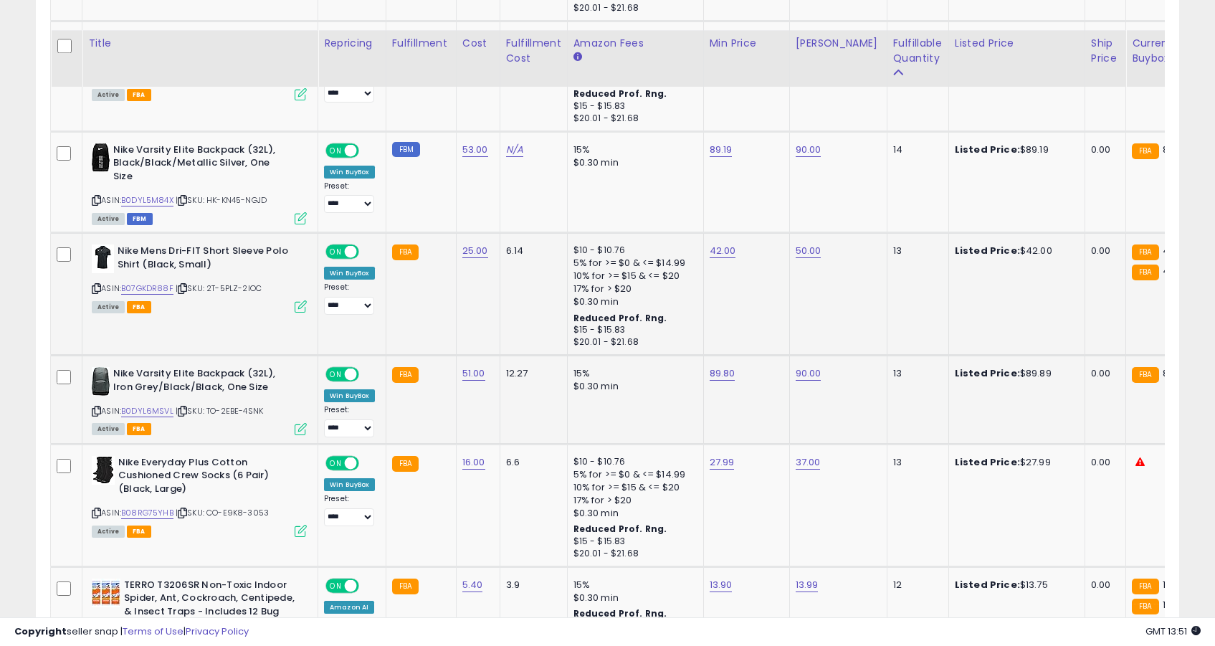
scroll to position [2373, 0]
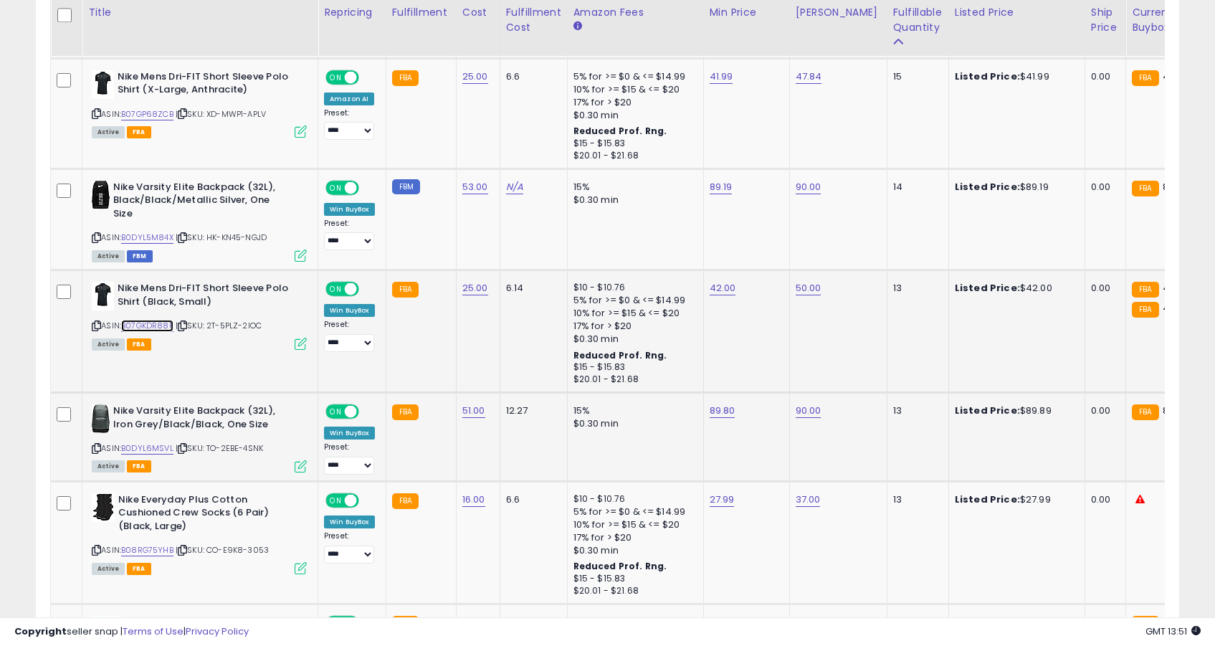
click at [153, 323] on link "B07GKDR88F" at bounding box center [147, 326] width 52 height 12
click at [728, 287] on link "42.00" at bounding box center [723, 288] width 27 height 14
type input "*****"
click button "submit" at bounding box center [764, 253] width 24 height 22
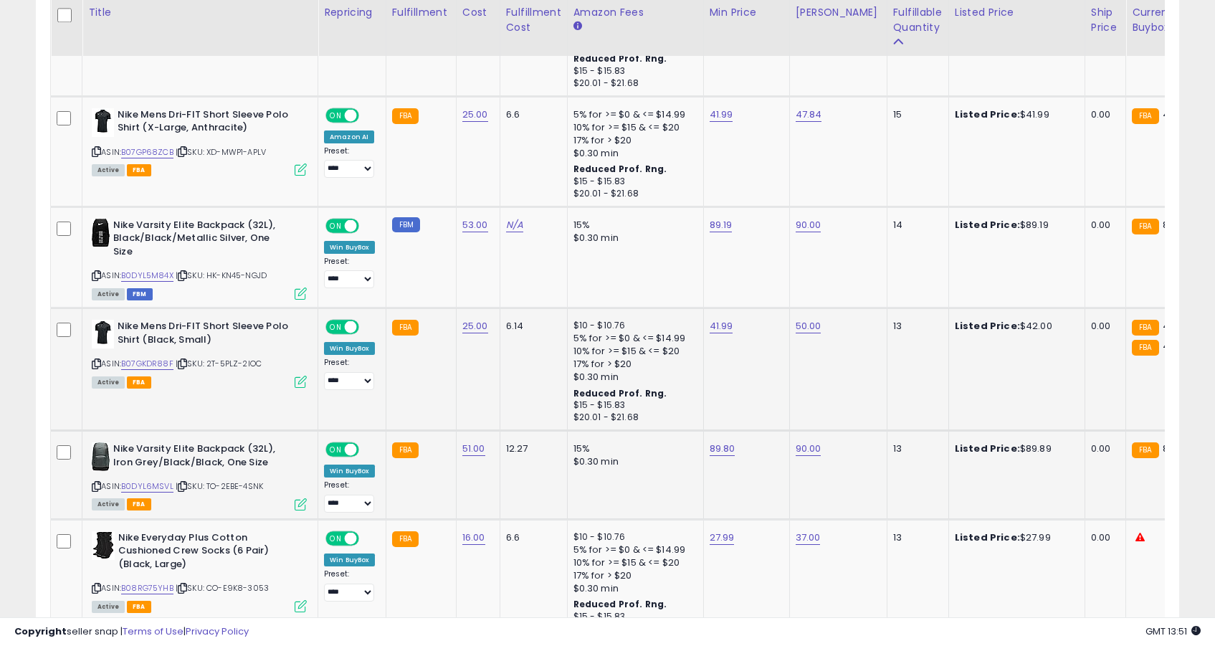
scroll to position [2299, 0]
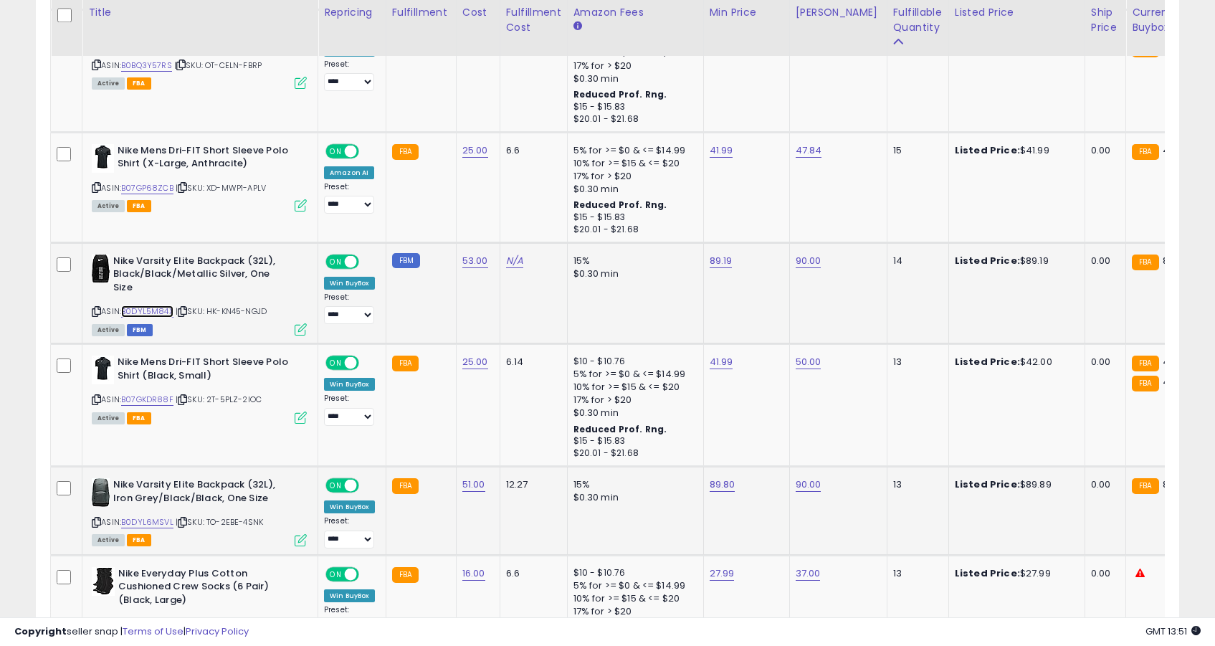
click at [165, 313] on link "B0DYL5M84X" at bounding box center [147, 311] width 52 height 12
click at [723, 259] on link "89.19" at bounding box center [721, 261] width 23 height 14
type input "*****"
click button "submit" at bounding box center [763, 225] width 24 height 22
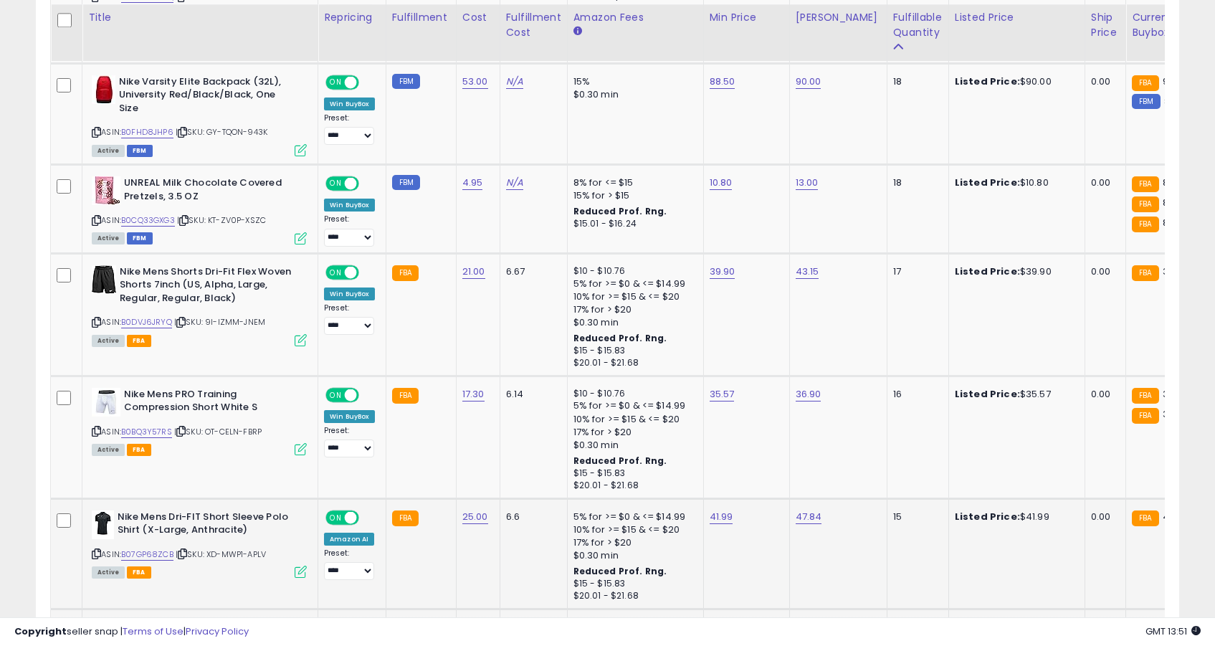
scroll to position [1929, 0]
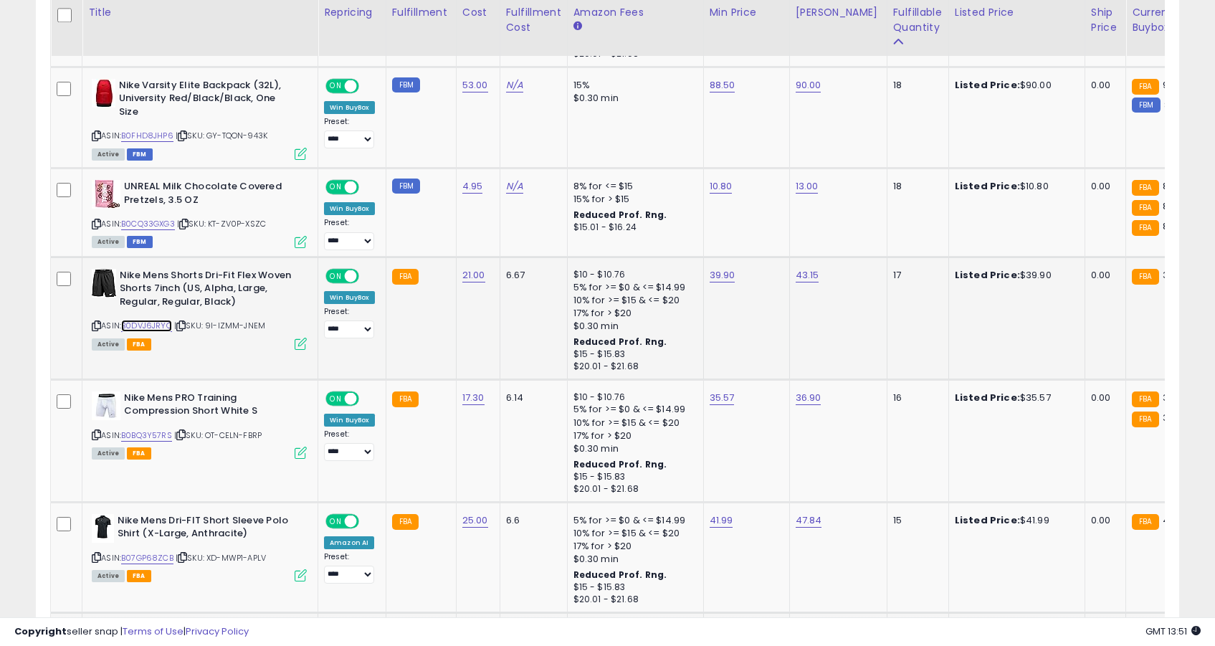
click at [164, 326] on link "B0DVJ6JRYQ" at bounding box center [146, 326] width 51 height 12
click at [731, 282] on td "39.90" at bounding box center [746, 318] width 86 height 123
click at [727, 280] on link "39.90" at bounding box center [723, 275] width 26 height 14
type input "*****"
click button "submit" at bounding box center [764, 240] width 24 height 22
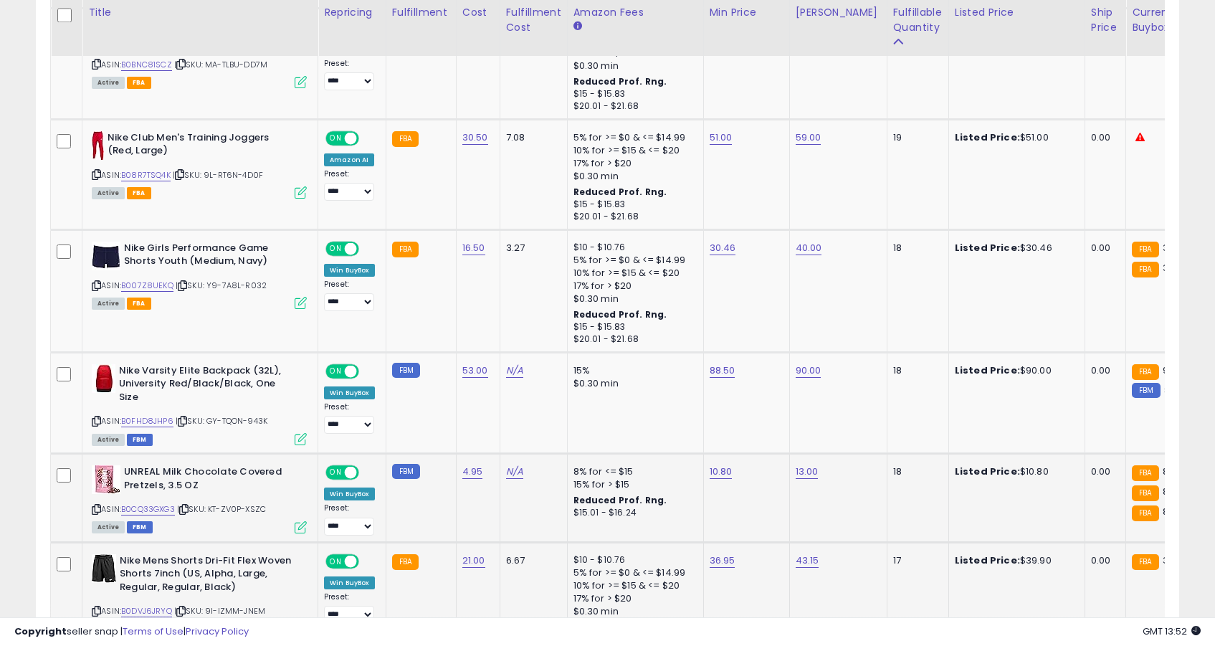
scroll to position [1621, 0]
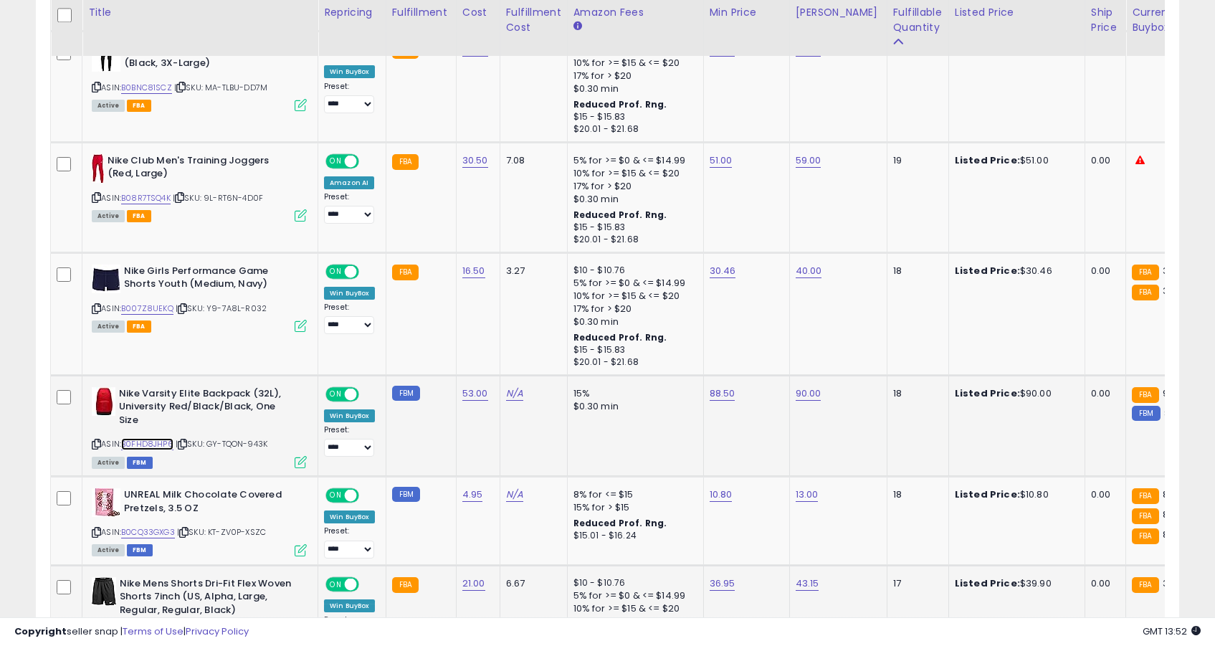
click at [156, 442] on link "B0FHD8JHP6" at bounding box center [147, 444] width 52 height 12
click at [730, 391] on link "88.50" at bounding box center [723, 393] width 26 height 14
type input "*"
type input "*****"
click button "submit" at bounding box center [765, 358] width 24 height 22
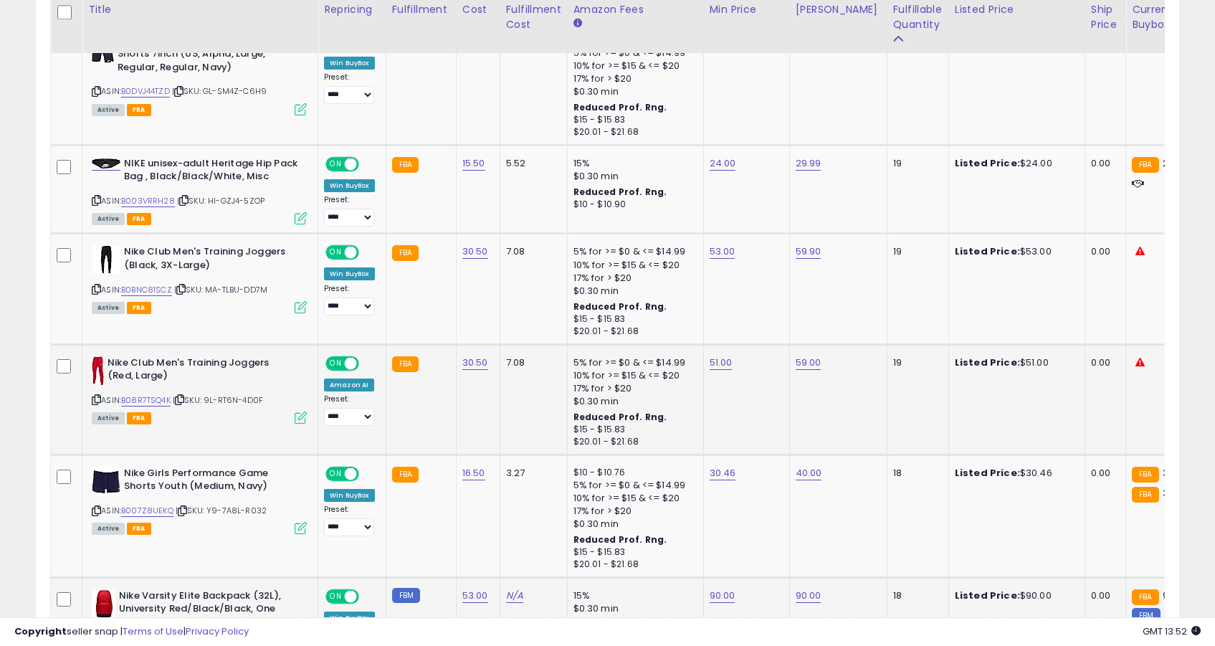
scroll to position [1416, 0]
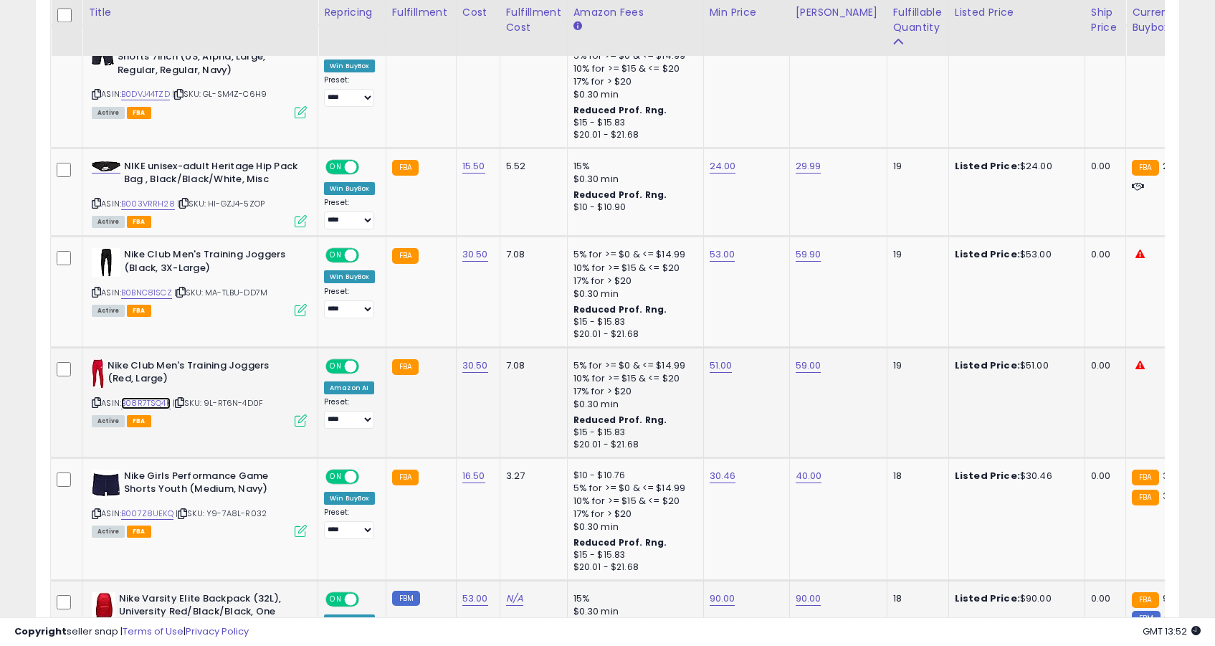
click at [150, 402] on link "B08R7TSQ4K" at bounding box center [145, 403] width 49 height 12
